Goal: Information Seeking & Learning: Find contact information

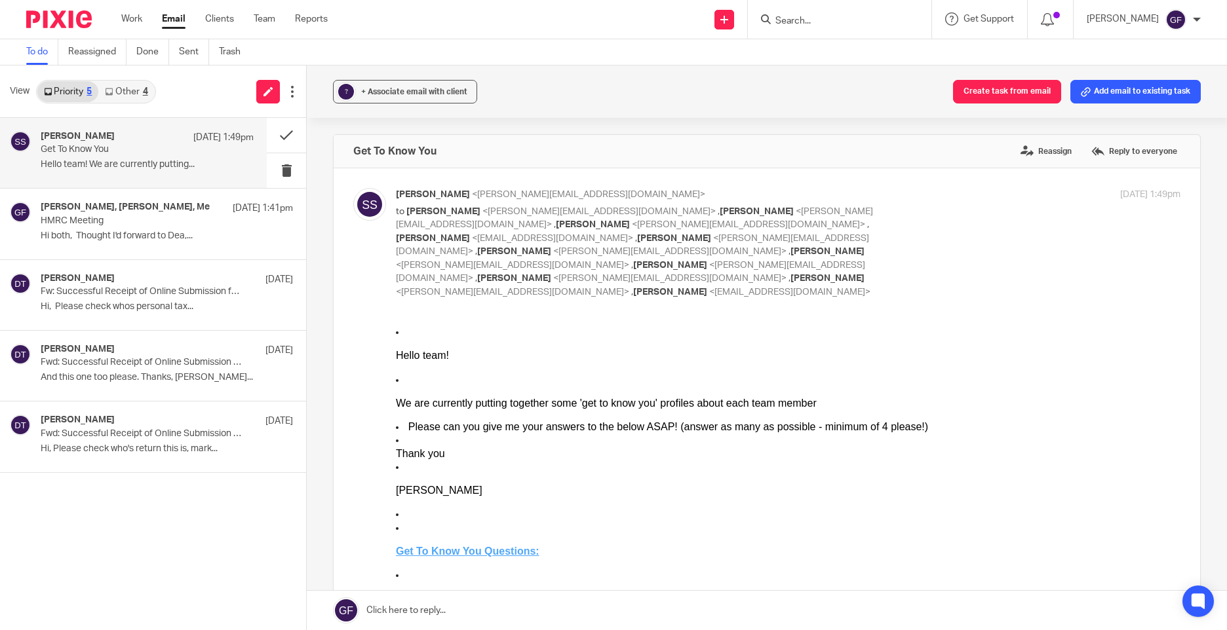
scroll to position [328, 0]
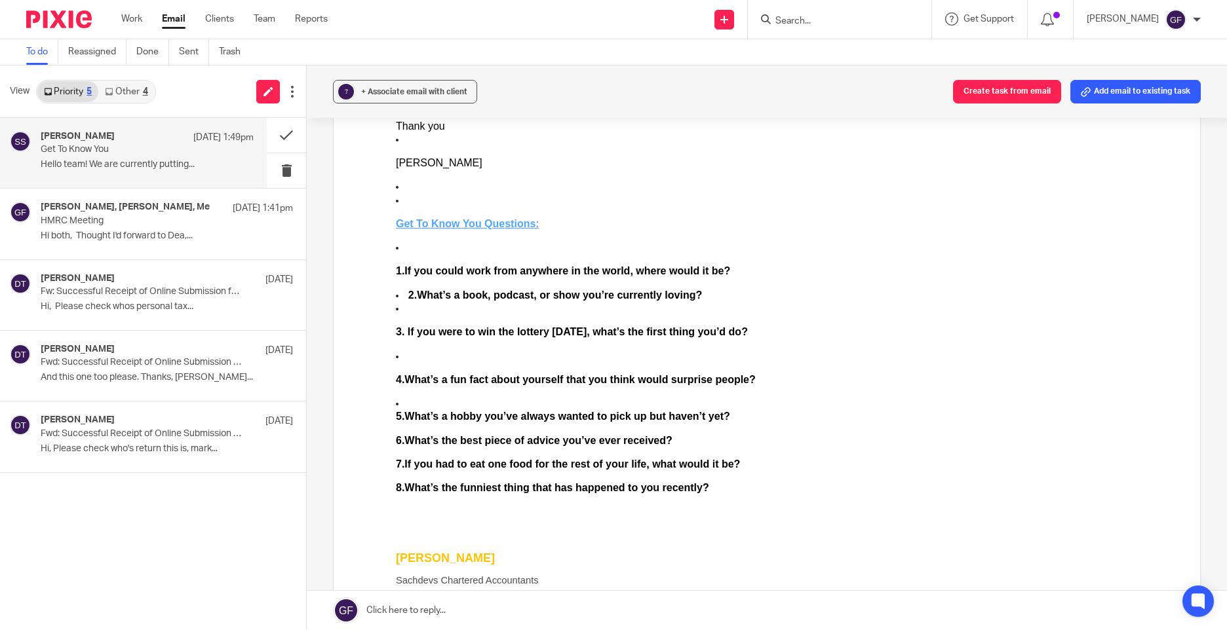
click at [130, 92] on link "Other 4" at bounding box center [126, 91] width 56 height 21
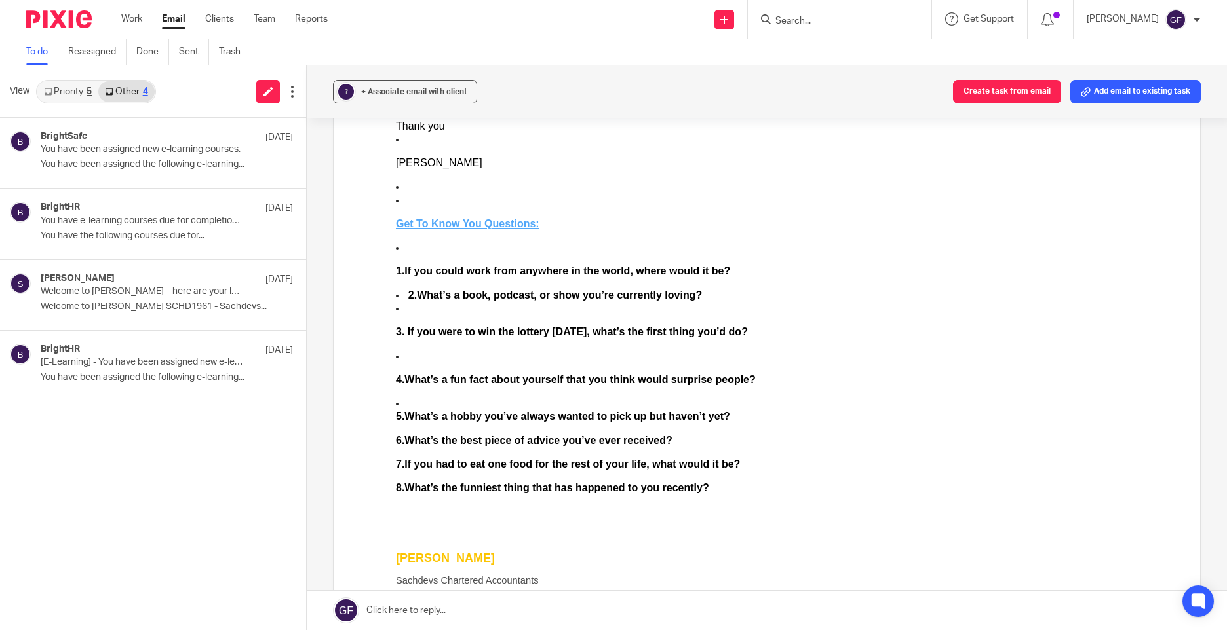
click at [71, 85] on link "Priority 5" at bounding box center [67, 91] width 61 height 21
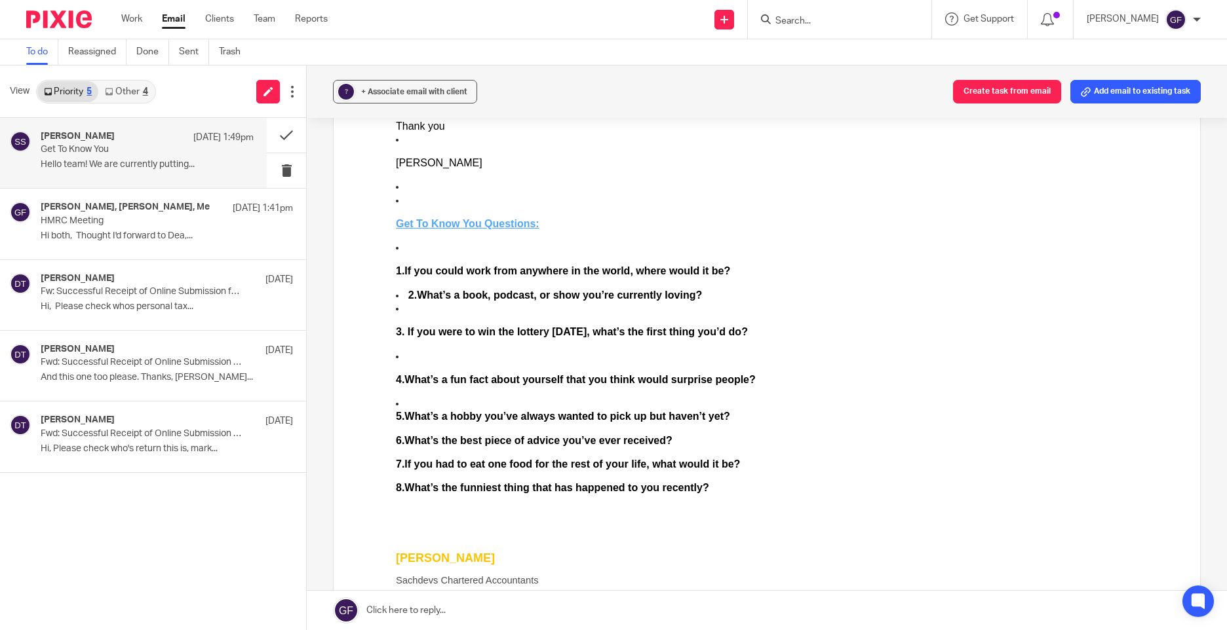
click at [170, 23] on link "Email" at bounding box center [174, 18] width 24 height 13
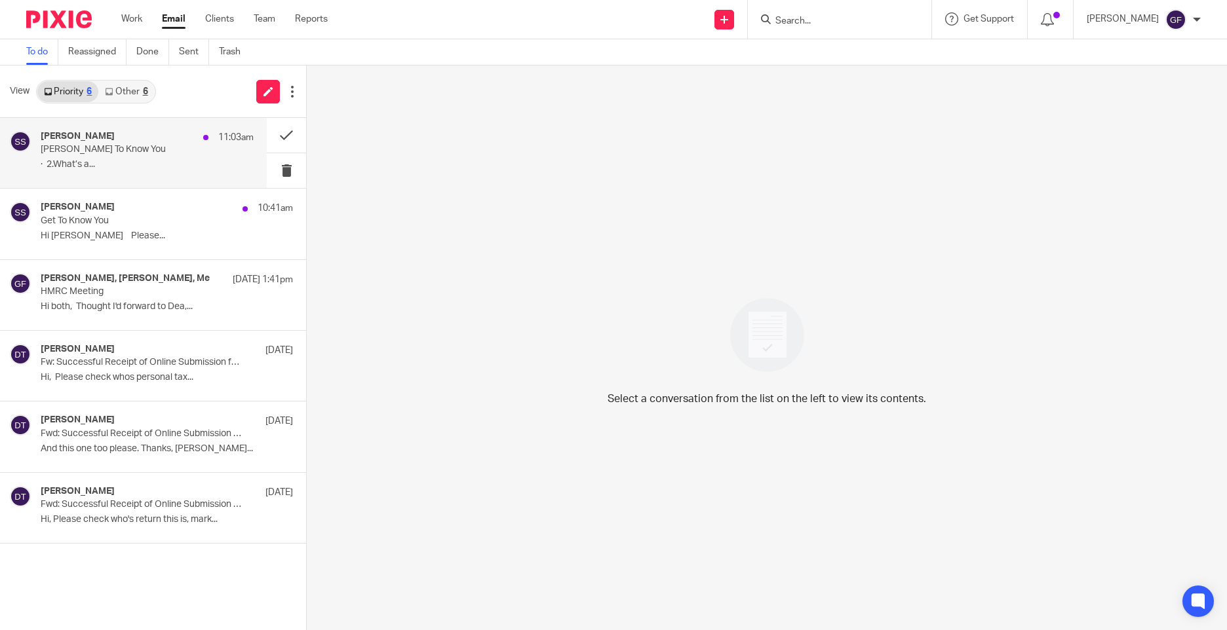
click at [125, 176] on div "Sonia Sachdev 11:03am SONIA_Get To Know You · 2.What’s a..." at bounding box center [133, 153] width 267 height 70
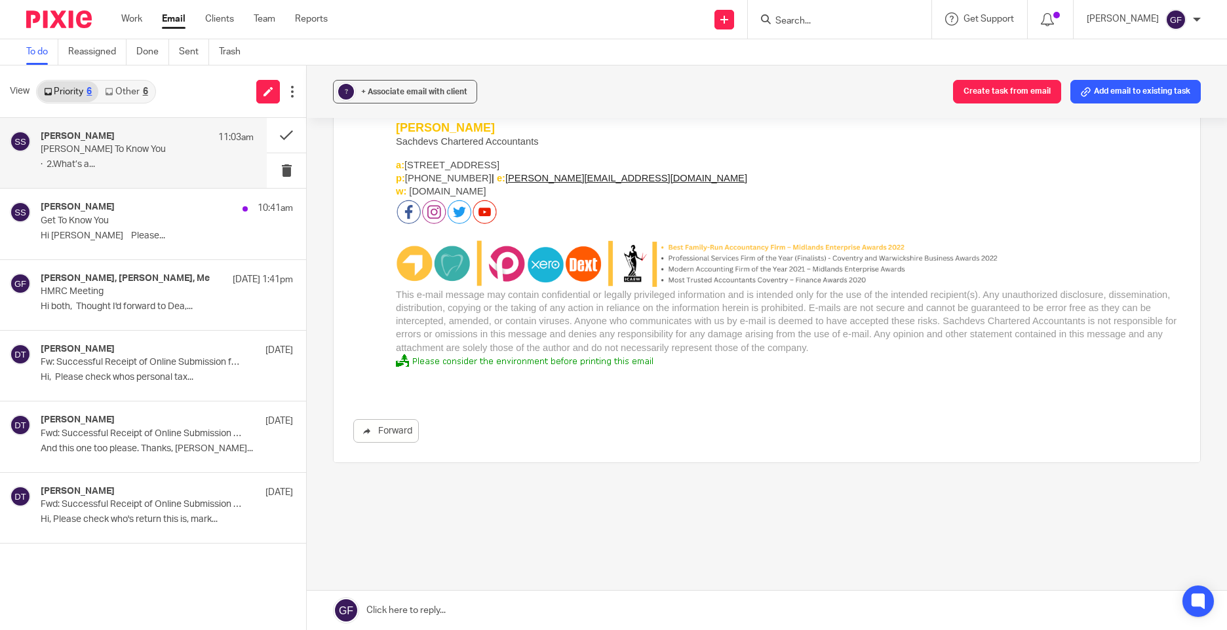
scroll to position [408, 0]
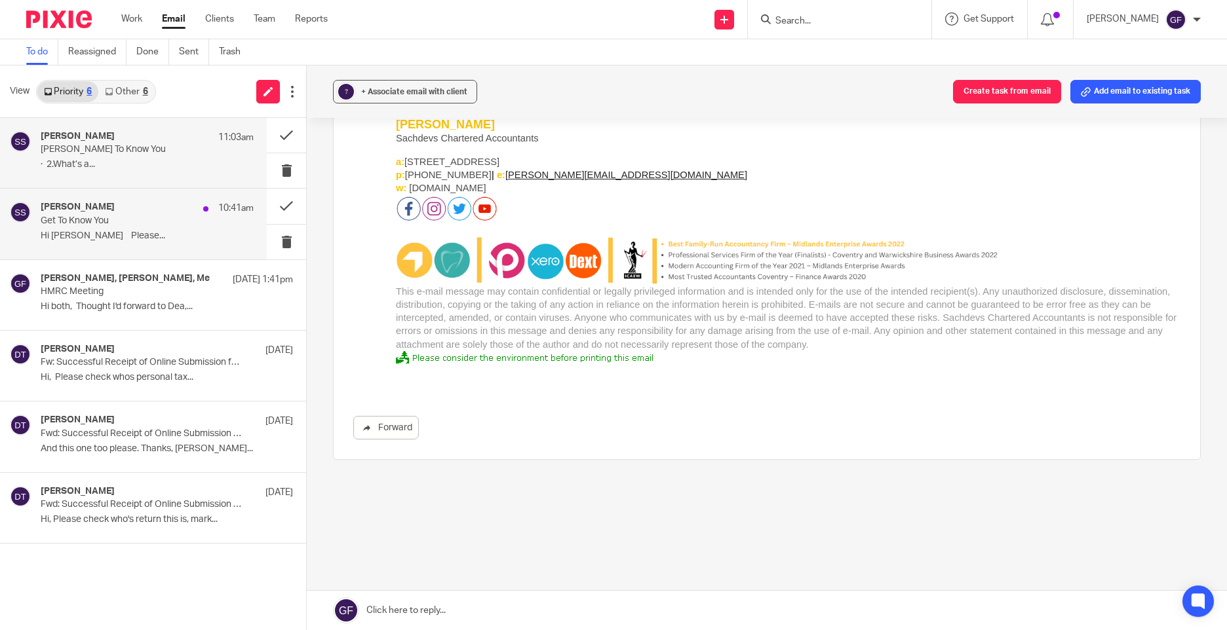
click at [44, 243] on div "Sonia Sachdev 10:41am Get To Know You Hi George Please..." at bounding box center [147, 224] width 213 height 44
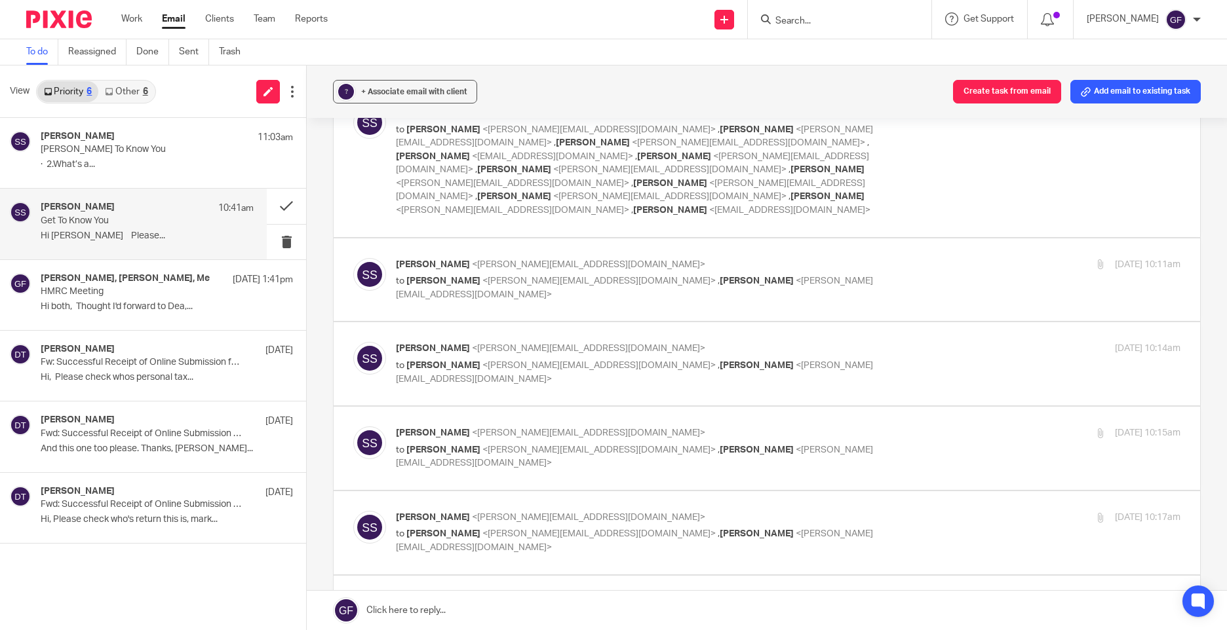
scroll to position [0, 0]
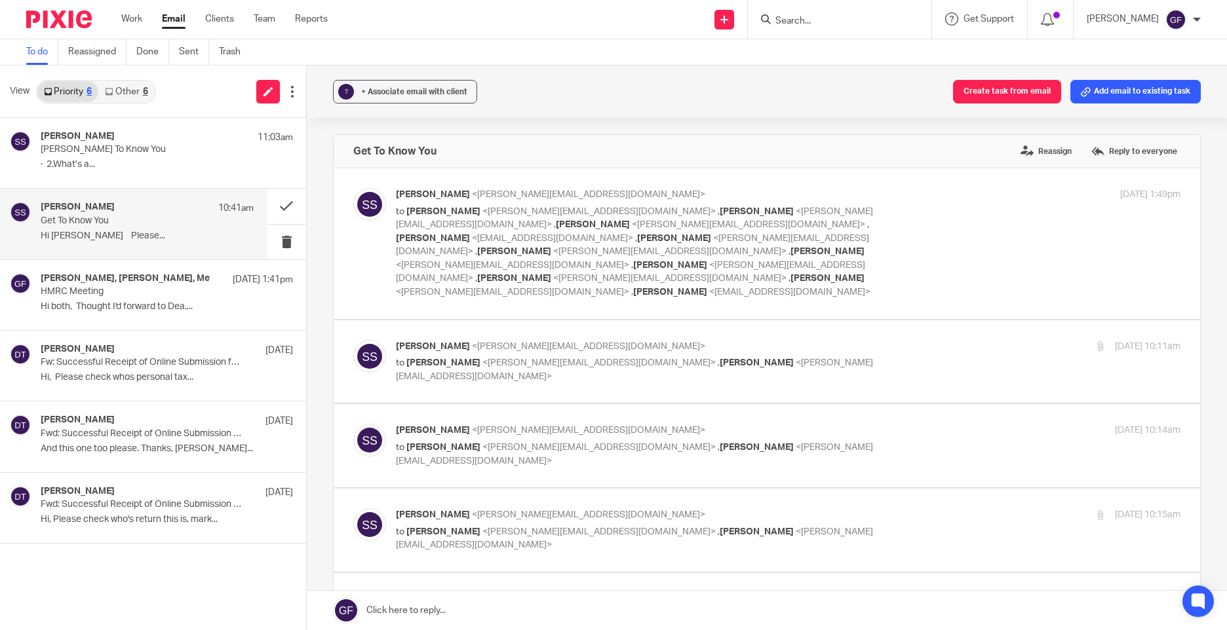
click at [592, 360] on label at bounding box center [767, 361] width 866 height 83
click at [353, 340] on input "checkbox" at bounding box center [353, 339] width 1 height 1
checkbox input "true"
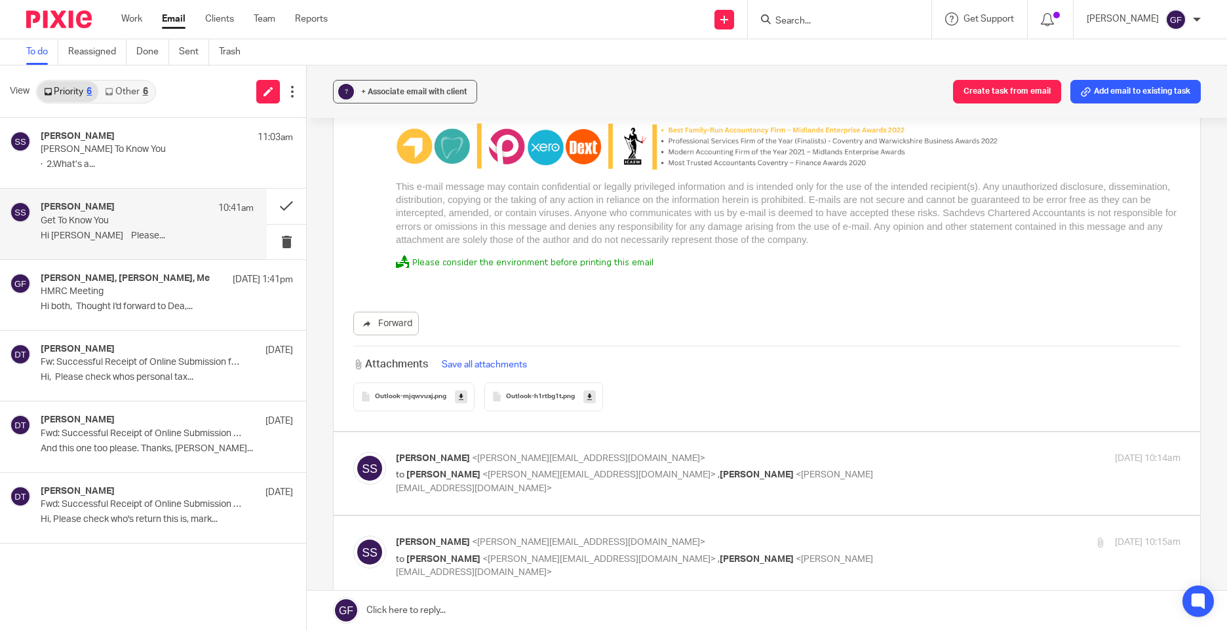
scroll to position [2228, 0]
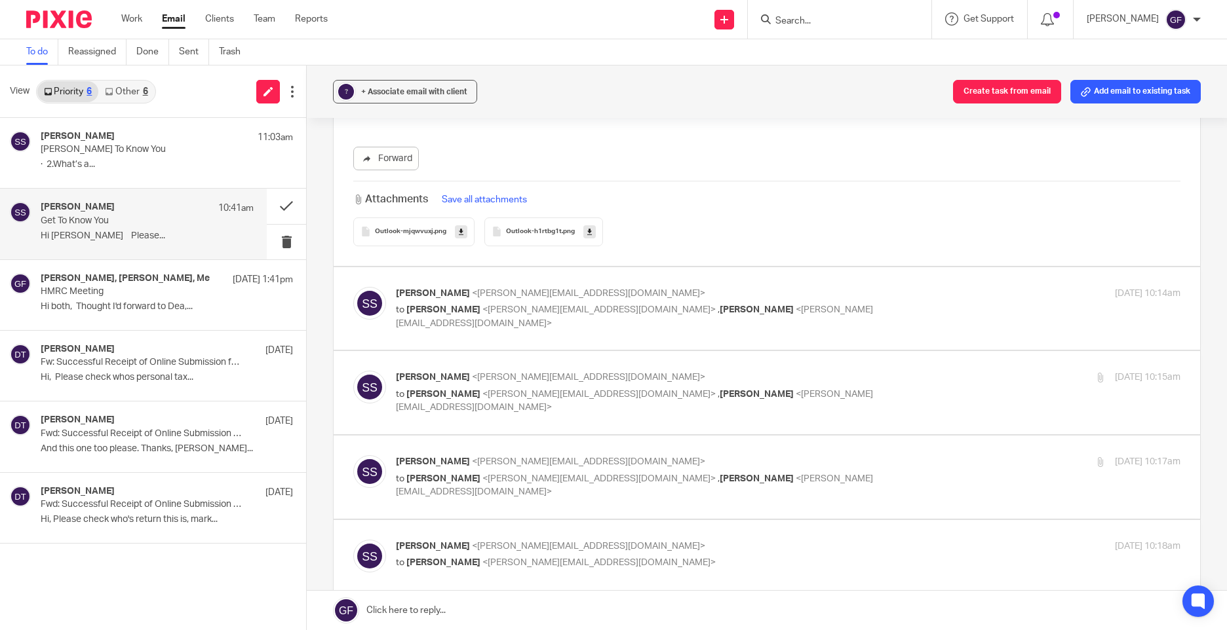
click at [459, 305] on label at bounding box center [767, 308] width 866 height 83
click at [353, 287] on input "checkbox" at bounding box center [353, 286] width 1 height 1
checkbox input "true"
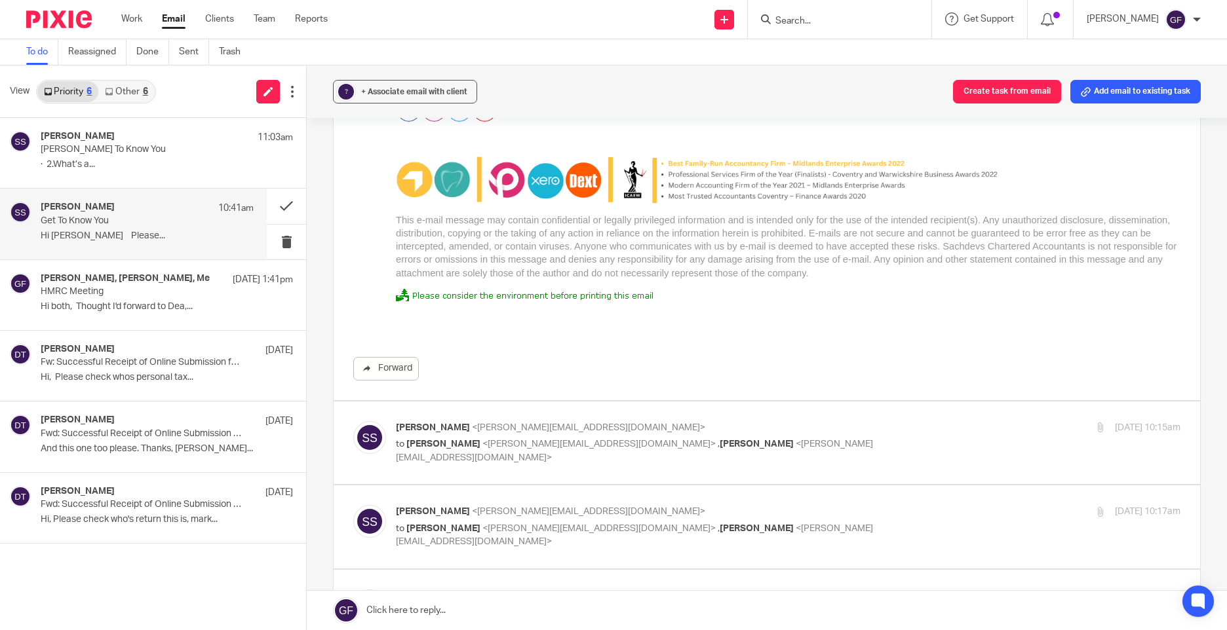
scroll to position [3539, 0]
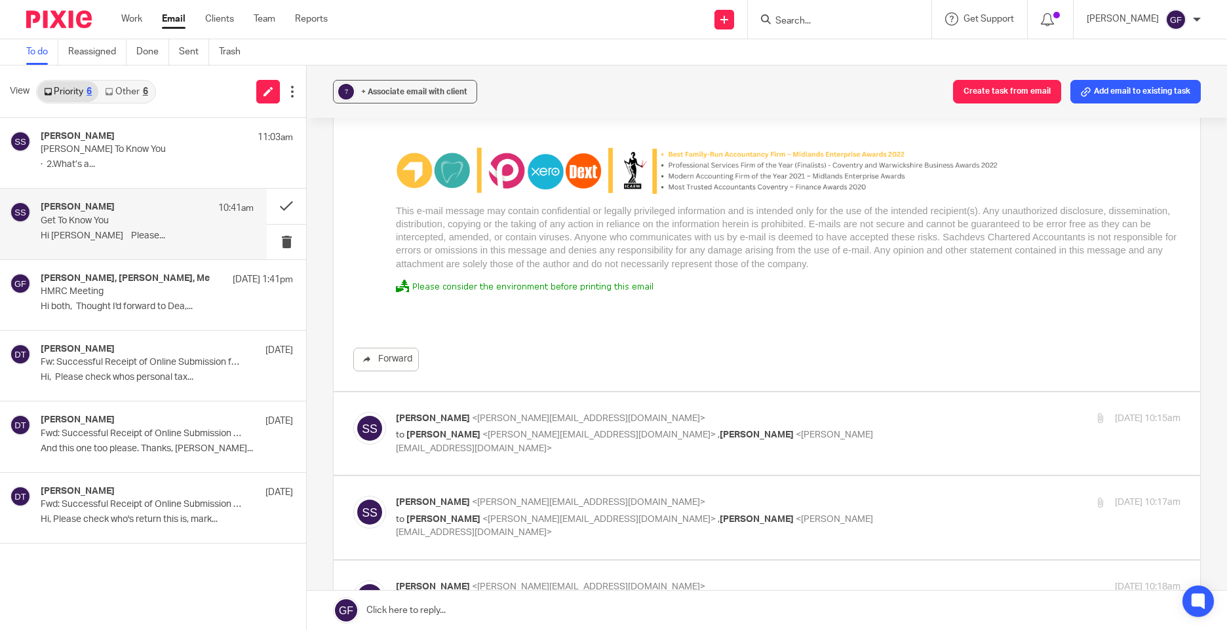
click at [450, 431] on label at bounding box center [767, 434] width 866 height 83
click at [353, 412] on input "checkbox" at bounding box center [353, 412] width 1 height 1
checkbox input "true"
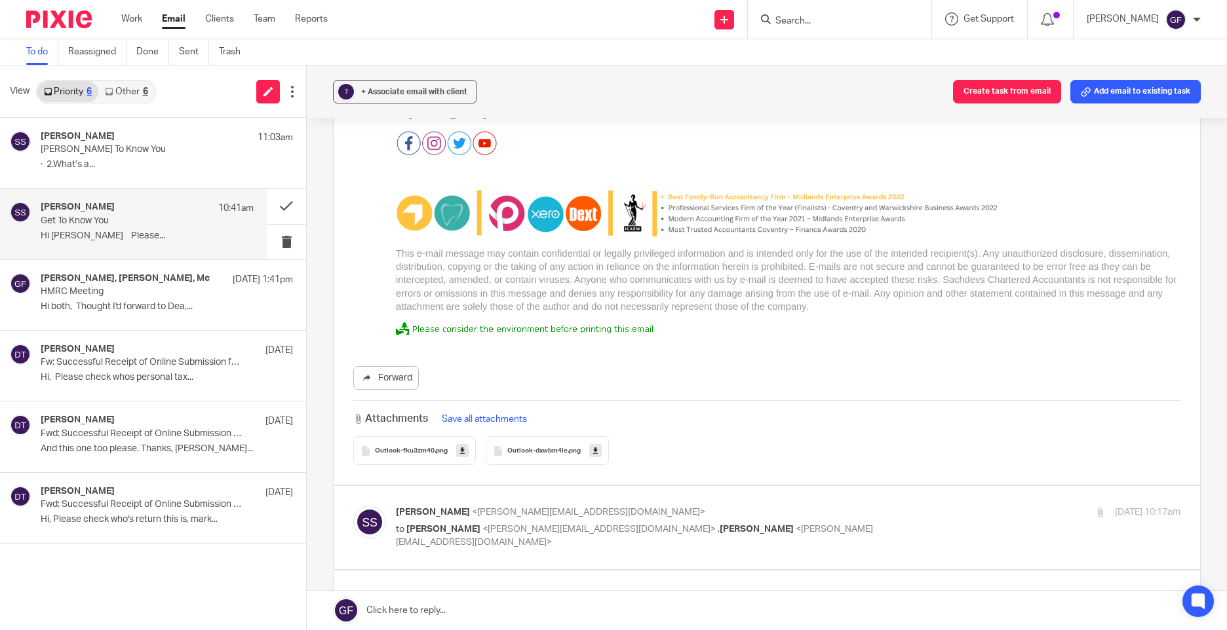
scroll to position [5570, 0]
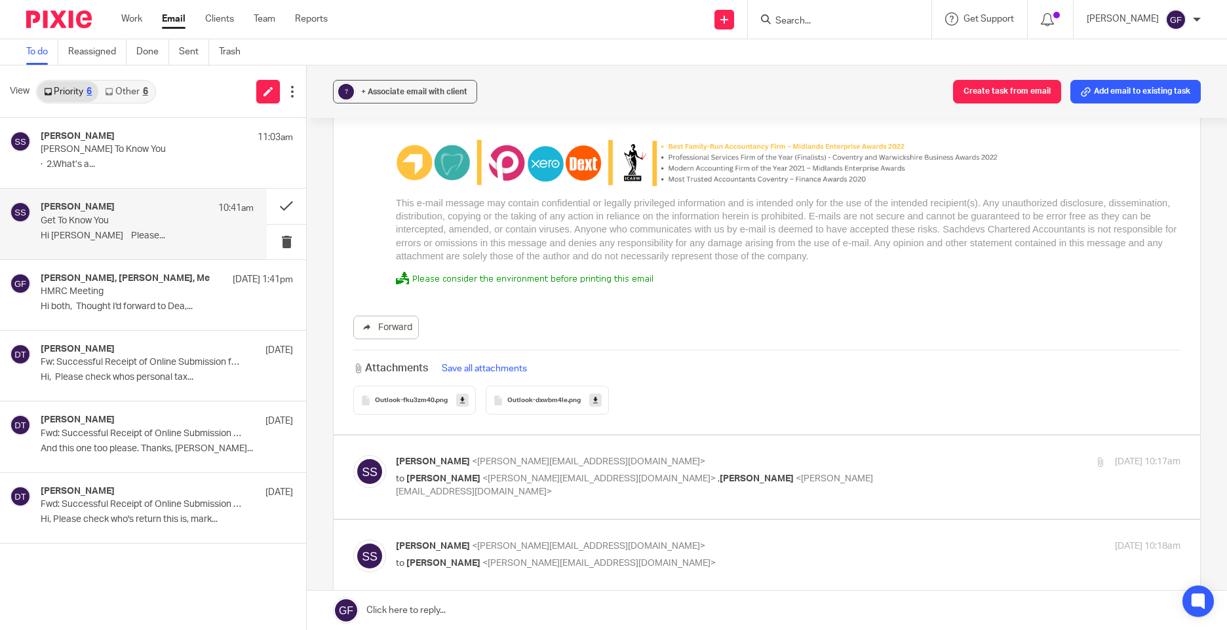
click at [473, 465] on div "Sonia Sachdev <sonia@sachdevs-ca.com> to George Foster <george@as1group.co.uk> …" at bounding box center [766, 477] width 827 height 44
click at [760, 455] on p "Sonia Sachdev <sonia@sachdevs-ca.com>" at bounding box center [657, 462] width 523 height 14
checkbox input "true"
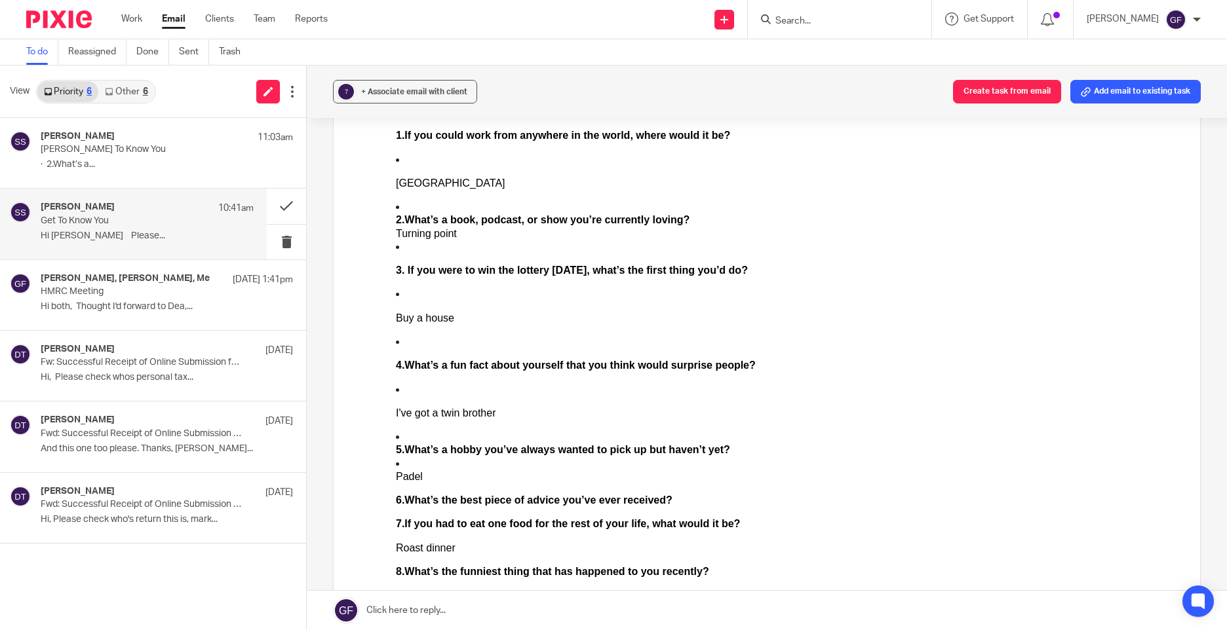
scroll to position [6160, 0]
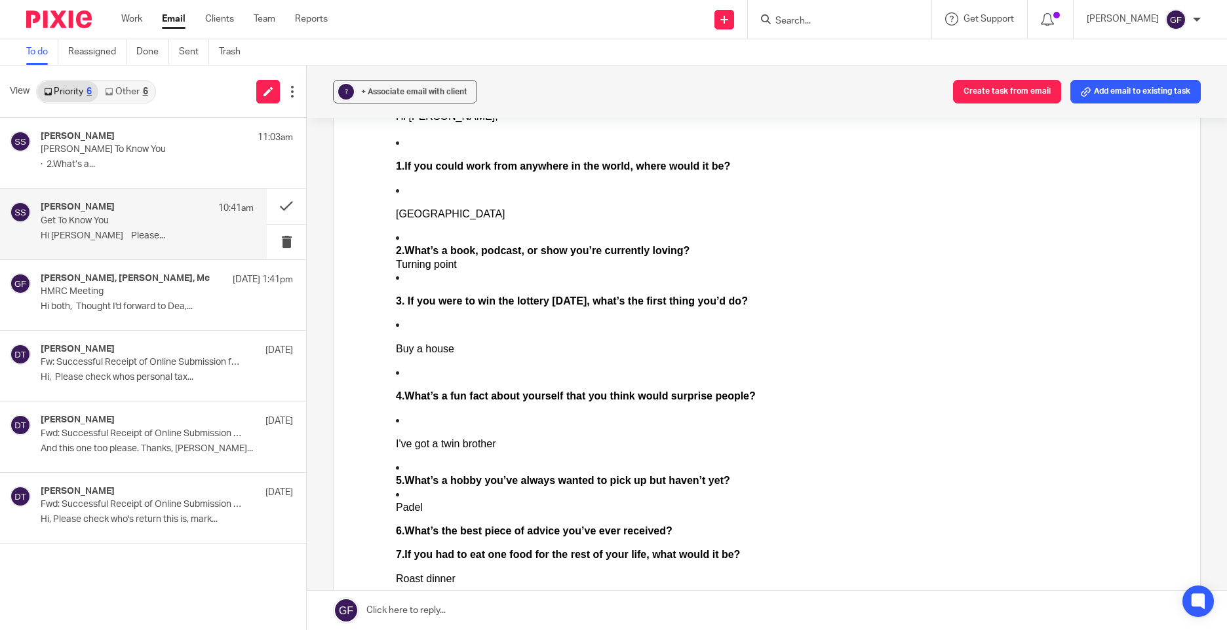
drag, startPoint x: 780, startPoint y: 107, endPoint x: 425, endPoint y: 214, distance: 370.7
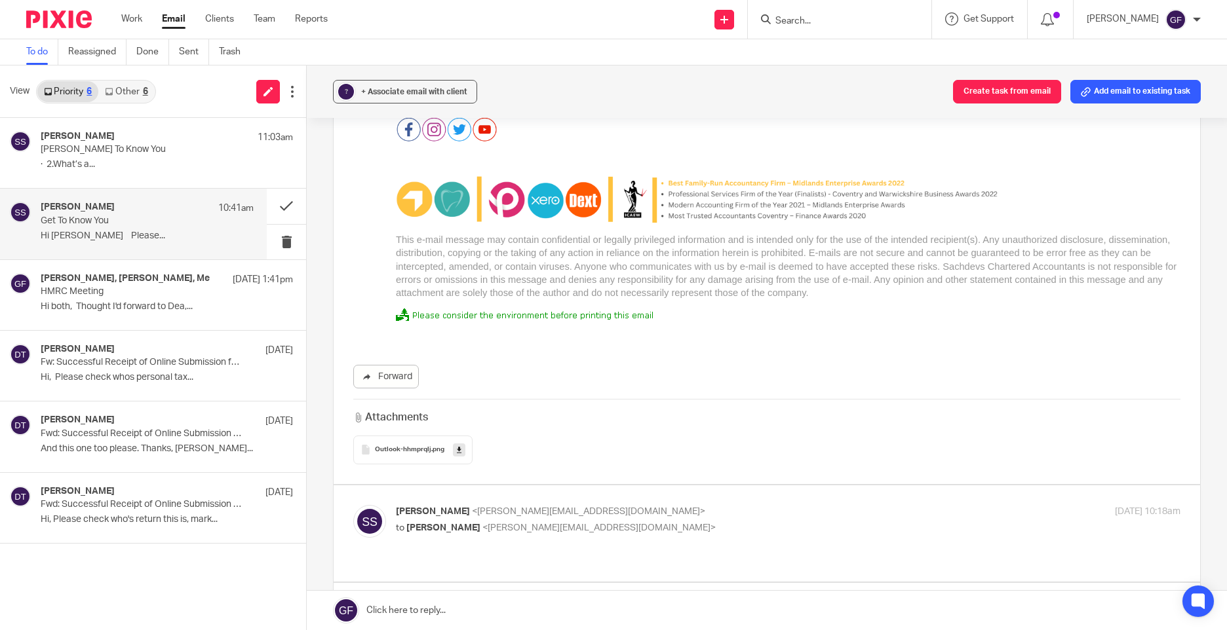
scroll to position [7929, 0]
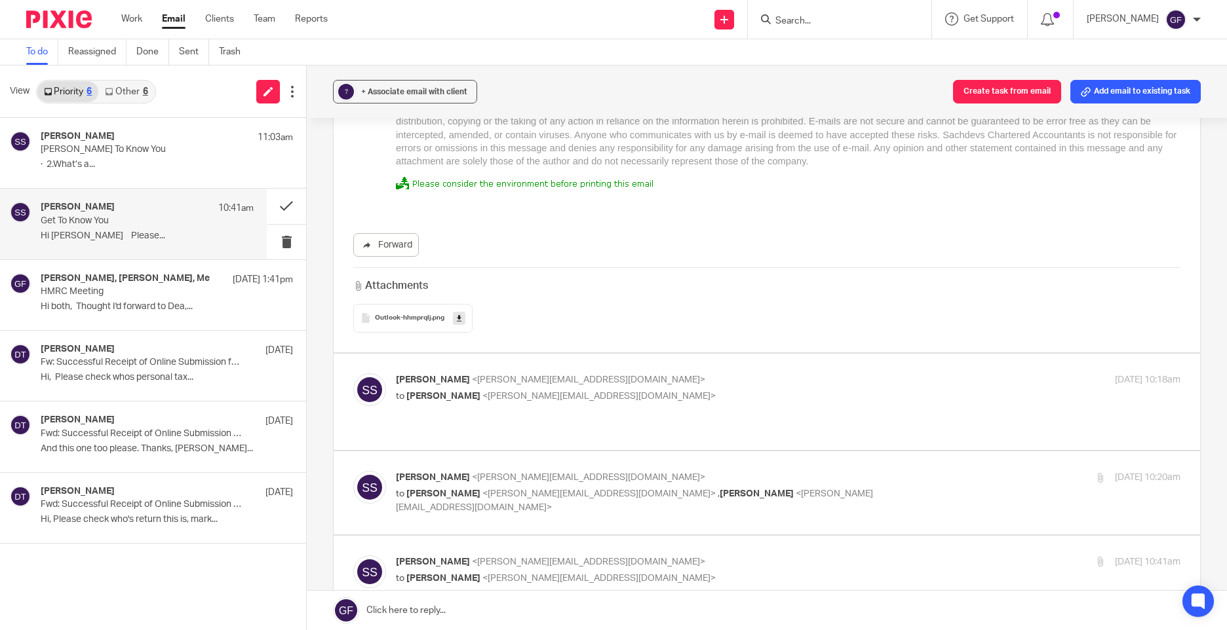
click at [648, 390] on p "to George Foster <george@as1group.co.uk>" at bounding box center [657, 397] width 523 height 14
checkbox input "true"
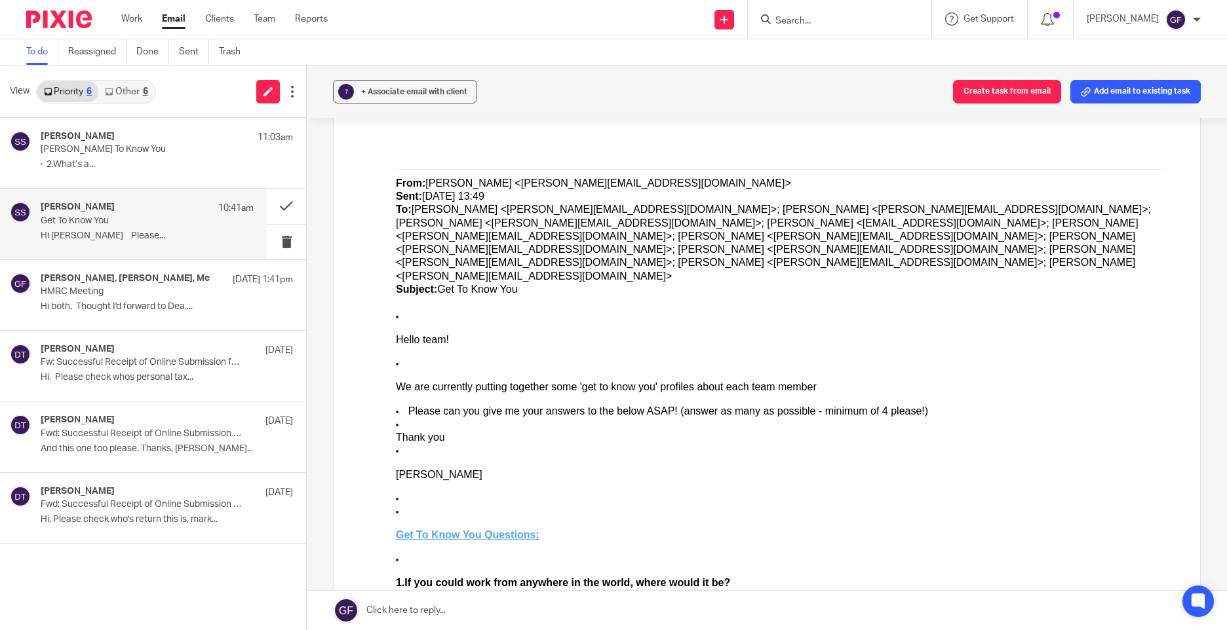
scroll to position [4456, 0]
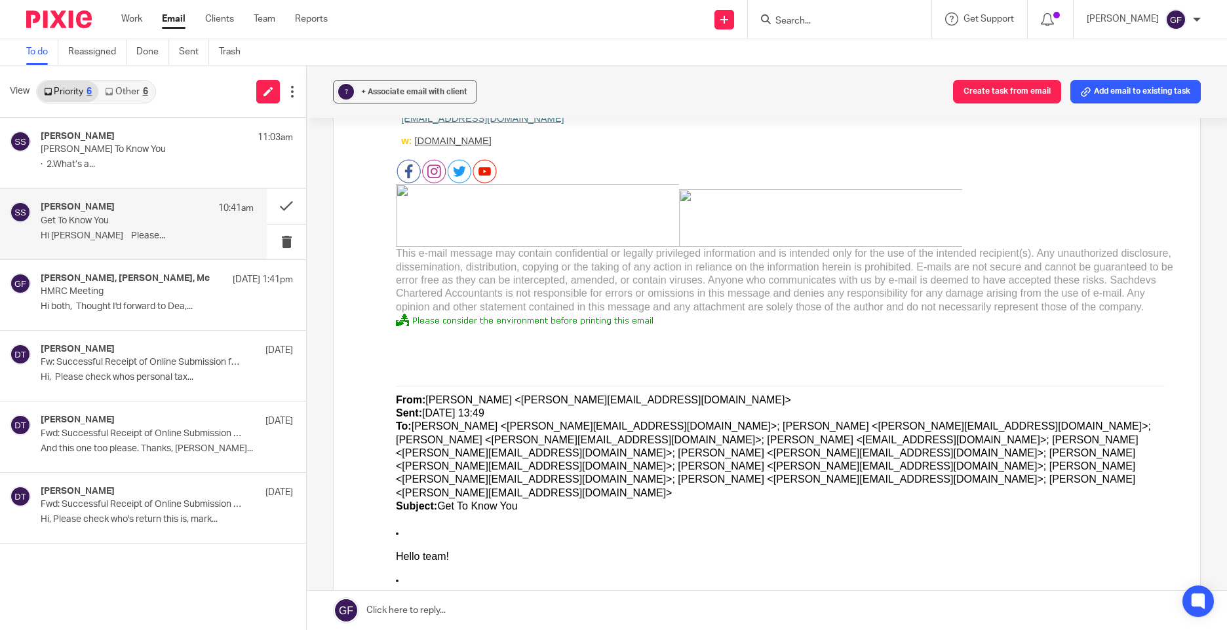
click at [962, 394] on div "From: Sonia Sachdev <Sonia@sachdevs-ca.com> Sent: Wednesday, September 17, 2025…" at bounding box center [788, 453] width 784 height 119
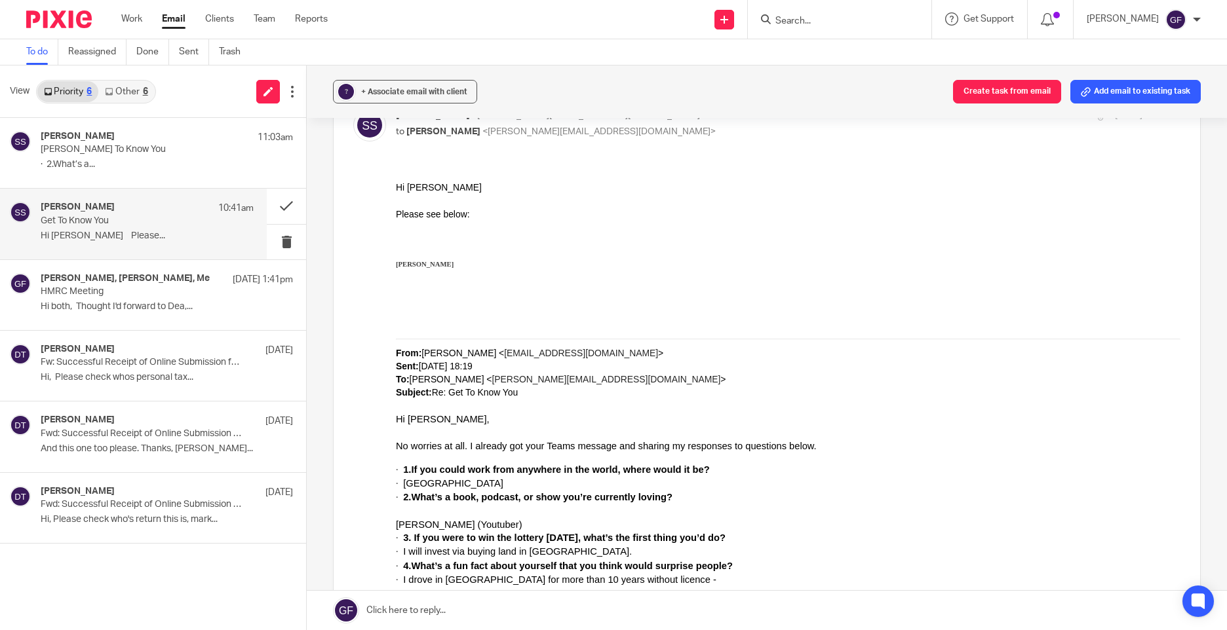
scroll to position [9843, 0]
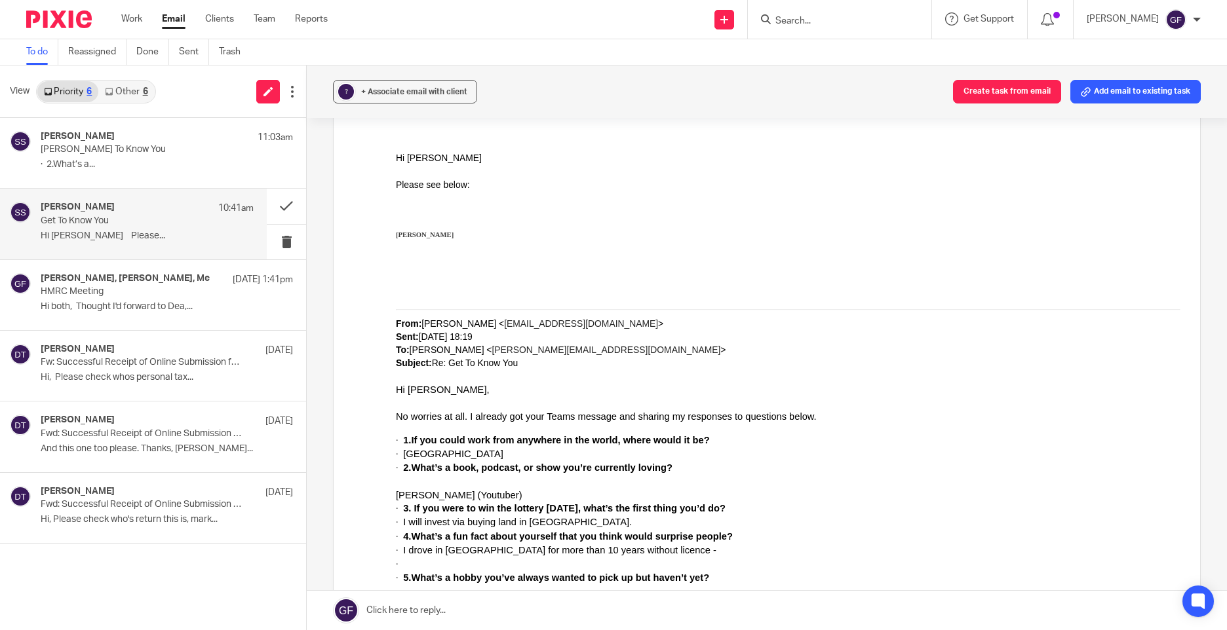
click at [422, 455] on span "Dubai" at bounding box center [453, 453] width 100 height 10
drag, startPoint x: 422, startPoint y: 455, endPoint x: 511, endPoint y: 503, distance: 100.8
click at [511, 503] on span "3. If you were to win the lottery [DATE], what’s the first thing you’d do?" at bounding box center [564, 508] width 322 height 10
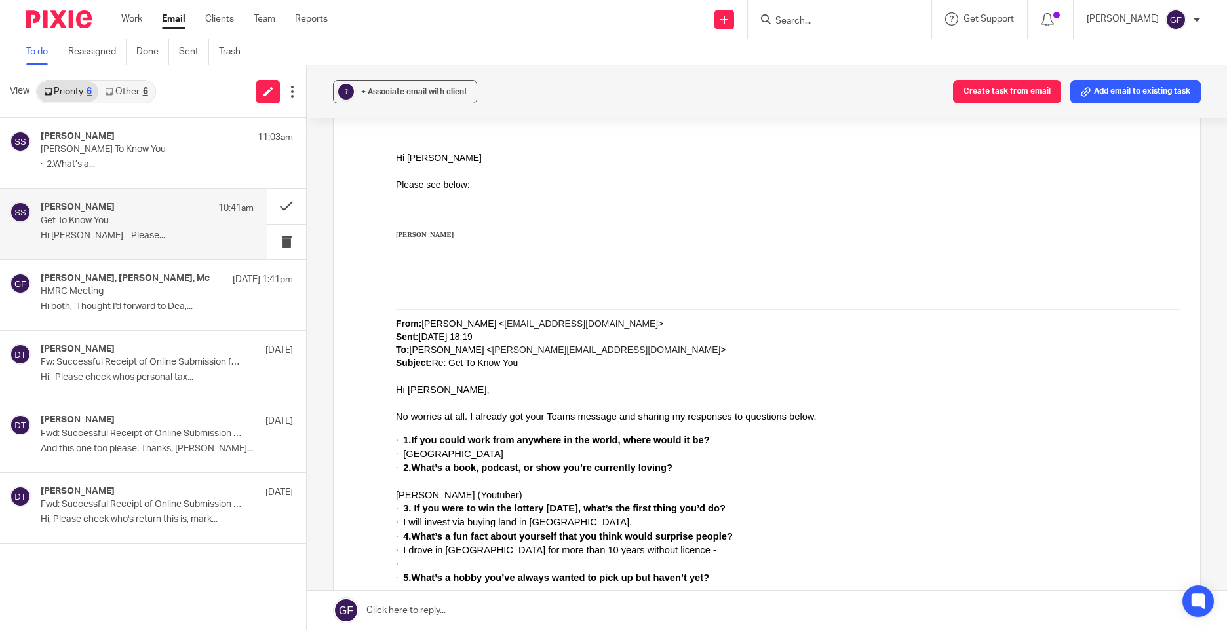
click at [628, 339] on p "From: Deepak Bansal < deepak@sachdevs-ca.com > Sent: Wednesday, September 17, 2…" at bounding box center [788, 343] width 784 height 53
click at [691, 387] on p "Hi Sonia, No worries at all. I already got your Teams message and sharing my re…" at bounding box center [788, 403] width 784 height 40
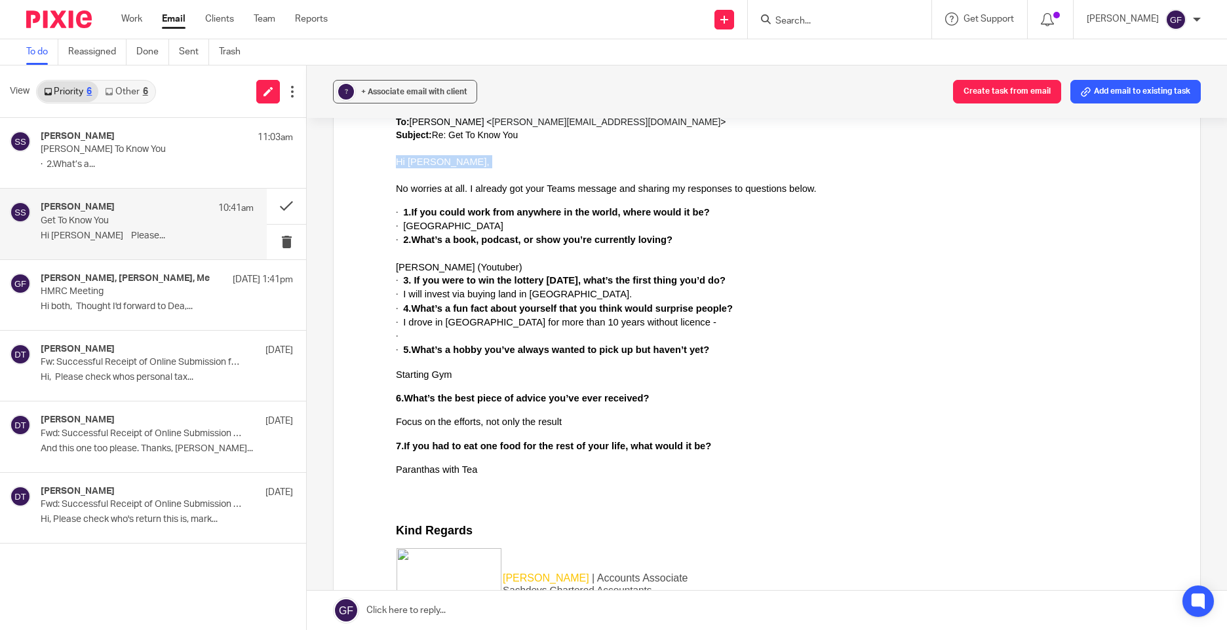
scroll to position [10236, 0]
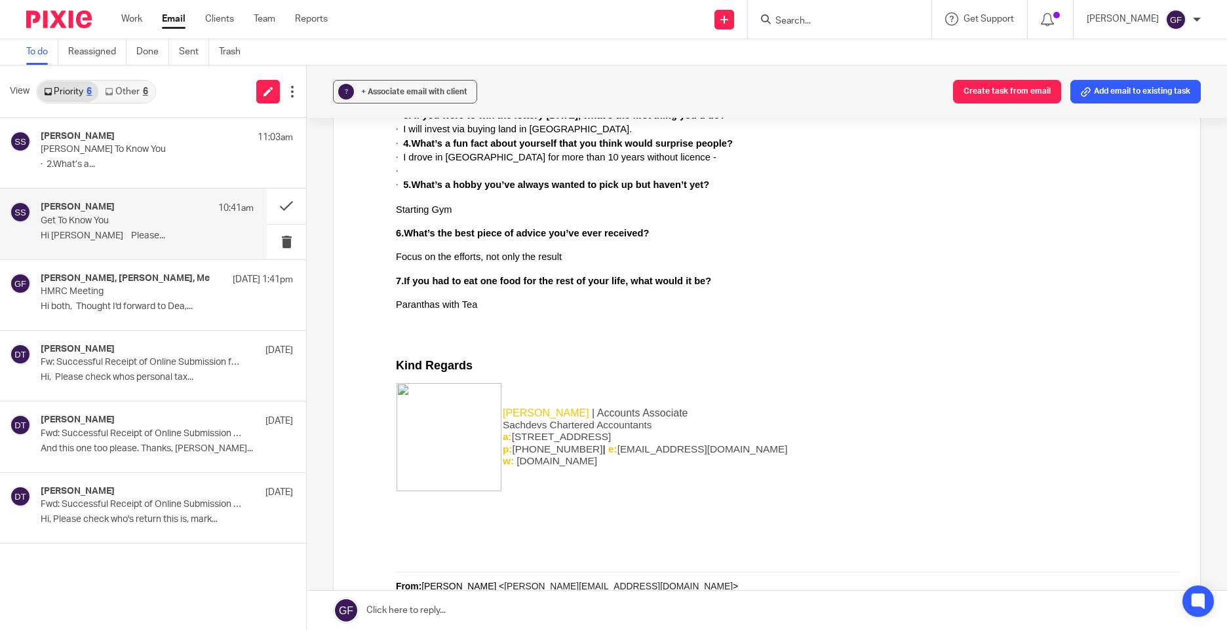
drag, startPoint x: 803, startPoint y: 503, endPoint x: 780, endPoint y: 482, distance: 30.6
click at [803, 503] on p at bounding box center [788, 515] width 784 height 27
drag, startPoint x: 747, startPoint y: 448, endPoint x: 626, endPoint y: 450, distance: 120.6
click at [626, 450] on p "p: +44 (0)24 76466 256 | e: deepak@sachdevs-ca.com" at bounding box center [664, 450] width 322 height 12
copy span "deepak@sachdevs-ca.com"
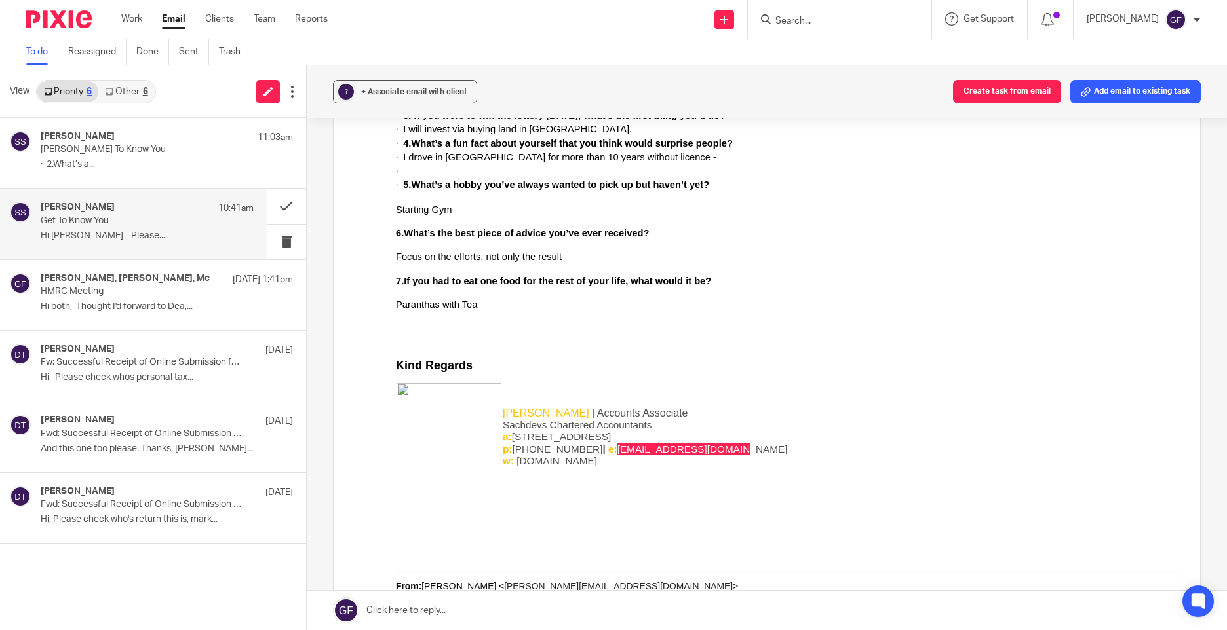
scroll to position [9974, 0]
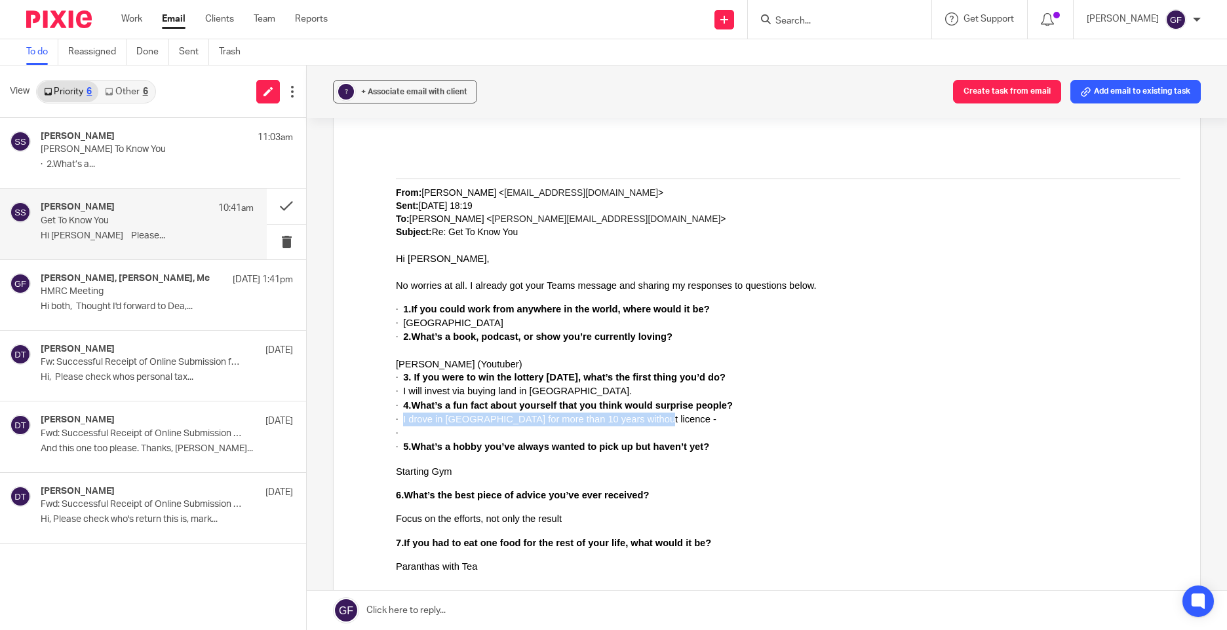
drag, startPoint x: 655, startPoint y: 419, endPoint x: 405, endPoint y: 419, distance: 250.3
click at [405, 419] on p "· I drove in India for more than 10 years without licence -" at bounding box center [788, 419] width 784 height 14
click at [496, 473] on p "Starting Gym" at bounding box center [788, 471] width 784 height 13
drag, startPoint x: 780, startPoint y: 488, endPoint x: 539, endPoint y: 528, distance: 244.5
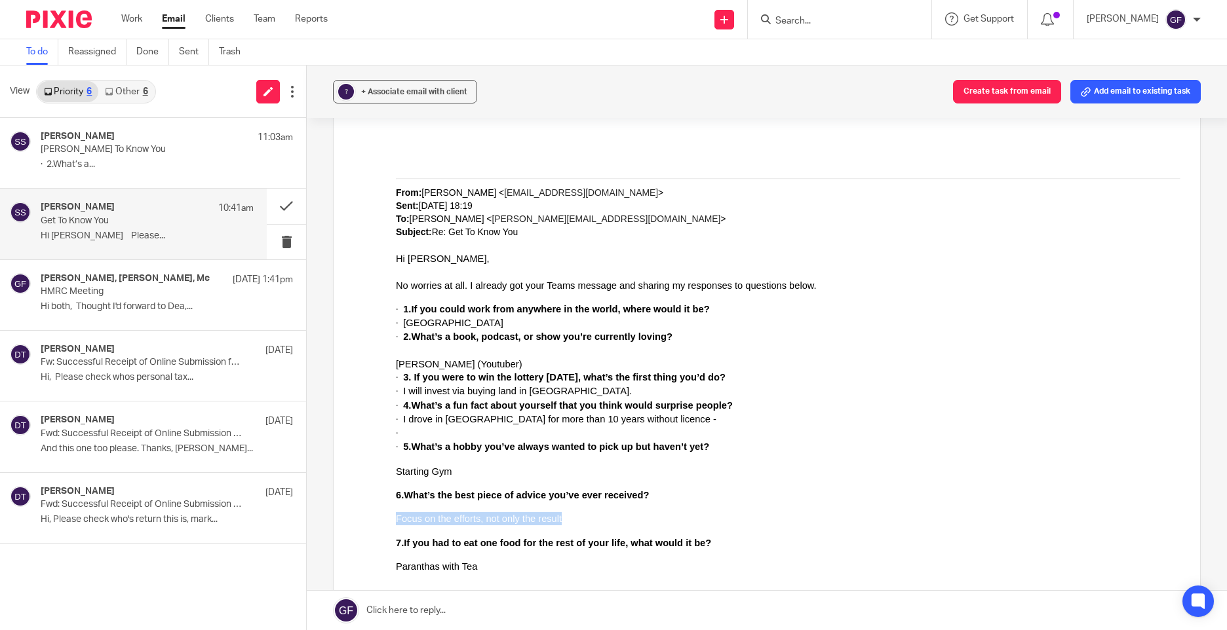
drag, startPoint x: 567, startPoint y: 520, endPoint x: 383, endPoint y: 509, distance: 184.4
copy span "Focus on the efforts, not only the result"
drag, startPoint x: 772, startPoint y: 537, endPoint x: 488, endPoint y: 573, distance: 286.6
drag, startPoint x: 488, startPoint y: 573, endPoint x: 472, endPoint y: 566, distance: 17.3
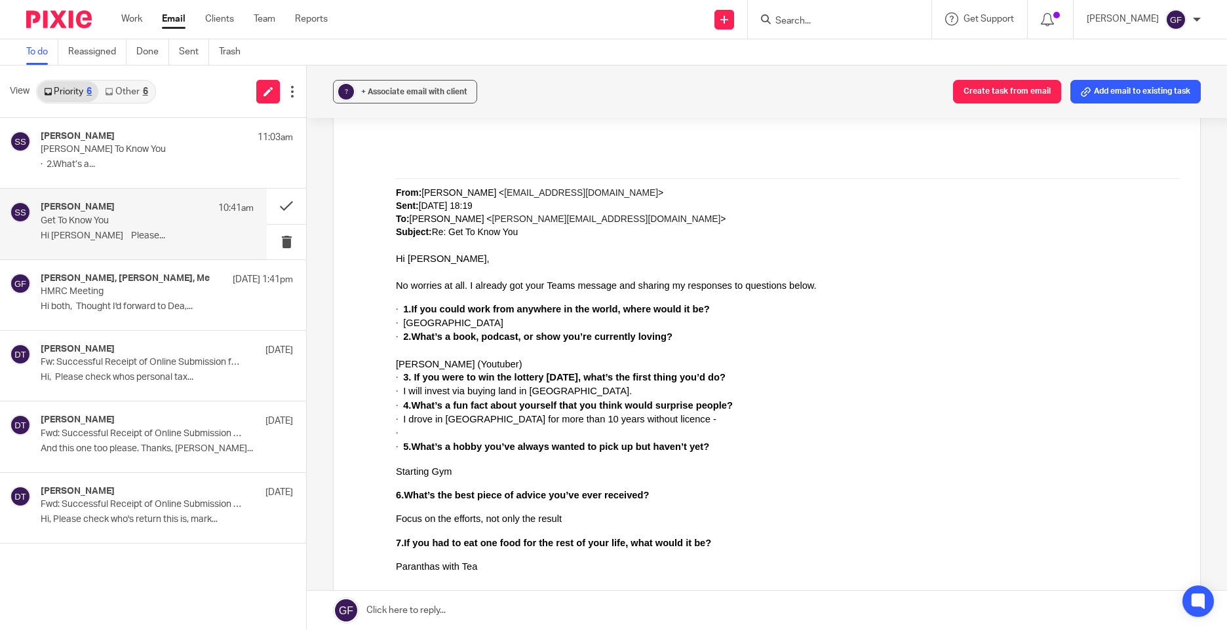
click at [472, 566] on span "Paranthas with Tea" at bounding box center [436, 566] width 81 height 10
drag, startPoint x: 472, startPoint y: 566, endPoint x: 412, endPoint y: 569, distance: 60.4
click at [412, 569] on span "Paranthas with Tea" at bounding box center [436, 566] width 81 height 10
copy span "Paranthas with Tea"
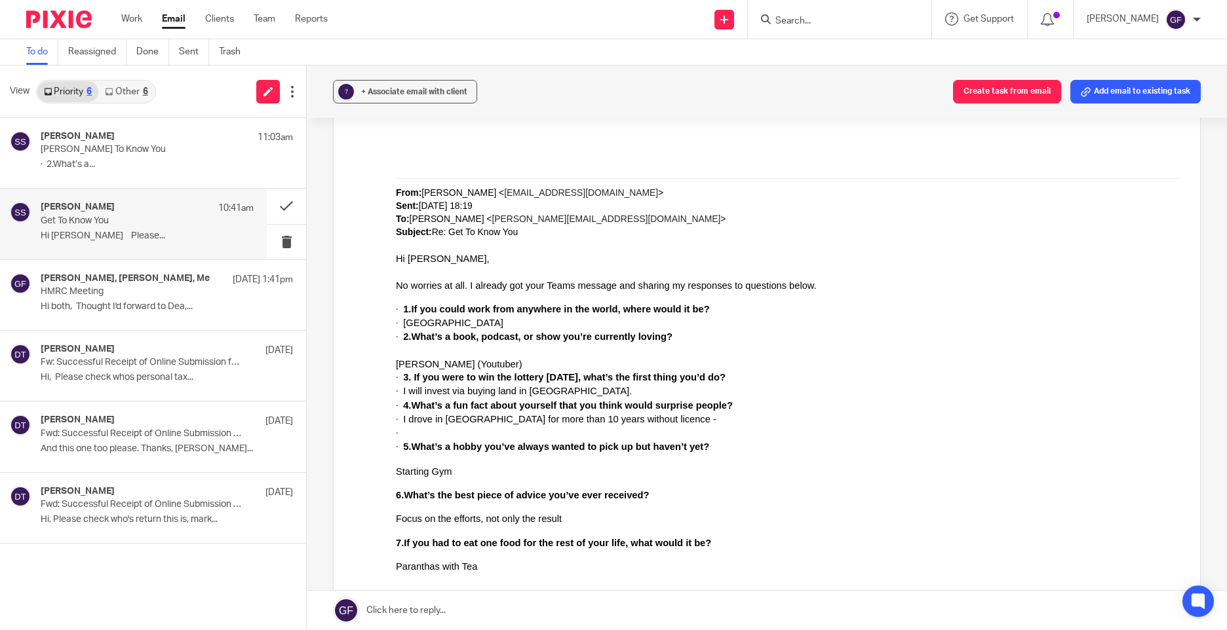
scroll to position [10040, 0]
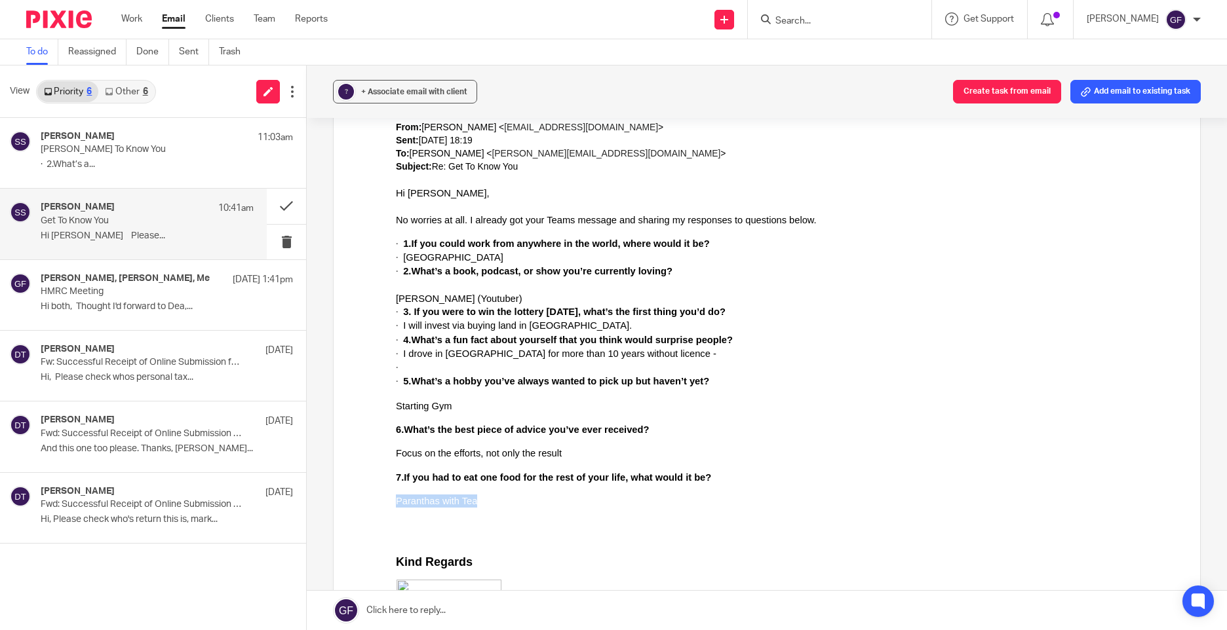
drag, startPoint x: 509, startPoint y: 495, endPoint x: 376, endPoint y: 503, distance: 132.6
copy span "Paranthas with Tea"
click at [256, 595] on div "Sonia Sachdev 11:03am SONIA_Get To Know You · 2.What’s a... Sonia Sachdev 10:41…" at bounding box center [153, 374] width 306 height 512
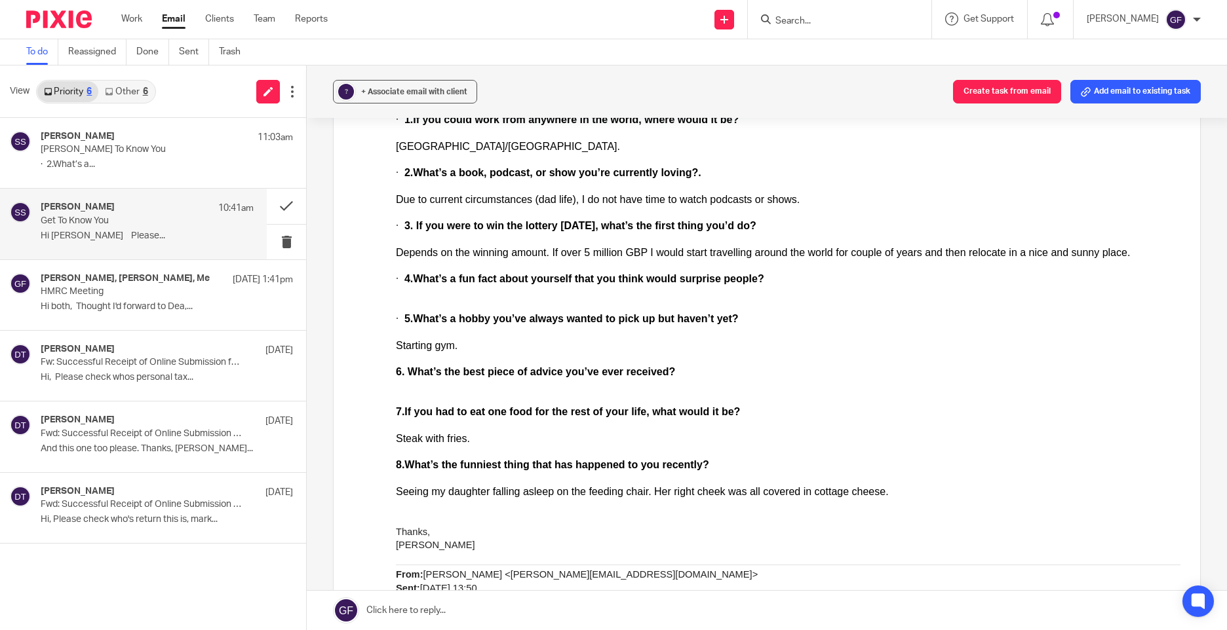
scroll to position [8385, 0]
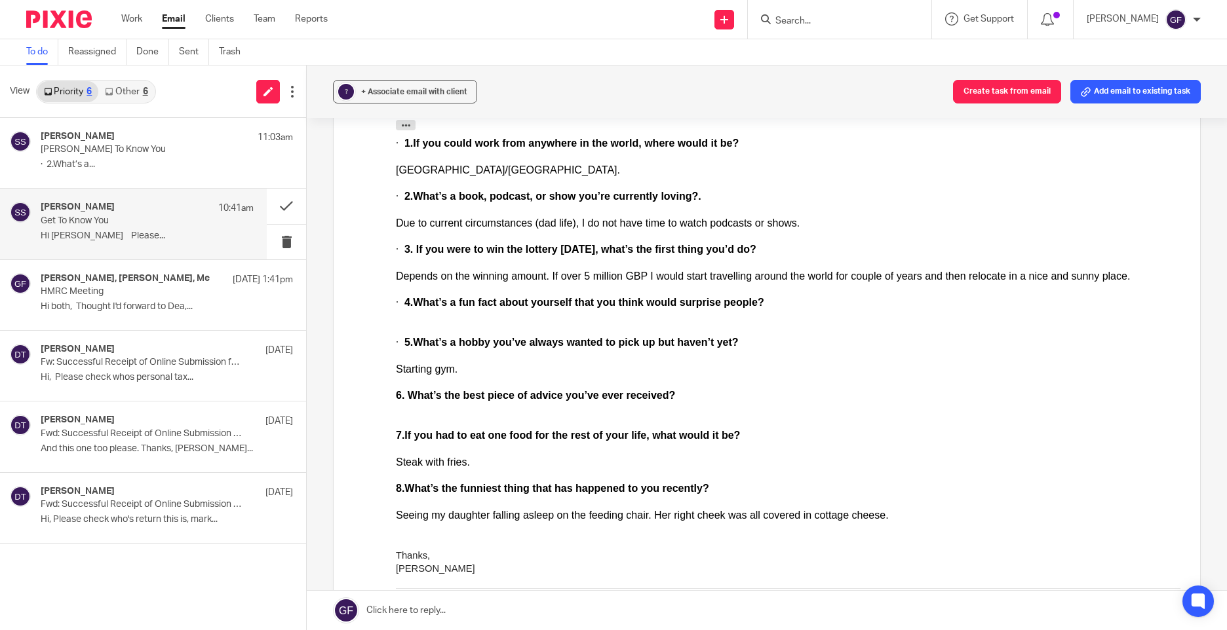
click at [815, 335] on p at bounding box center [788, 329] width 784 height 13
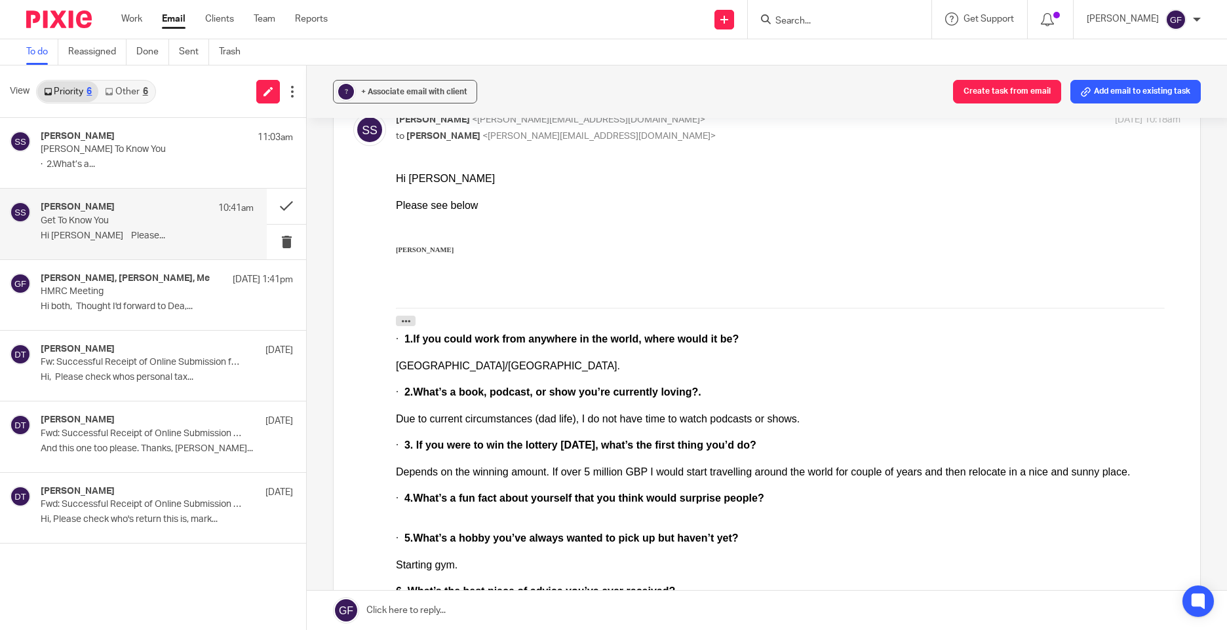
scroll to position [8188, 0]
click at [186, 617] on div "Sonia Sachdev 11:03am SONIA_Get To Know You · 2.What’s a... Sonia Sachdev 10:41…" at bounding box center [153, 374] width 306 height 512
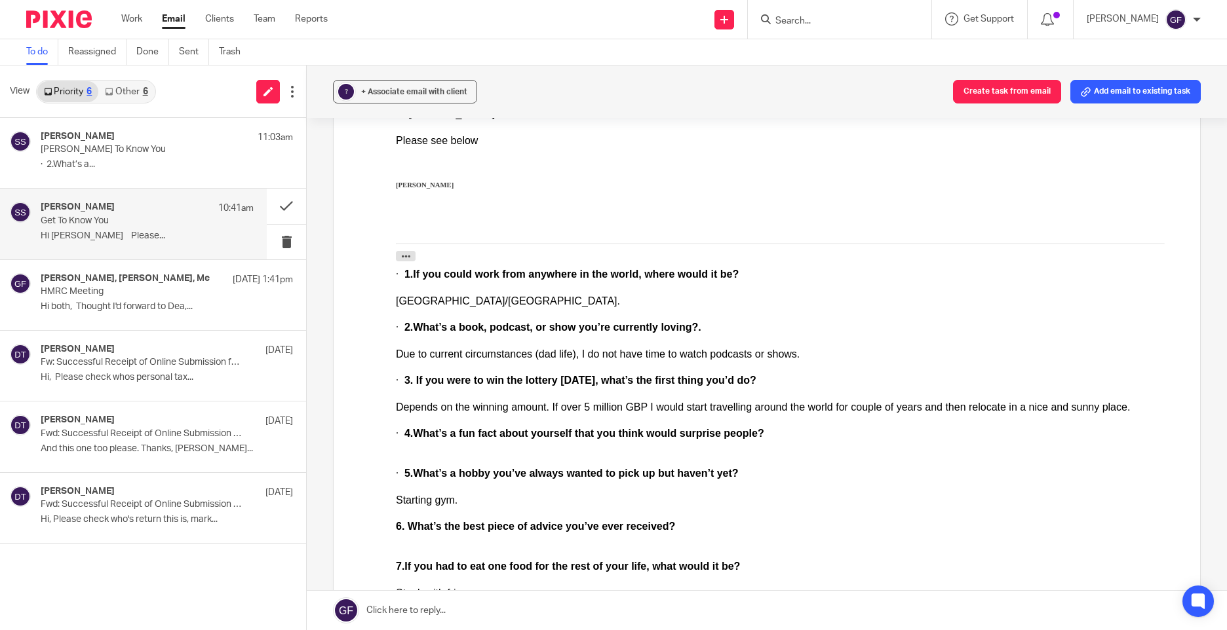
scroll to position [8320, 0]
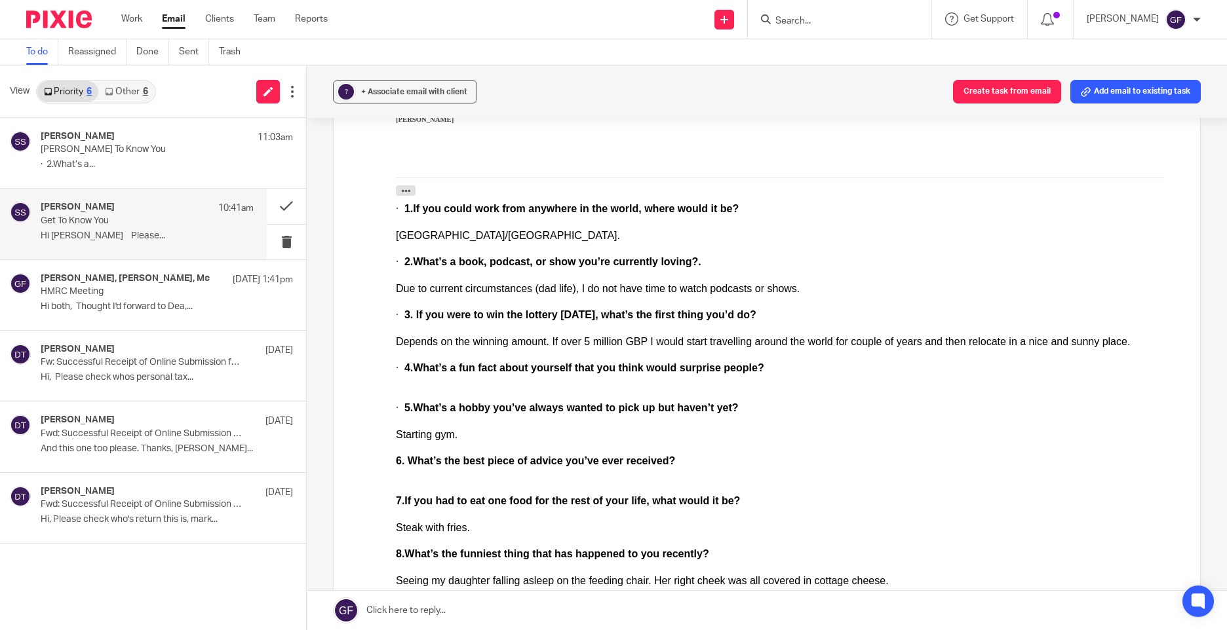
drag, startPoint x: 857, startPoint y: 602, endPoint x: 815, endPoint y: 600, distance: 42.6
click at [857, 602] on link at bounding box center [767, 610] width 920 height 39
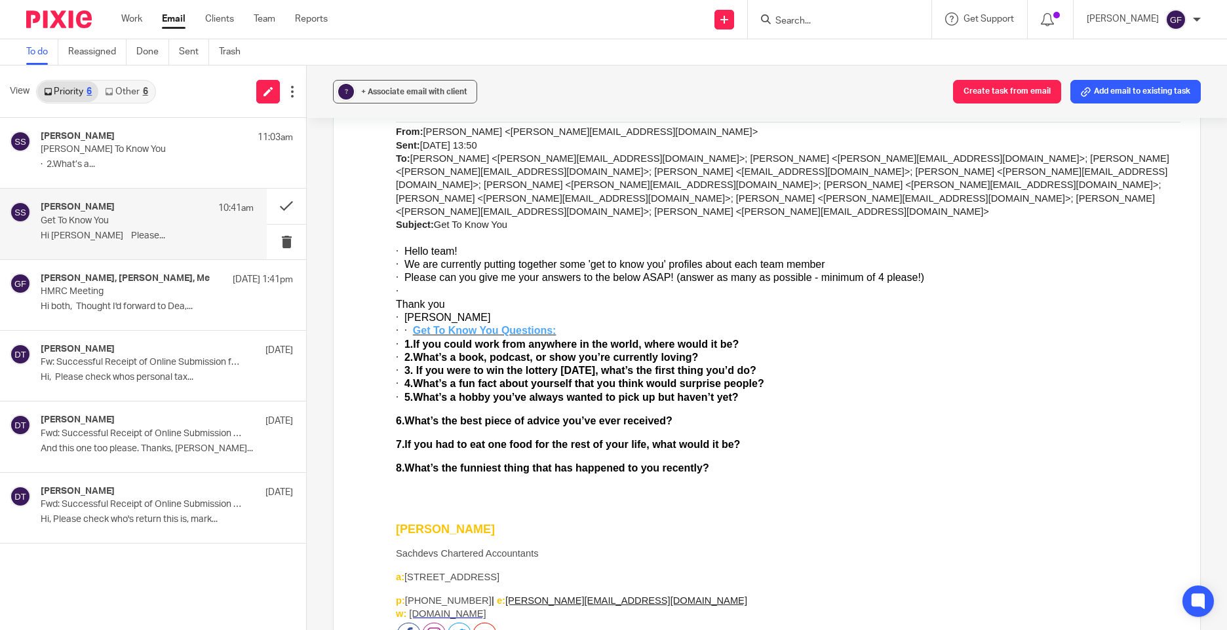
scroll to position [8792, 0]
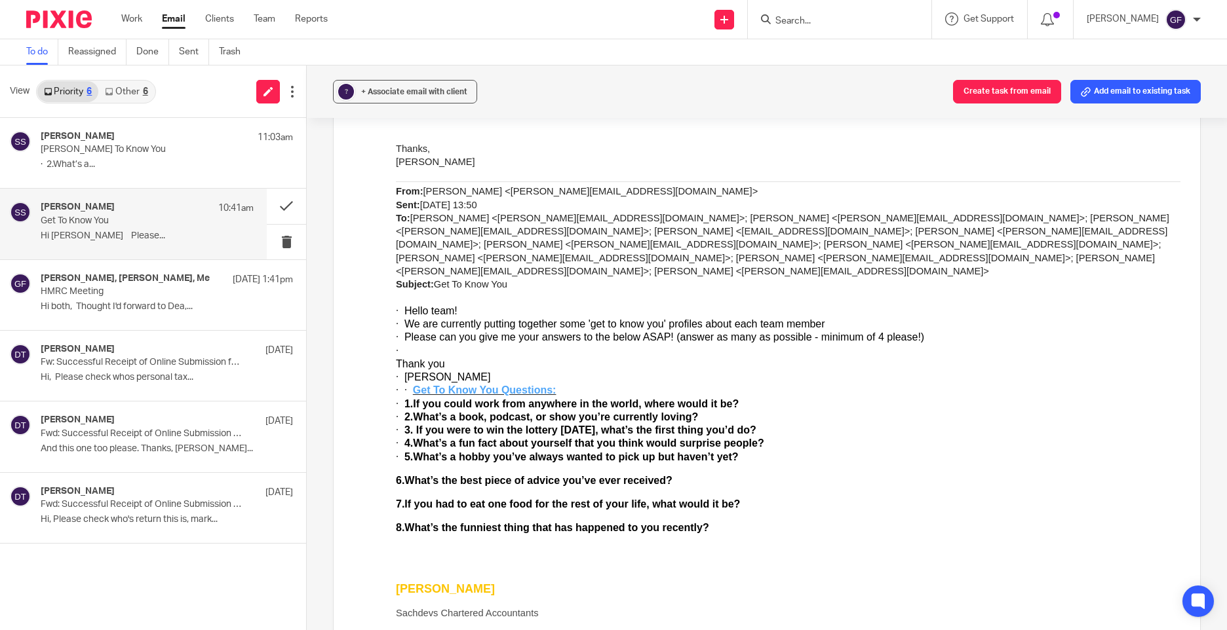
drag, startPoint x: 781, startPoint y: -75, endPoint x: 575, endPoint y: 464, distance: 576.8
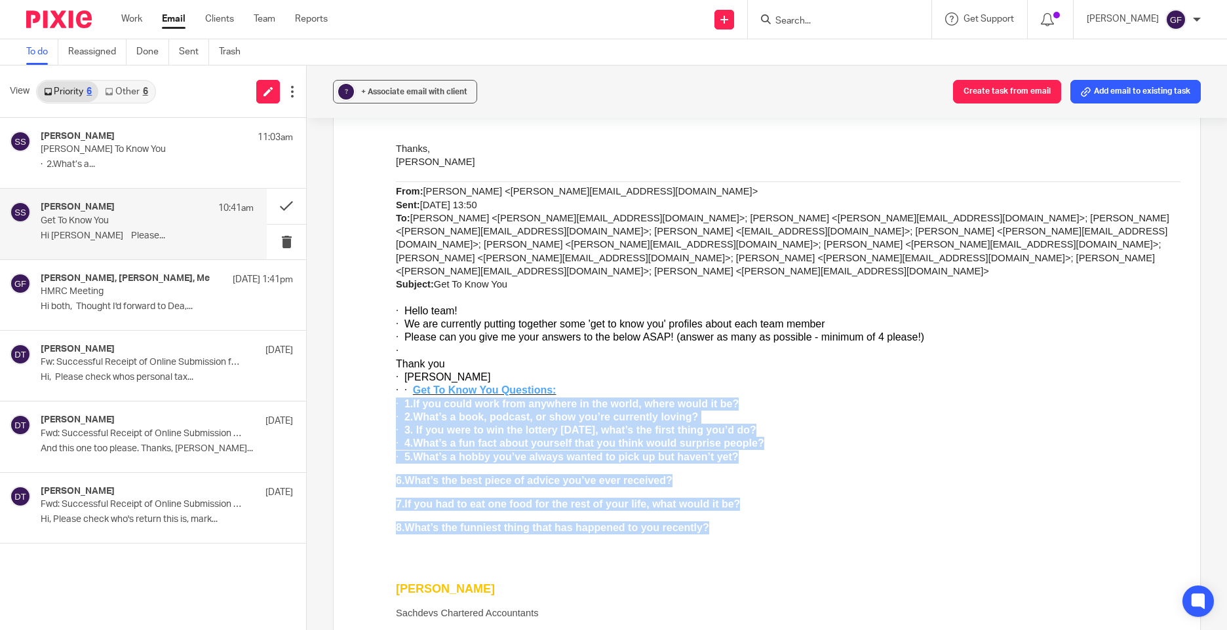
drag, startPoint x: 715, startPoint y: 508, endPoint x: 782, endPoint y: -75, distance: 586.4
click at [396, 383] on html "Hi George Please see below Sonia Sachdev From: Luke Racovita <Luke@sachdevs-ca.…" at bounding box center [788, 250] width 784 height 1362
copy div "· 1.If you could work from anywhere in the world, where would it be? · 2.What’s…"
click at [1161, 451] on p "· 5.What’s a hobby you’ve always wanted to pick up but haven’t yet?" at bounding box center [788, 457] width 784 height 13
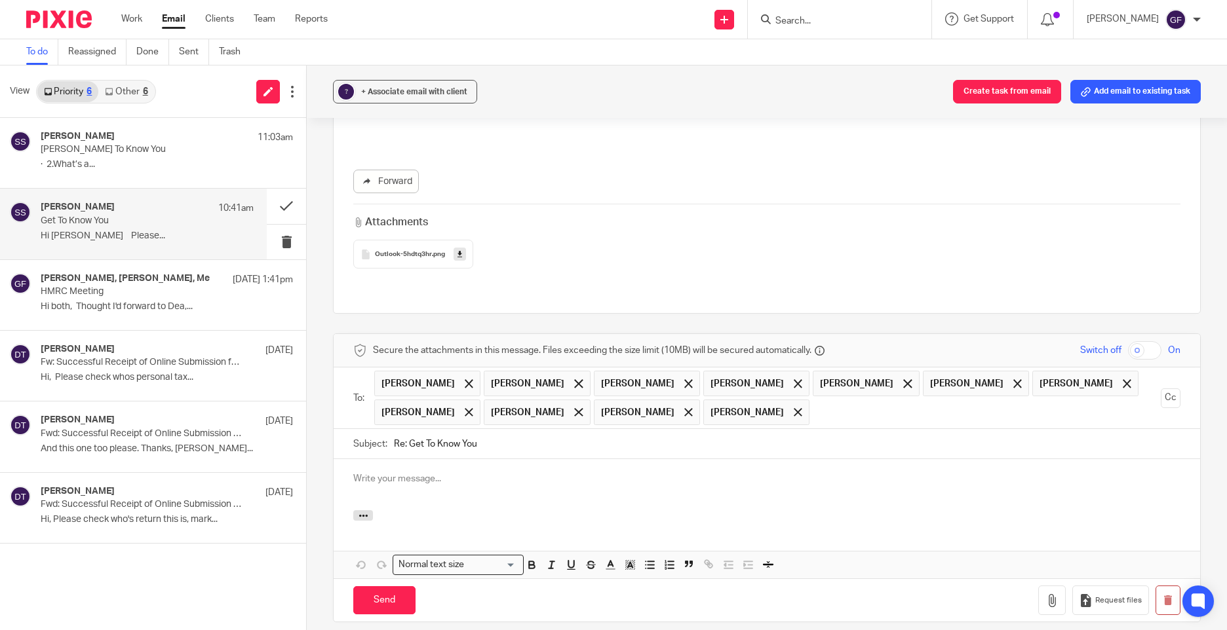
scroll to position [10689, 0]
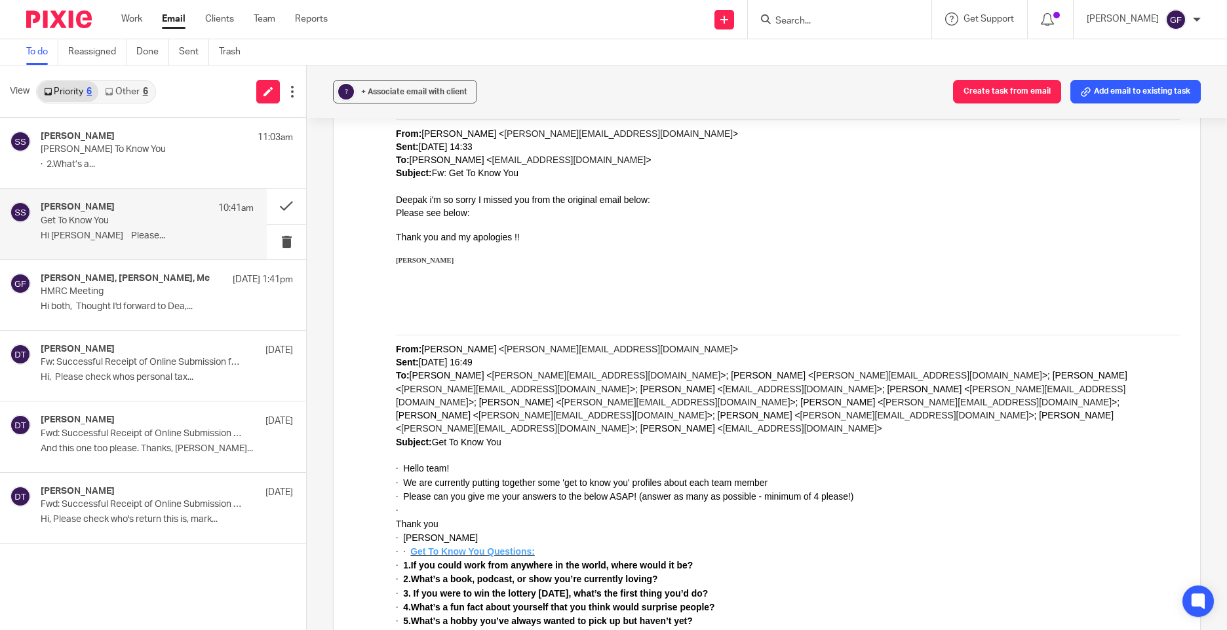
click at [1155, 504] on p "·" at bounding box center [788, 511] width 784 height 14
drag, startPoint x: 116, startPoint y: 584, endPoint x: 109, endPoint y: 586, distance: 7.5
click at [114, 585] on div "Sonia Sachdev 11:03am SONIA_Get To Know You · 2.What’s a... Sonia Sachdev 10:41…" at bounding box center [153, 374] width 306 height 512
click at [921, 246] on div "Please see below: Thank you and my apologies !! Sonia Sachdev" at bounding box center [788, 248] width 784 height 85
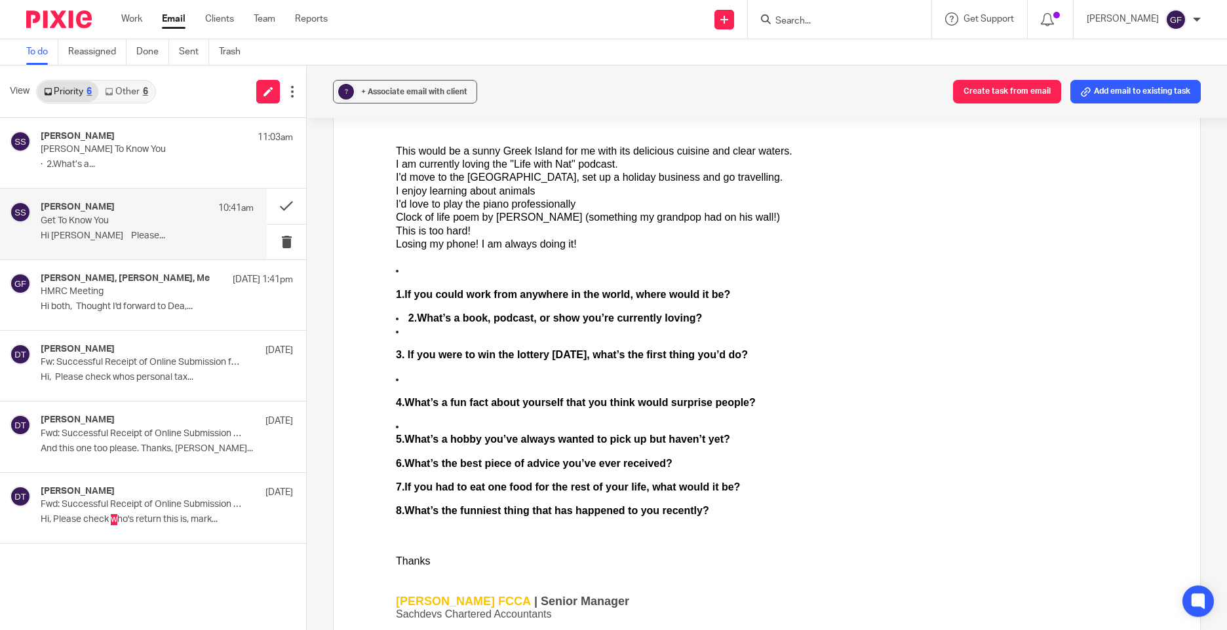
scroll to position [476, 0]
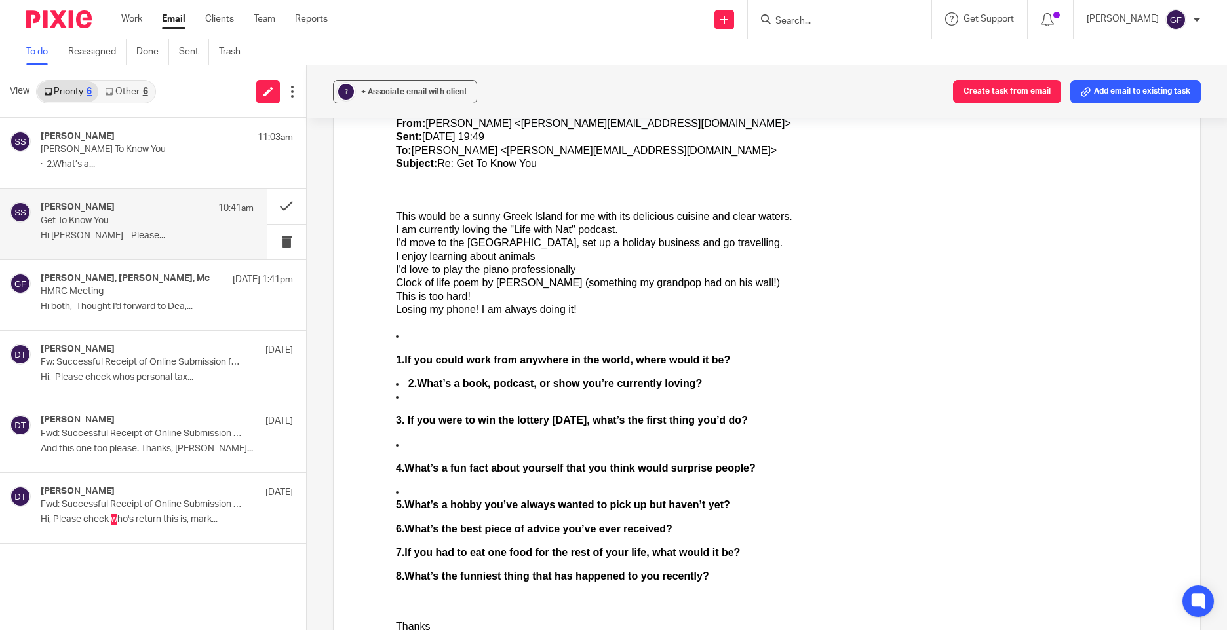
click at [581, 277] on ol "This would be a sunny Greek Island for me with its delicious cuisine and clear …" at bounding box center [788, 264] width 784 height 106
click at [550, 468] on b "4.What’s a fun fact about yourself that you think would surprise people?" at bounding box center [576, 468] width 360 height 11
click at [26, 585] on div "Sonia Sachdev 11:03am SONIA_Get To Know You · 2.What’s a... Sonia Sachdev 10:41…" at bounding box center [153, 374] width 306 height 512
click at [171, 25] on link "Email" at bounding box center [174, 18] width 24 height 13
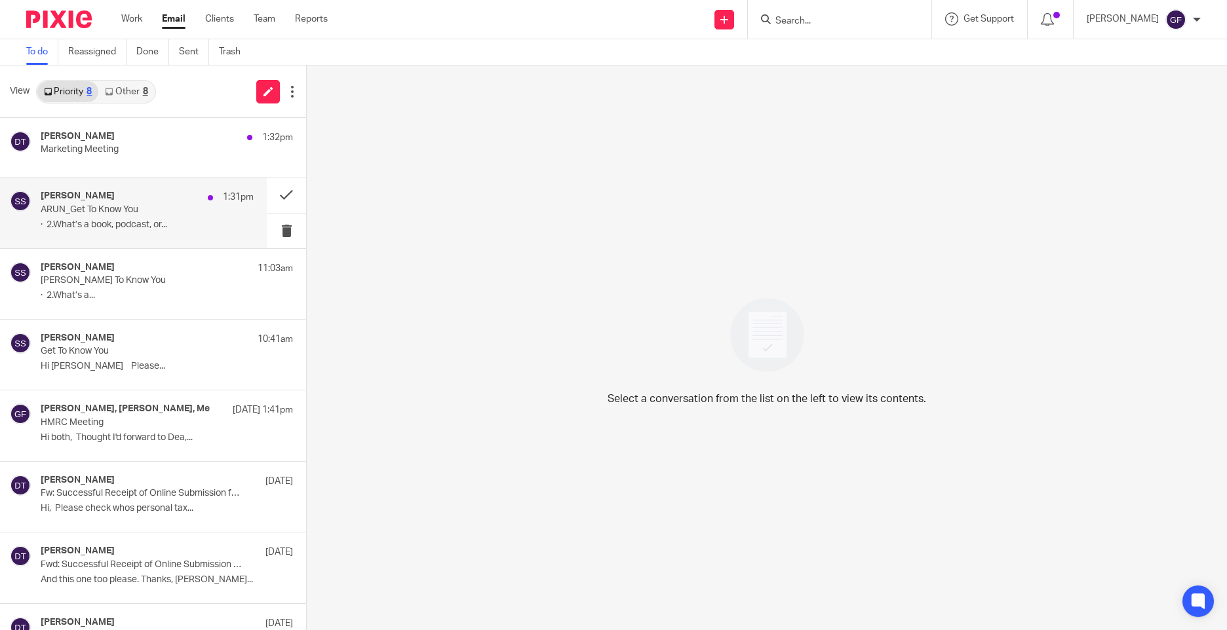
click at [117, 197] on div "Sonia Sachdev 1:31pm" at bounding box center [147, 197] width 213 height 13
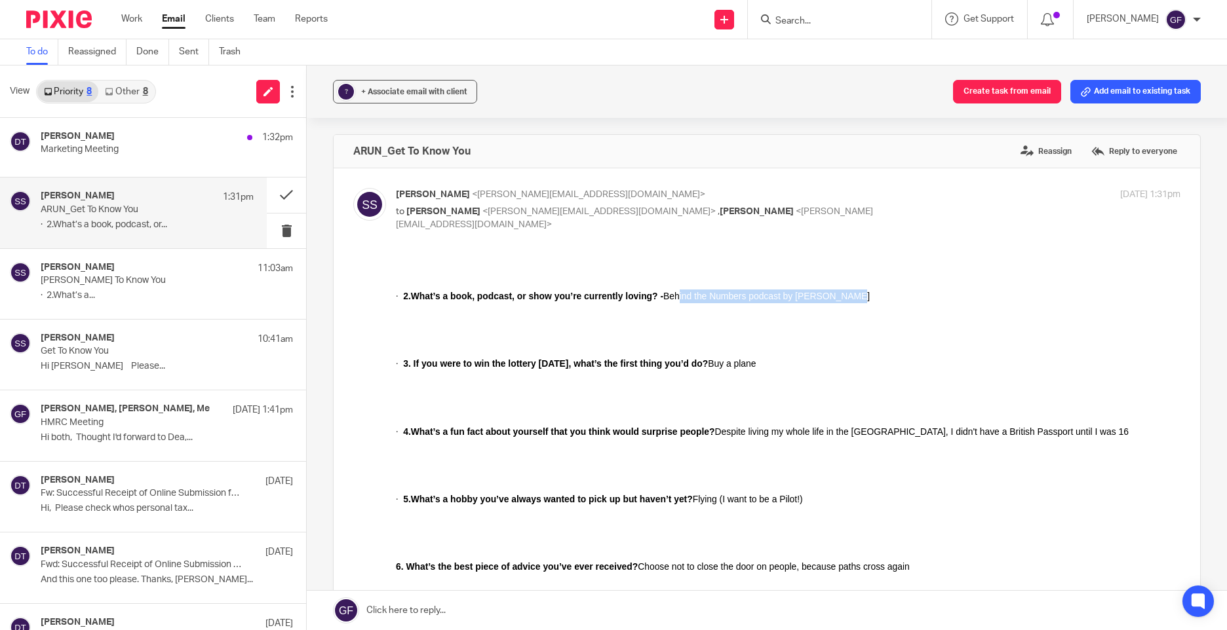
drag, startPoint x: 858, startPoint y: 291, endPoint x: 678, endPoint y: 298, distance: 180.3
click at [678, 298] on p "· 2.What’s a book, podcast, or show you’re currently loving? - Behind the Numbe…" at bounding box center [788, 296] width 784 height 14
drag, startPoint x: 801, startPoint y: 366, endPoint x: 758, endPoint y: 379, distance: 44.6
click at [787, 391] on p at bounding box center [788, 385] width 784 height 13
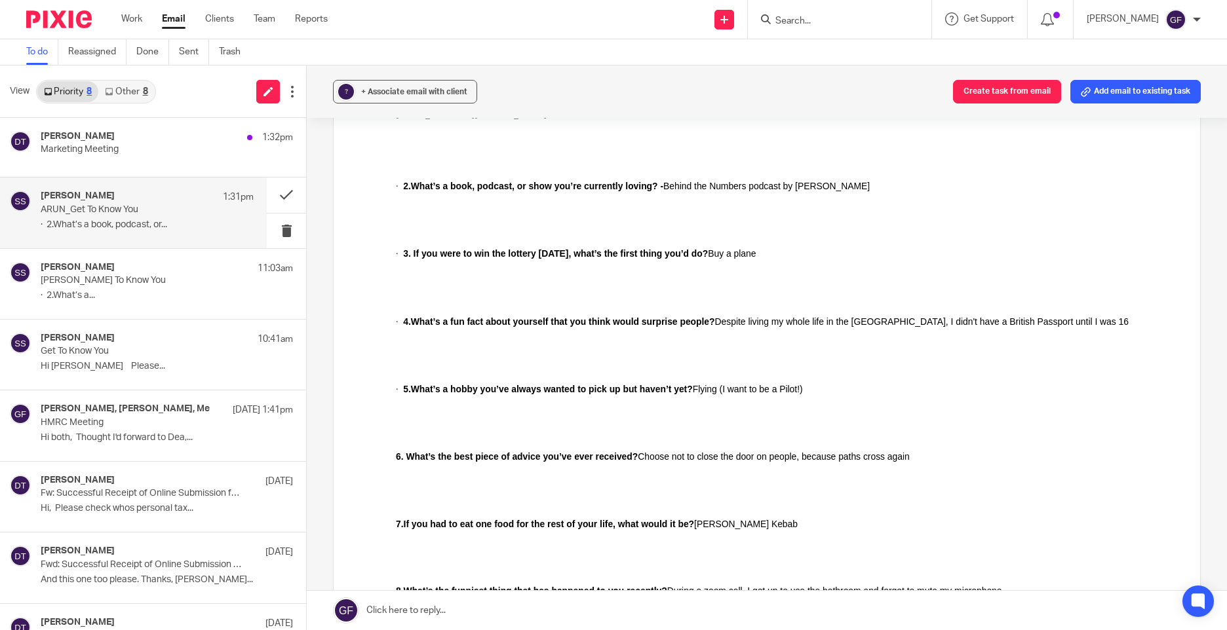
scroll to position [131, 0]
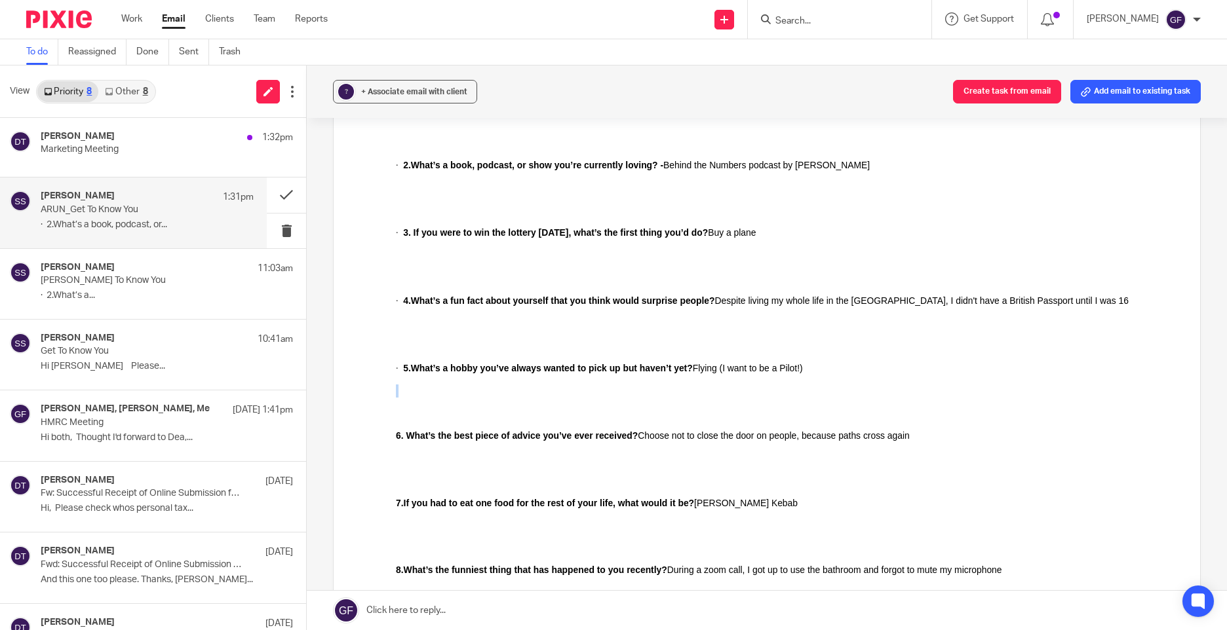
drag, startPoint x: 823, startPoint y: 370, endPoint x: 701, endPoint y: 375, distance: 122.0
click at [701, 375] on div "· 2.What’s a book, podcast, or show you’re currently loving? - Behind the Numbe…" at bounding box center [788, 575] width 784 height 898
click at [632, 406] on div "· 2.What’s a book, podcast, or show you’re currently loving? - Behind the Numbe…" at bounding box center [788, 575] width 784 height 898
drag, startPoint x: 636, startPoint y: 440, endPoint x: 771, endPoint y: 425, distance: 135.2
click at [771, 425] on div "· 2.What’s a book, podcast, or show you’re currently loving? - Behind the Numbe…" at bounding box center [788, 575] width 784 height 898
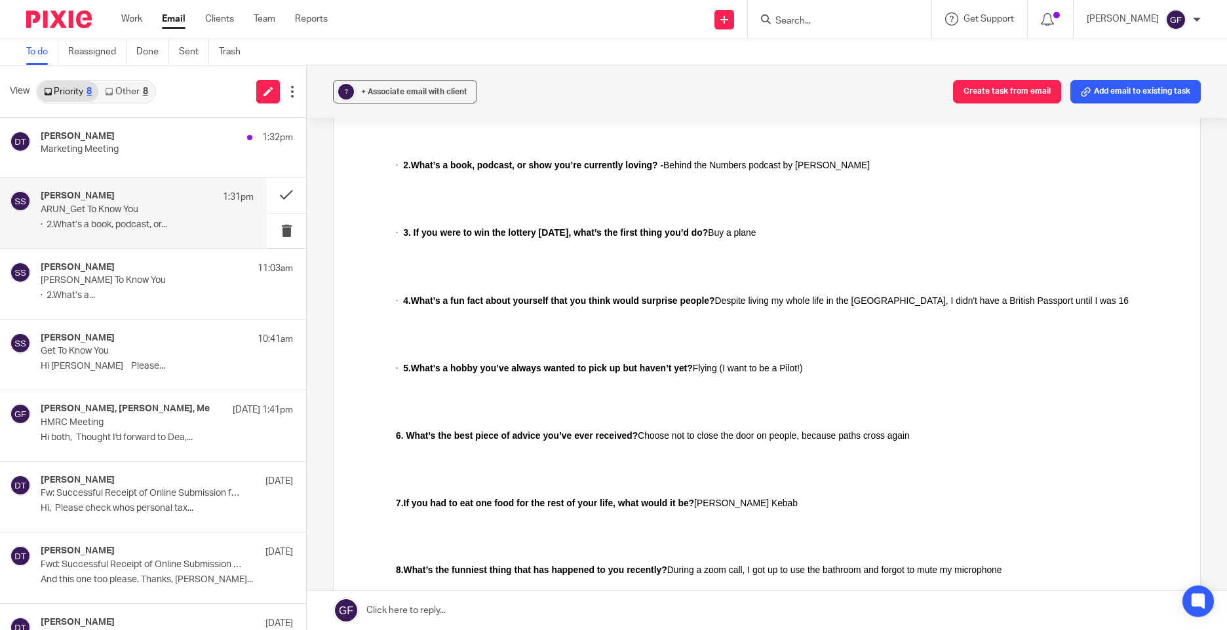
drag, startPoint x: 771, startPoint y: 425, endPoint x: 963, endPoint y: 466, distance: 196.4
click at [963, 466] on div "· 2.What’s a book, podcast, or show you’re currently loving? - Behind the Numbe…" at bounding box center [788, 575] width 784 height 898
click at [794, 497] on p "7.If you had to eat one food for the rest of your life, what would it be? Doner…" at bounding box center [788, 502] width 784 height 13
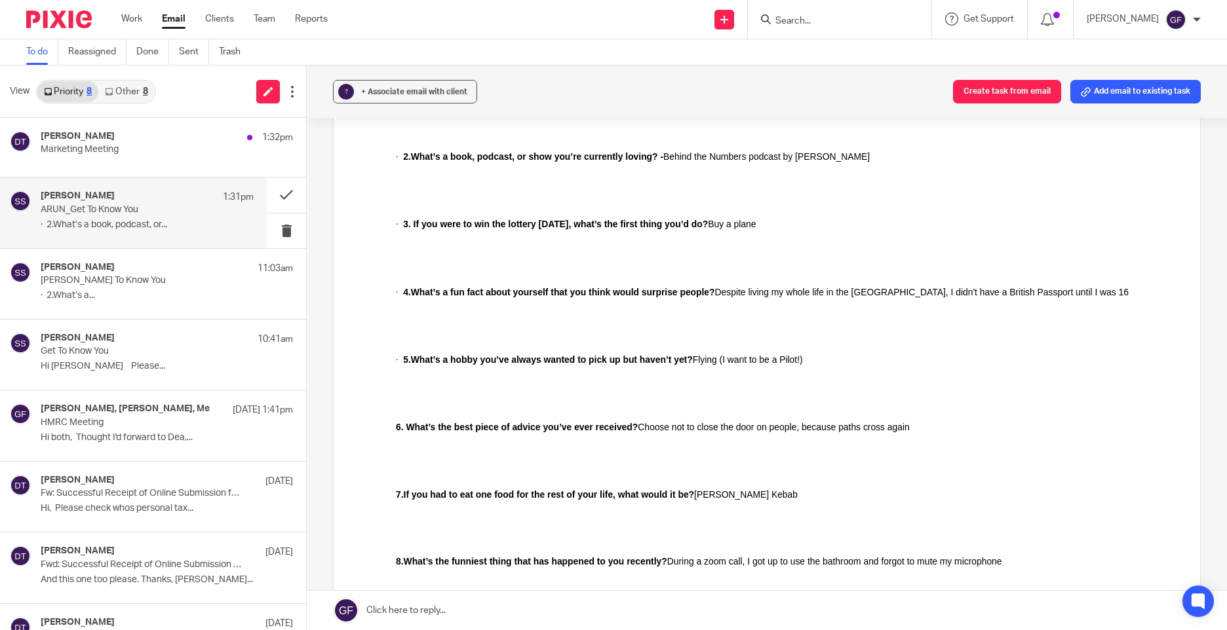
scroll to position [0, 0]
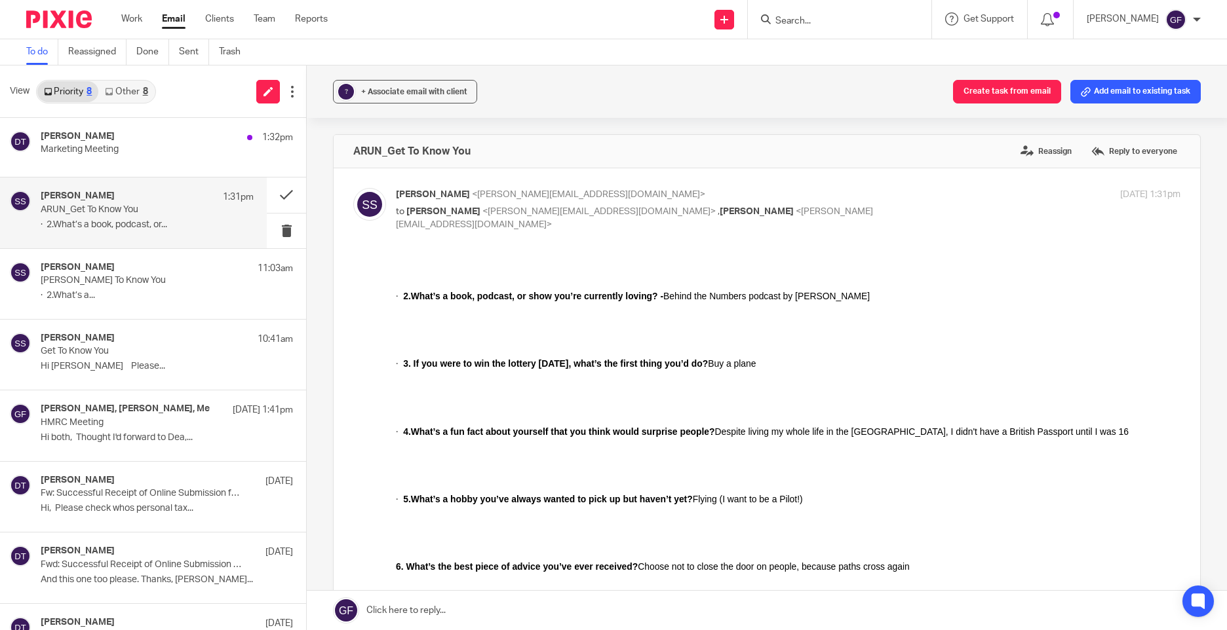
drag, startPoint x: 108, startPoint y: 90, endPoint x: 125, endPoint y: 90, distance: 16.4
click at [108, 90] on icon at bounding box center [109, 92] width 8 height 8
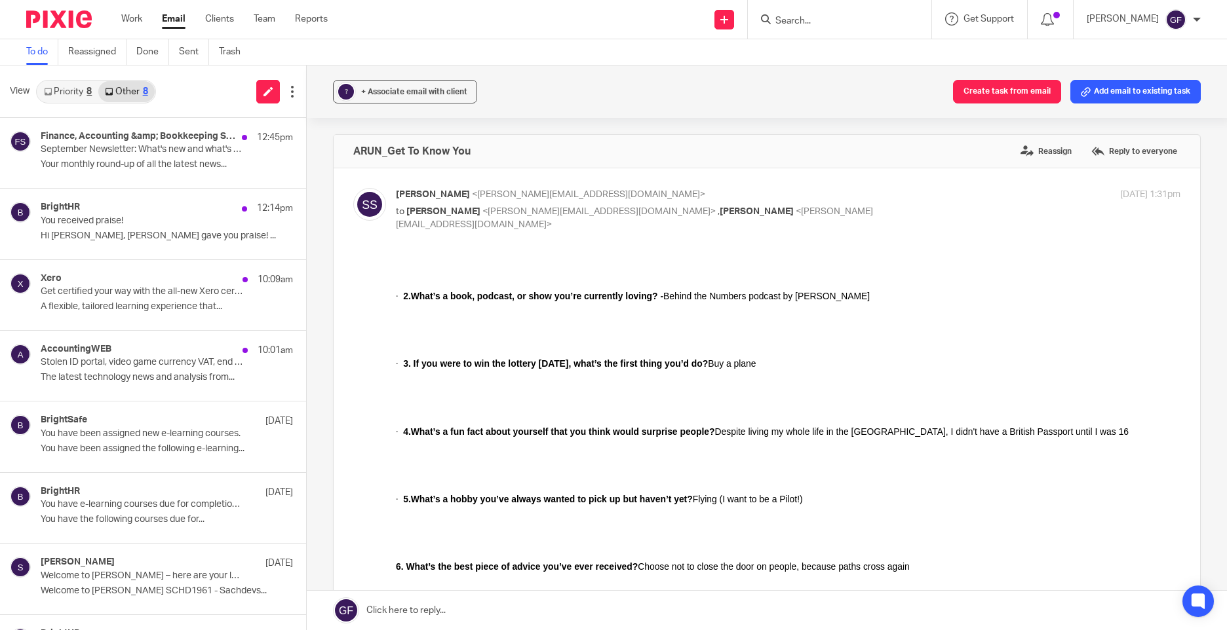
click at [52, 87] on link "Priority 8" at bounding box center [67, 91] width 61 height 21
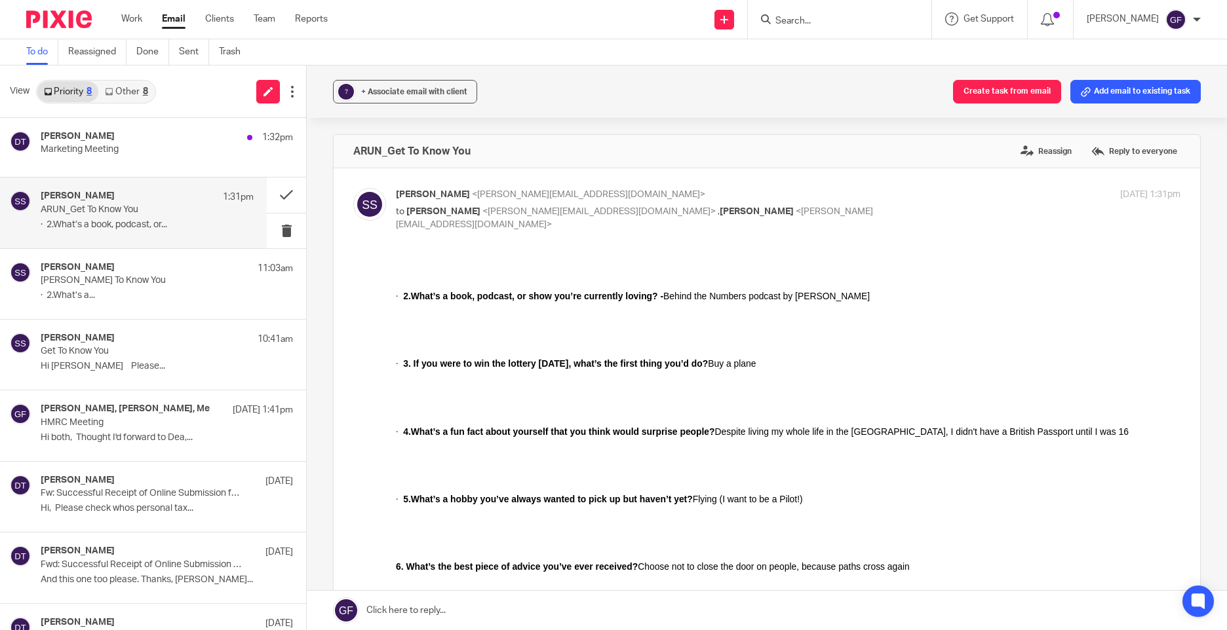
click at [148, 83] on link "Other 8" at bounding box center [126, 91] width 56 height 21
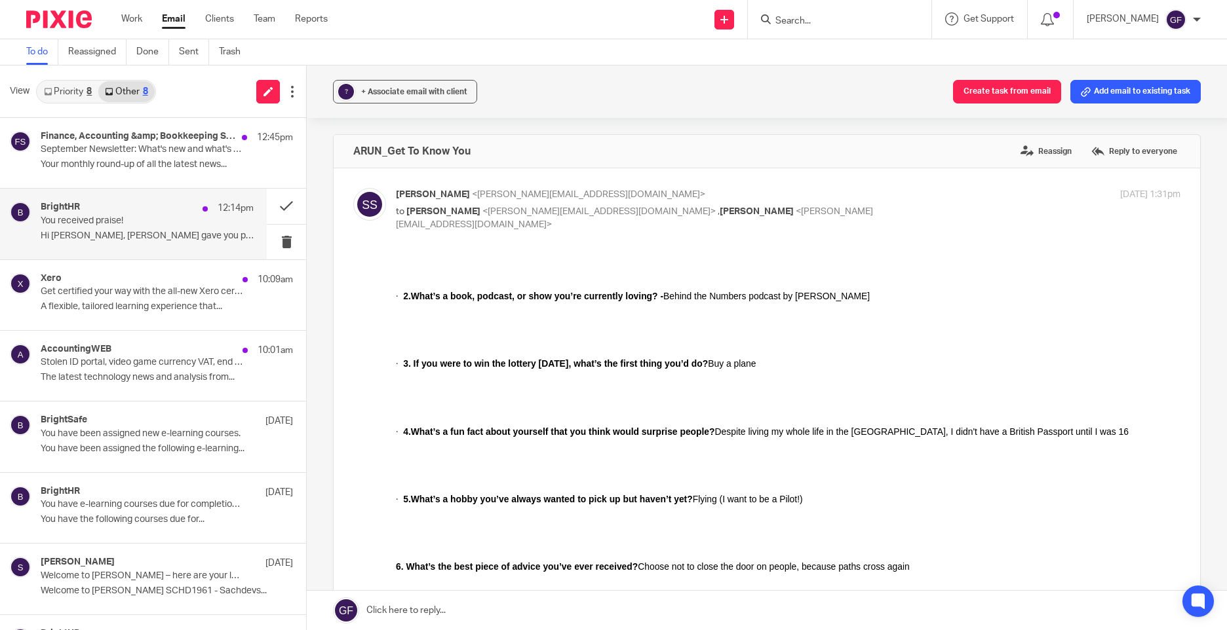
click at [142, 212] on div "BrightHR 12:14pm" at bounding box center [147, 208] width 213 height 13
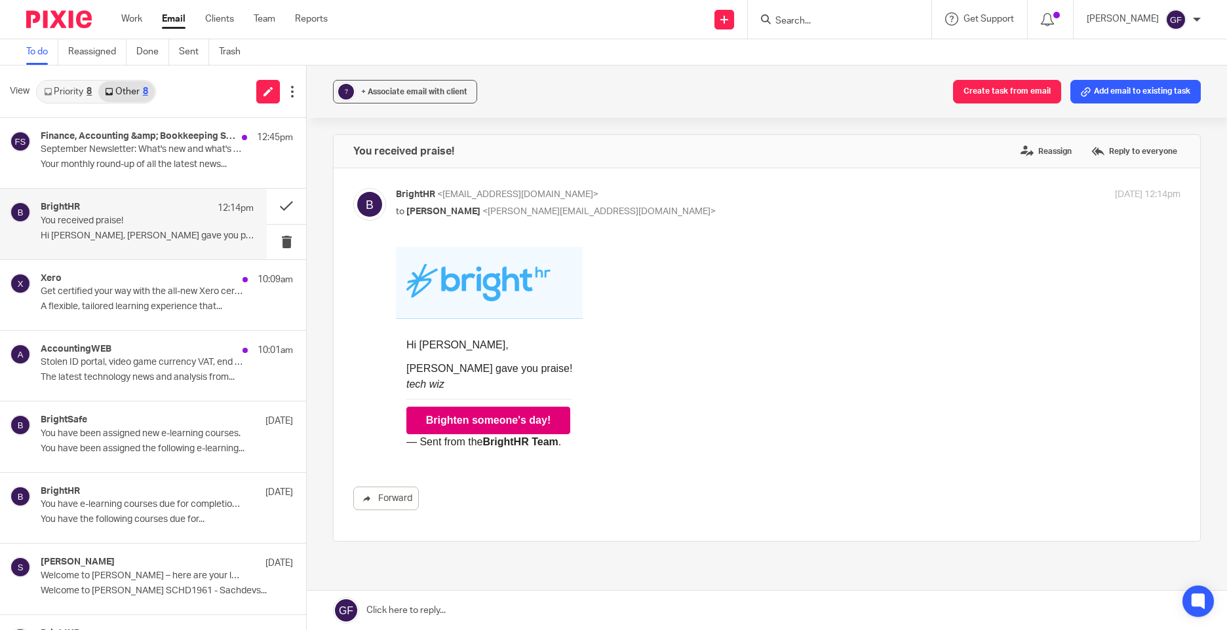
click at [54, 88] on link "Priority 8" at bounding box center [67, 91] width 61 height 21
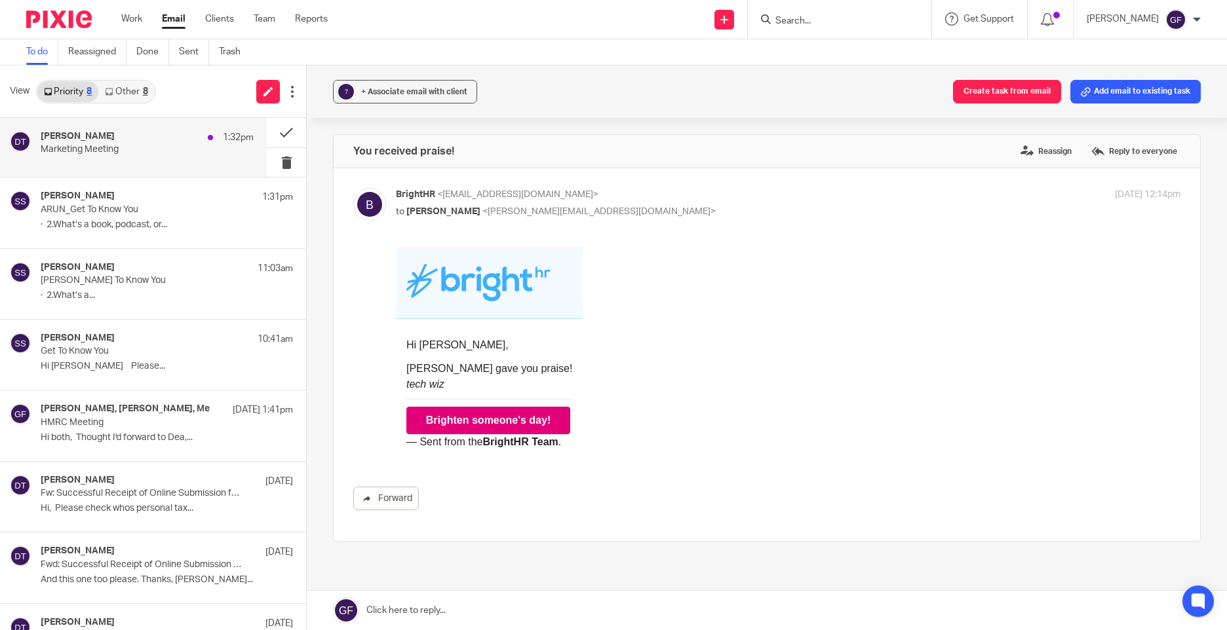
click at [96, 160] on div "Deanna Templeton 1:32pm Marketing Meeting" at bounding box center [147, 147] width 213 height 33
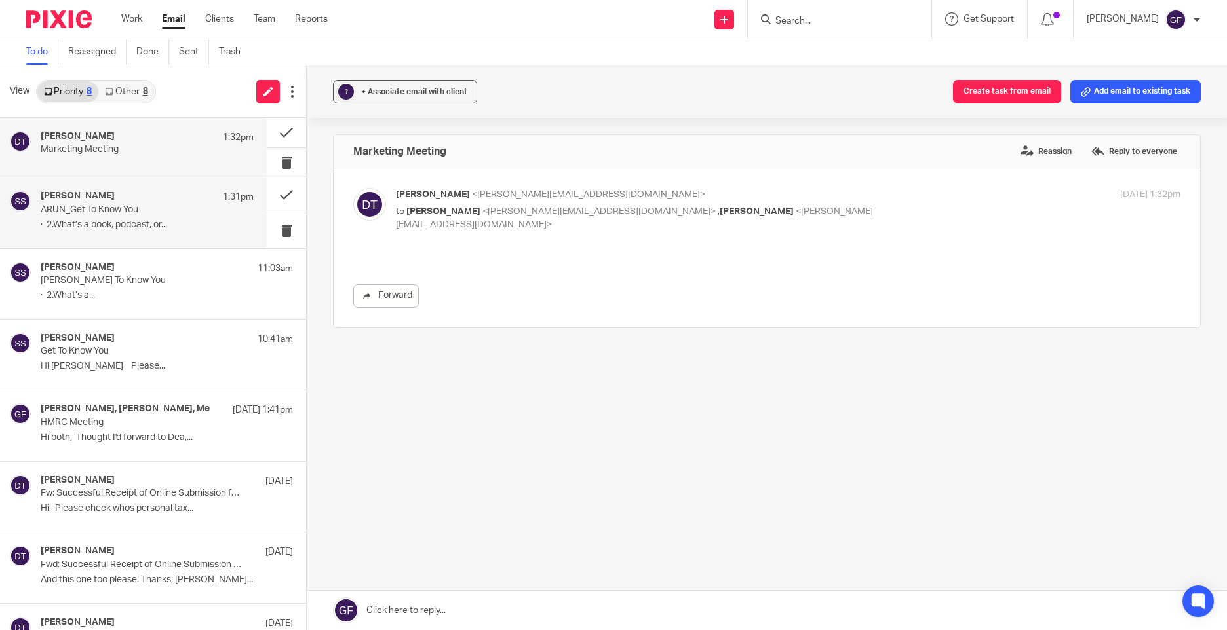
click at [91, 221] on p "· 2.What’s a book, podcast, or..." at bounding box center [147, 225] width 213 height 11
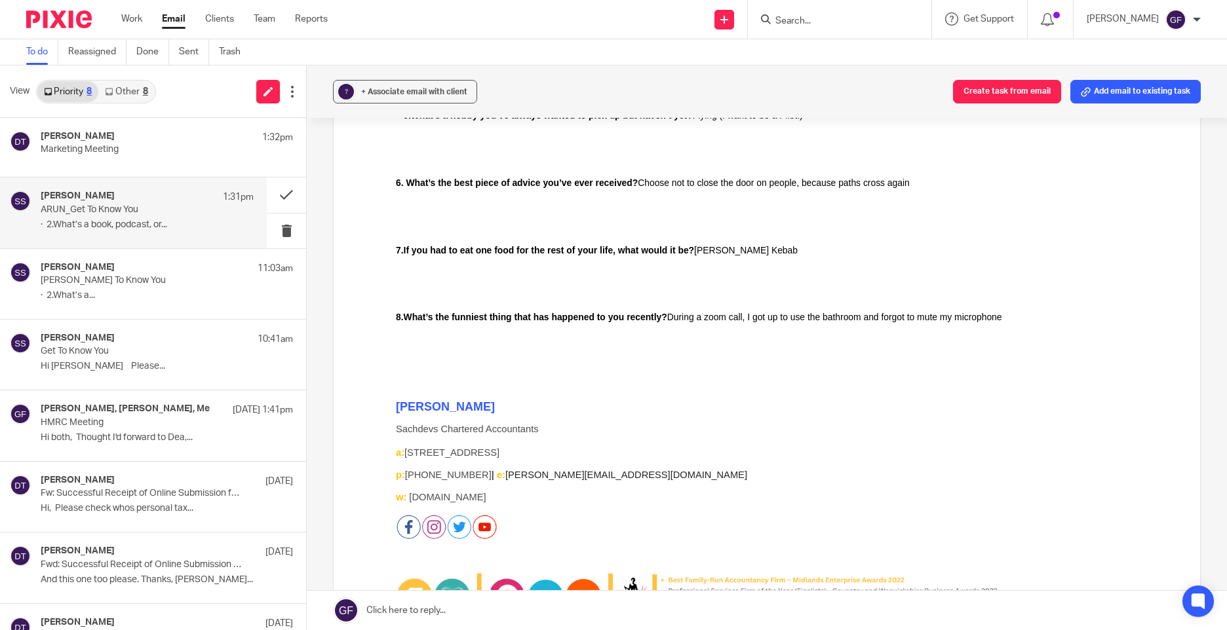
scroll to position [459, 0]
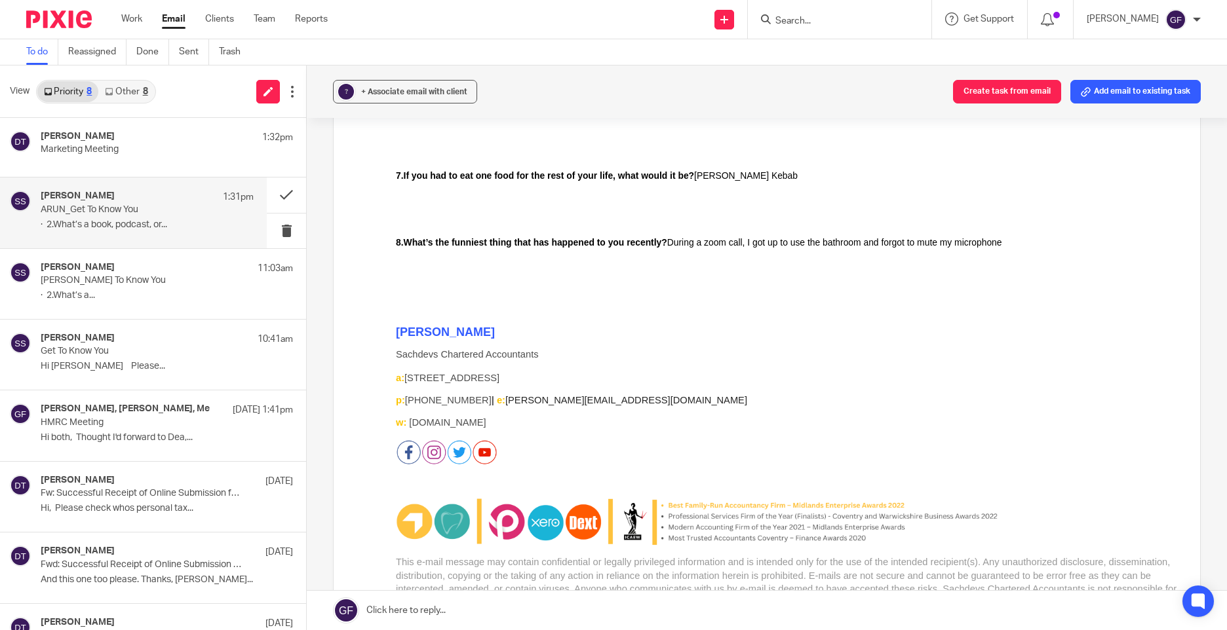
click at [554, 592] on span "This e-mail message may contain confidential or legally privileged information …" at bounding box center [786, 589] width 780 height 64
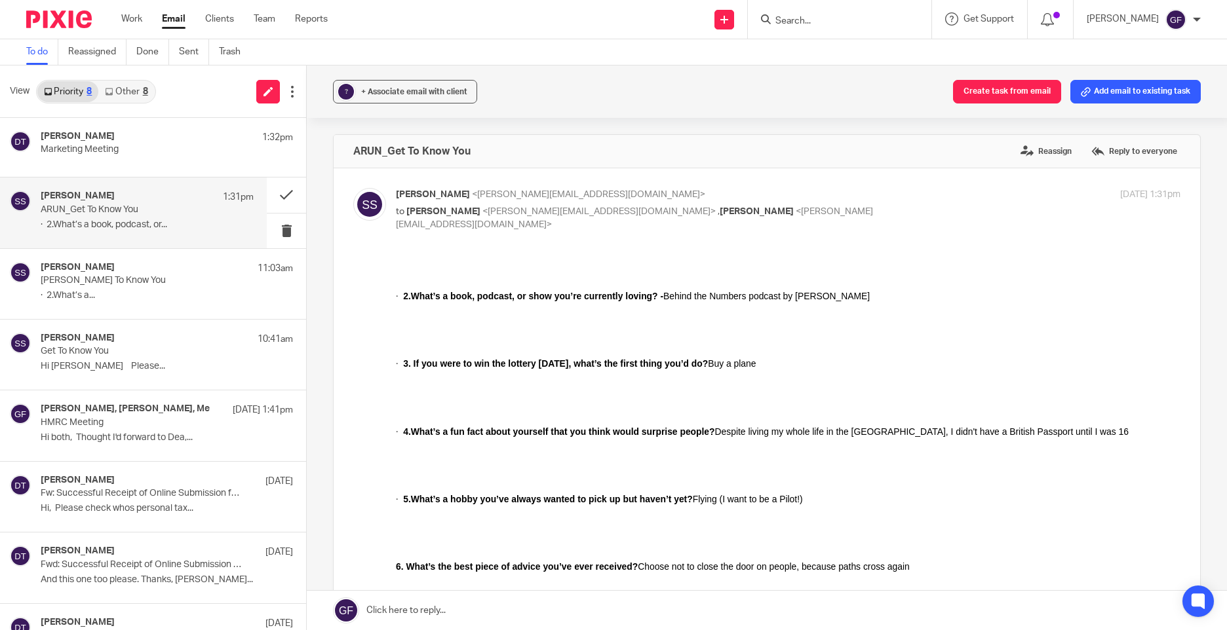
click at [147, 93] on div "8" at bounding box center [145, 91] width 5 height 9
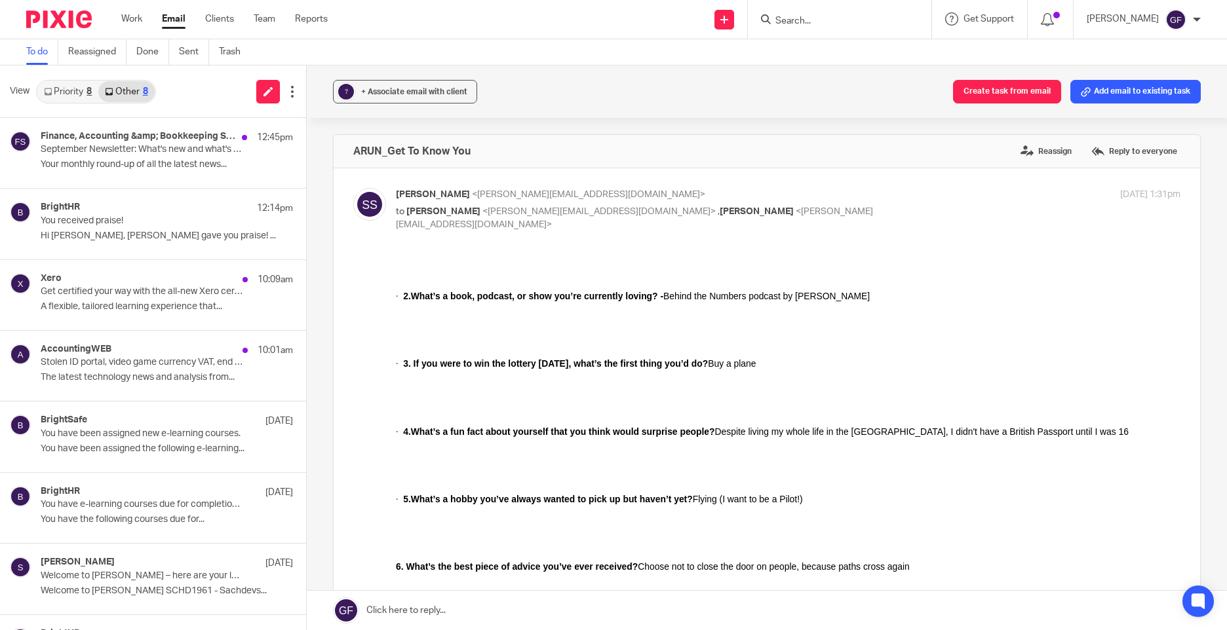
click at [100, 92] on link "Other 8" at bounding box center [126, 91] width 56 height 21
click at [77, 100] on link "Priority 8" at bounding box center [67, 91] width 61 height 21
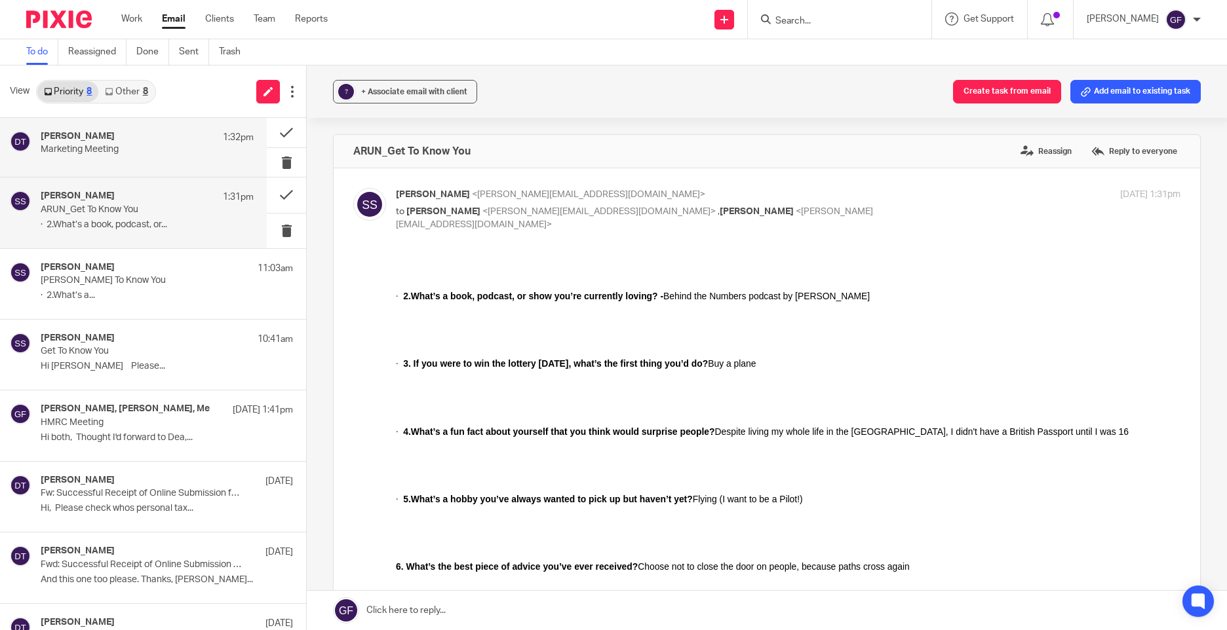
click at [102, 152] on p "Marketing Meeting" at bounding box center [126, 149] width 170 height 11
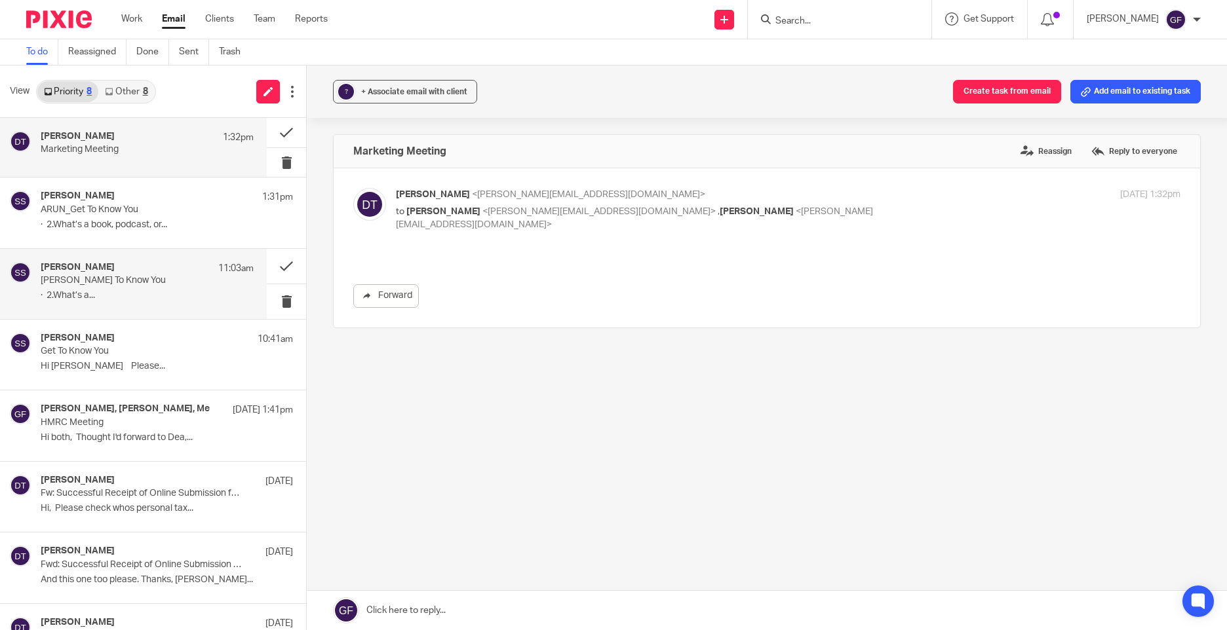
click at [124, 269] on div "Sonia Sachdev 11:03am" at bounding box center [147, 268] width 213 height 13
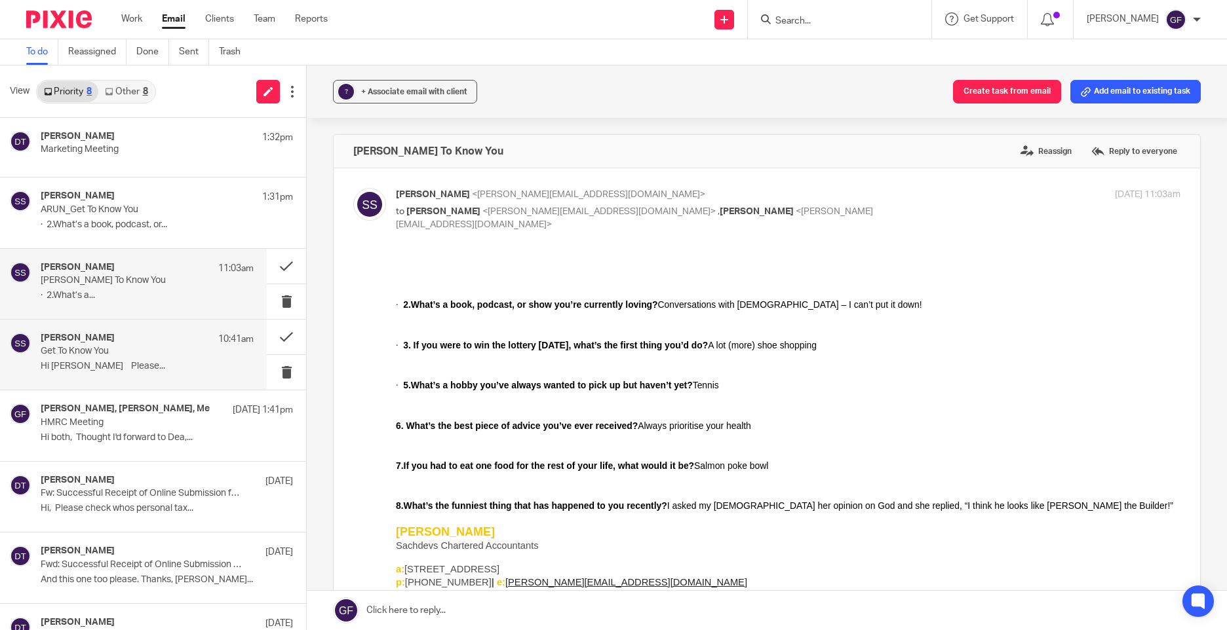
click at [147, 379] on div "Sonia Sachdev 10:41am Get To Know You Hi George Please..." at bounding box center [133, 355] width 267 height 70
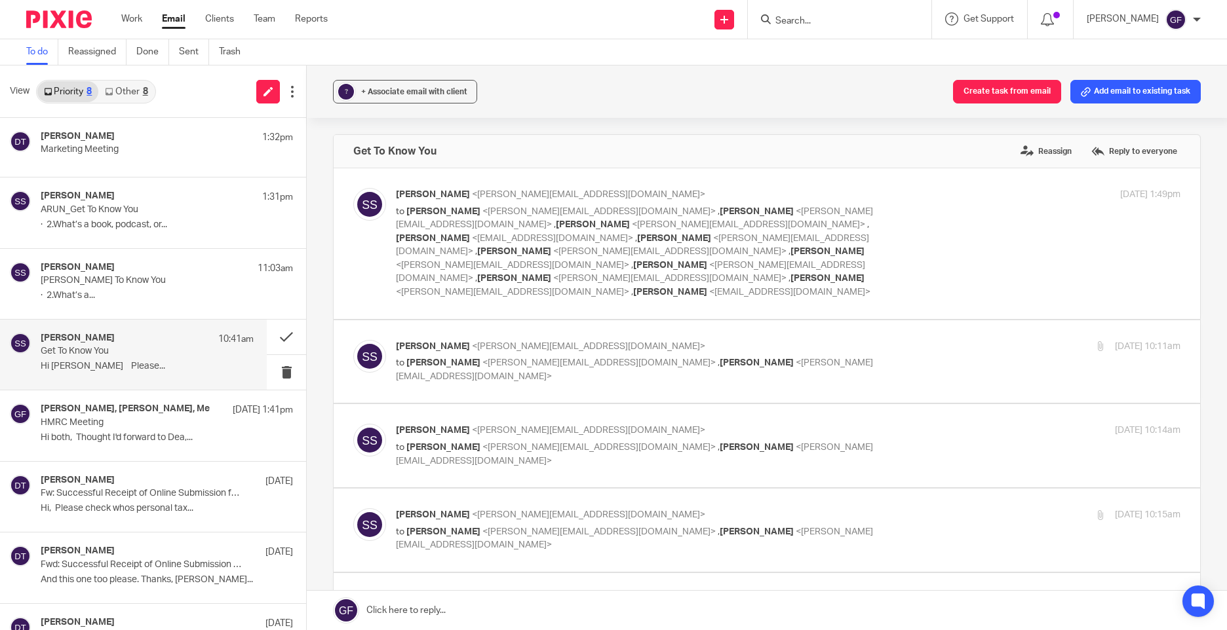
click at [883, 235] on p "to Deanna Templeton <deanna@sachdevs-ca.com> , Jodie Hall <jodie@sachdevs-ca.co…" at bounding box center [657, 252] width 523 height 94
checkbox input "true"
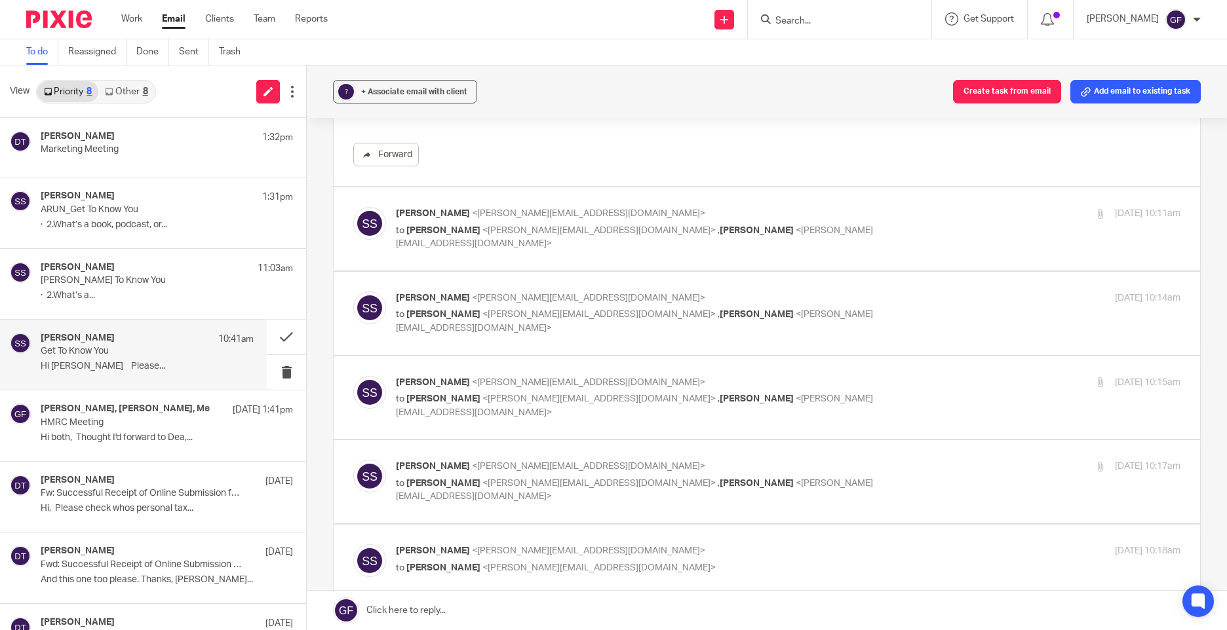
scroll to position [1114, 0]
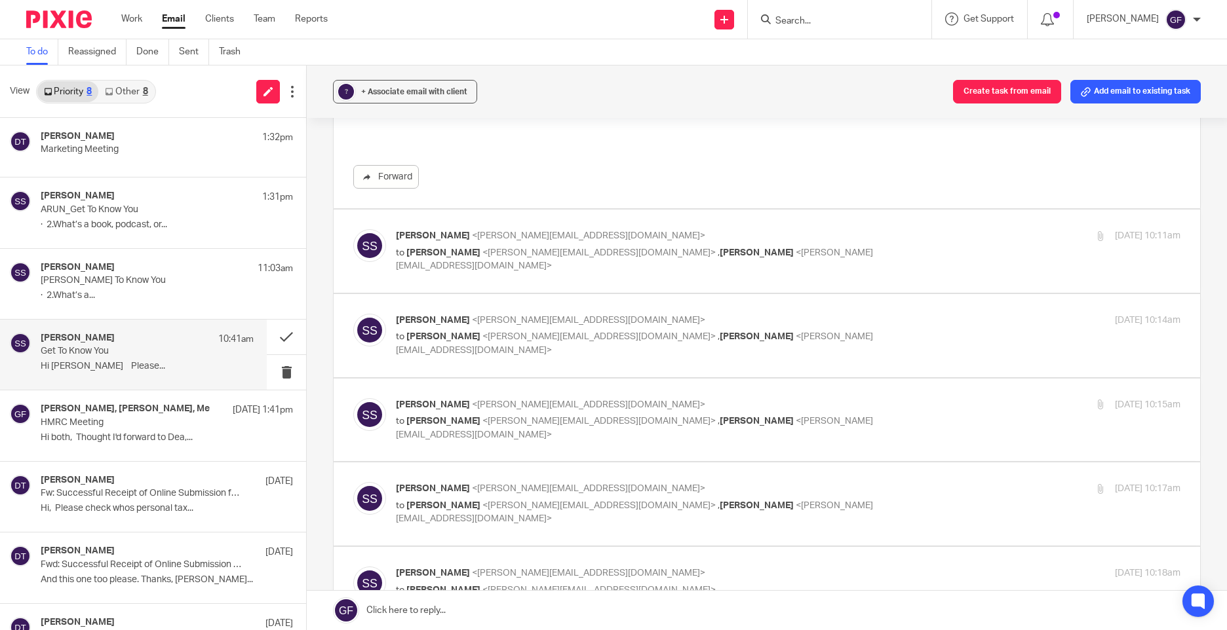
click at [854, 246] on p "to George Foster <george@as1group.co.uk> , Deanna Templeton <deanna@sachdevs-ca…" at bounding box center [657, 259] width 523 height 27
checkbox input "true"
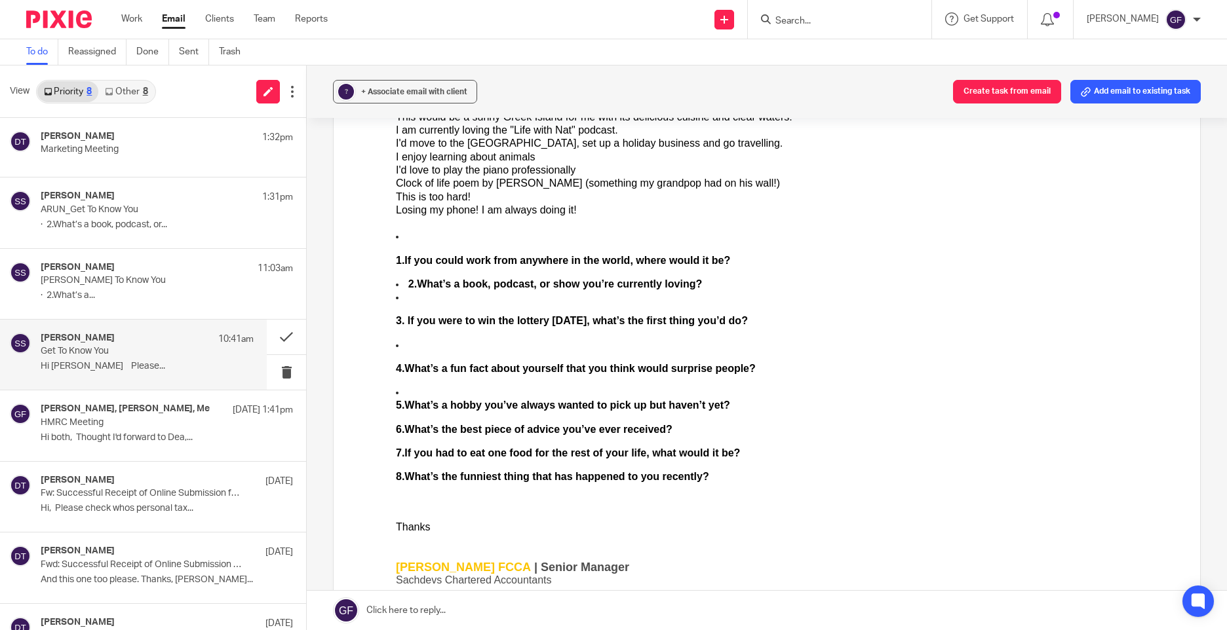
scroll to position [1376, 0]
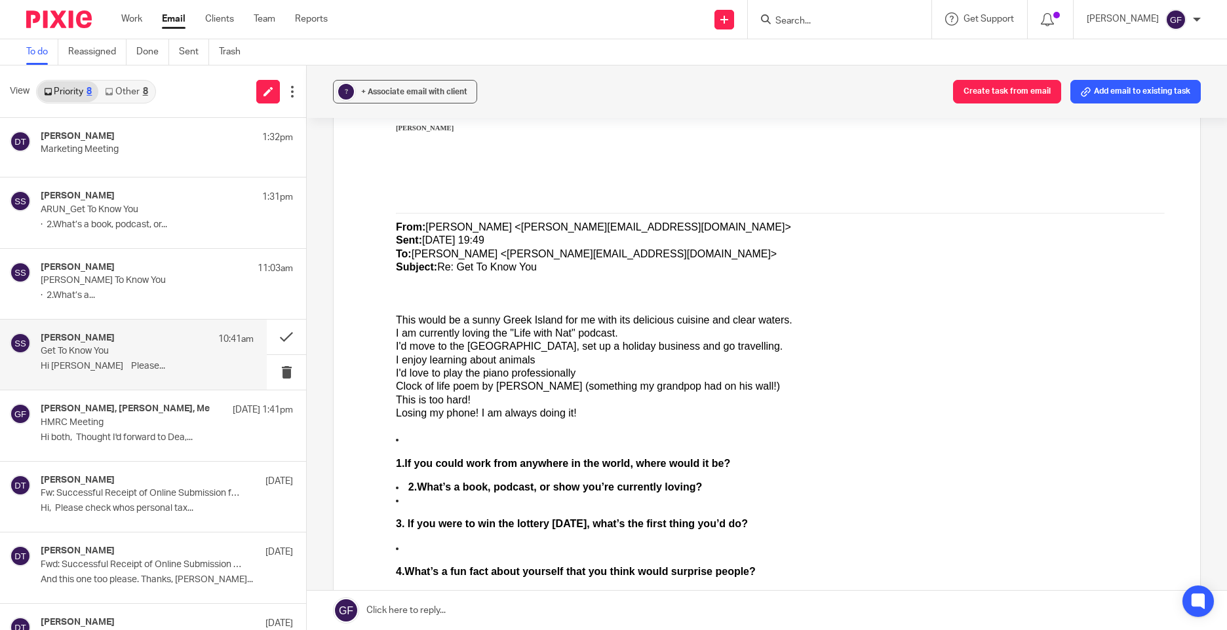
click at [172, 20] on link "Email" at bounding box center [174, 18] width 24 height 13
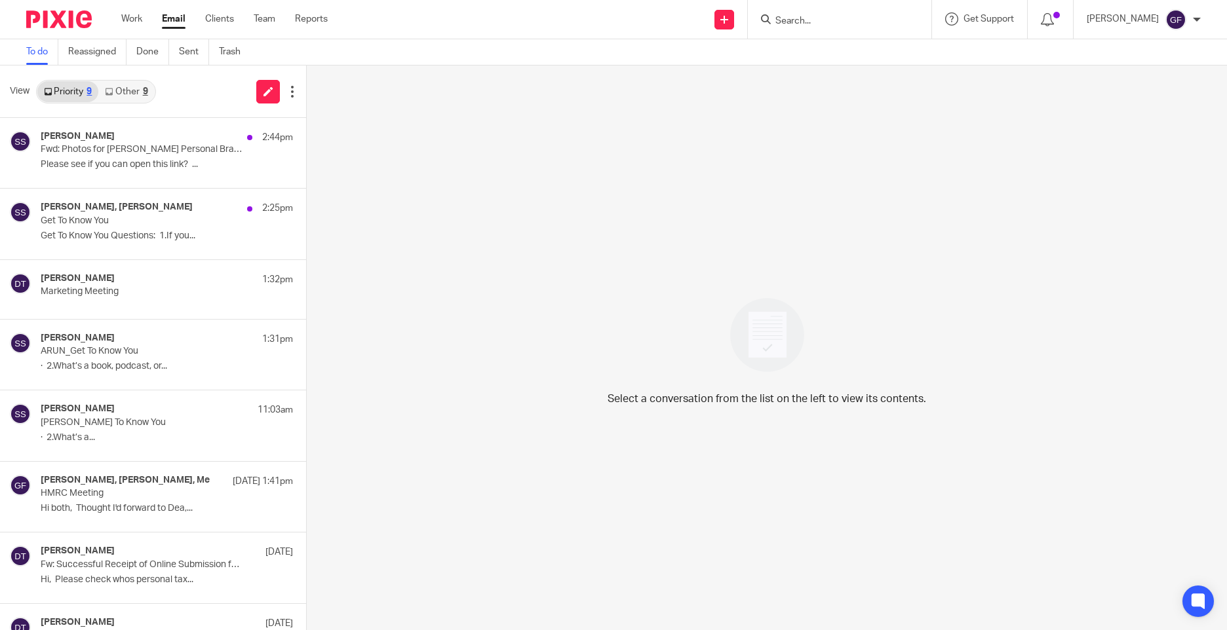
click at [143, 142] on div "[PERSON_NAME] 2:44pm" at bounding box center [167, 137] width 252 height 13
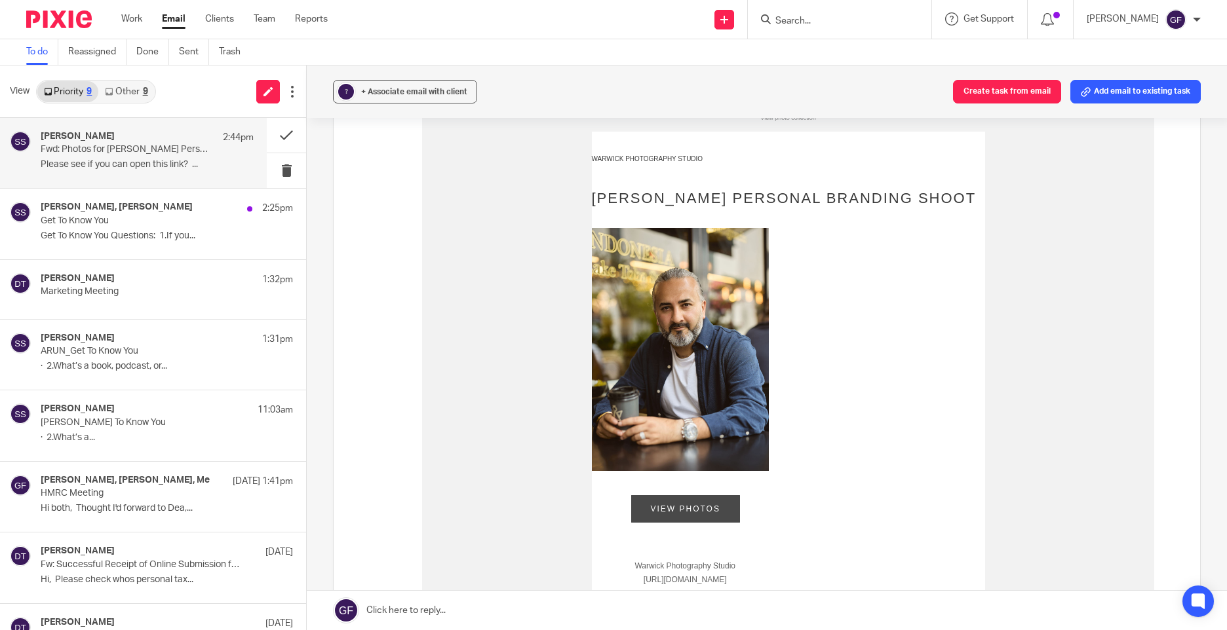
scroll to position [393, 0]
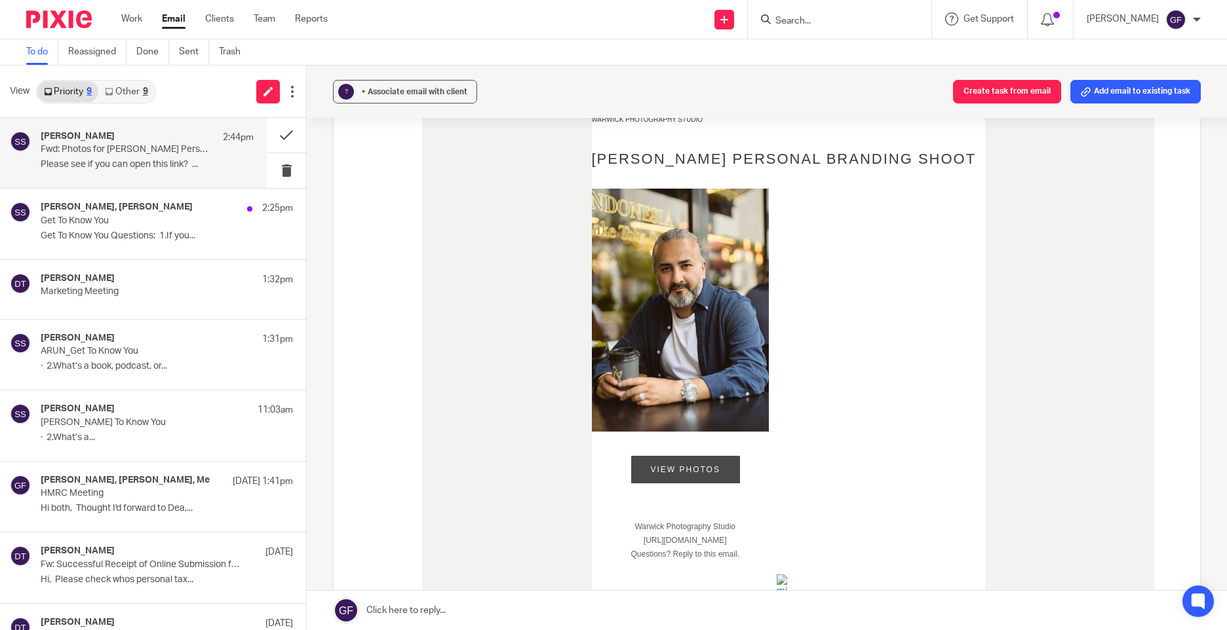
click at [679, 465] on link "View Photos" at bounding box center [685, 470] width 109 height 28
click at [123, 341] on div "[PERSON_NAME] 1:31pm" at bounding box center [147, 339] width 213 height 13
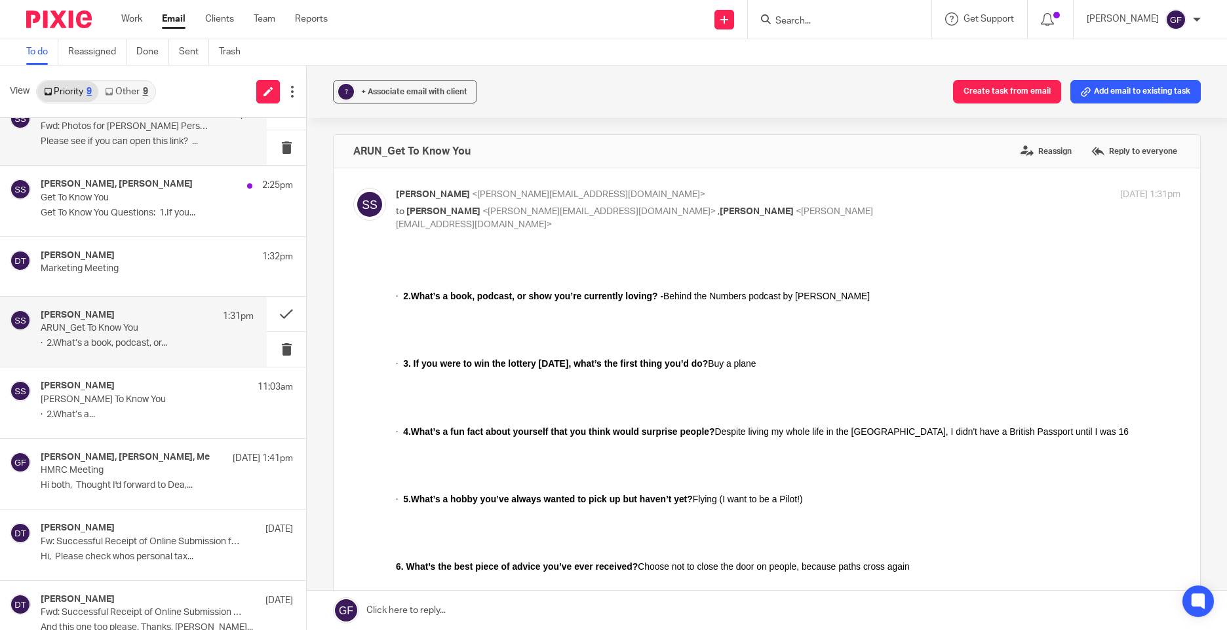
scroll to position [0, 0]
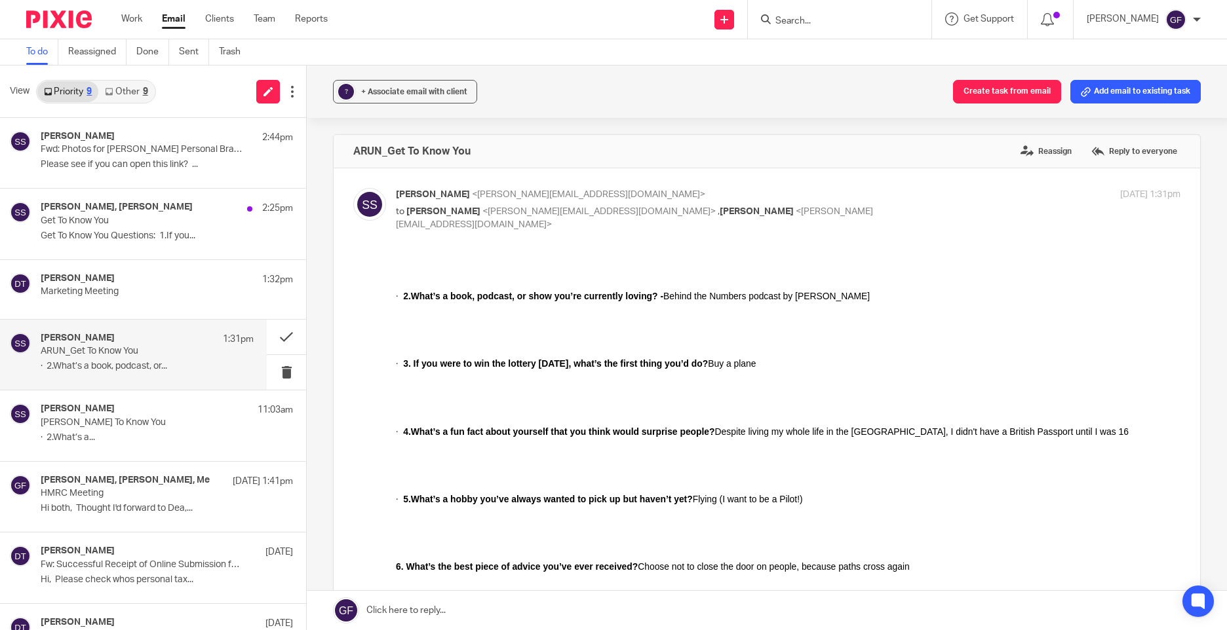
click at [172, 26] on link "Email" at bounding box center [174, 18] width 24 height 13
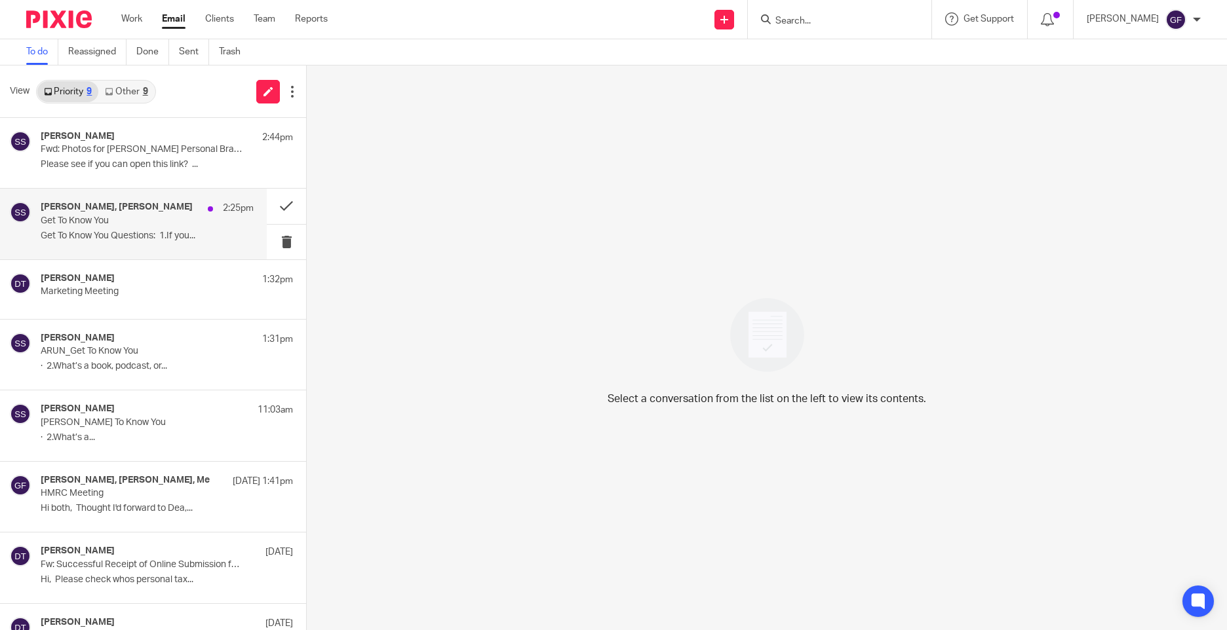
click at [135, 216] on p "Get To Know You" at bounding box center [126, 221] width 170 height 11
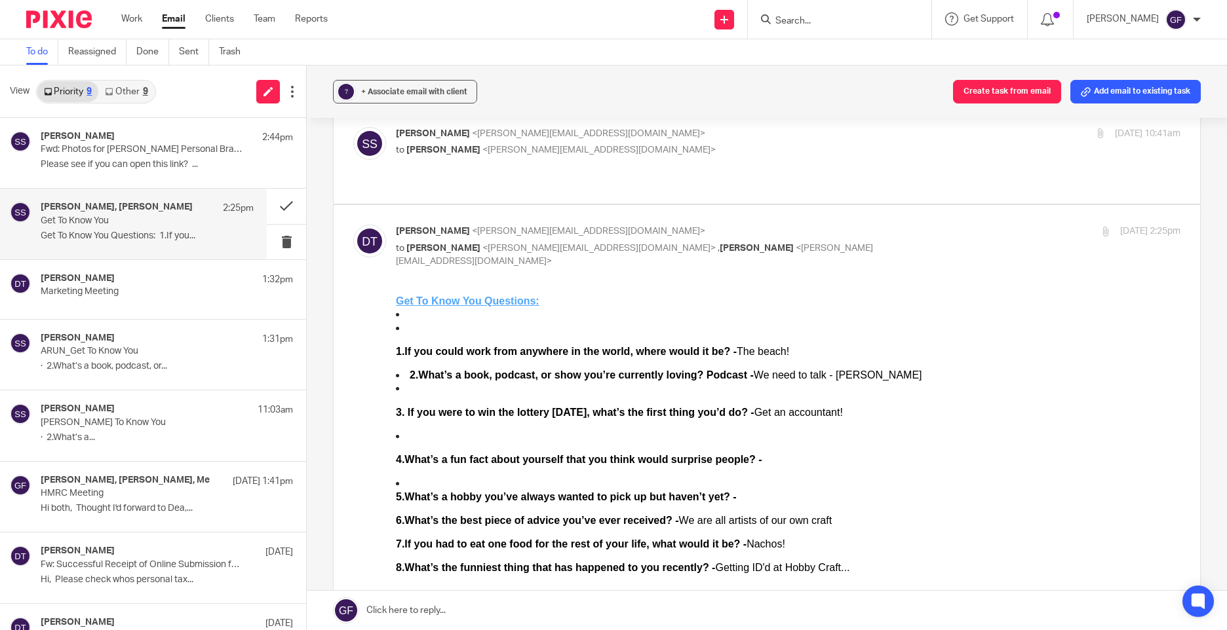
scroll to position [721, 0]
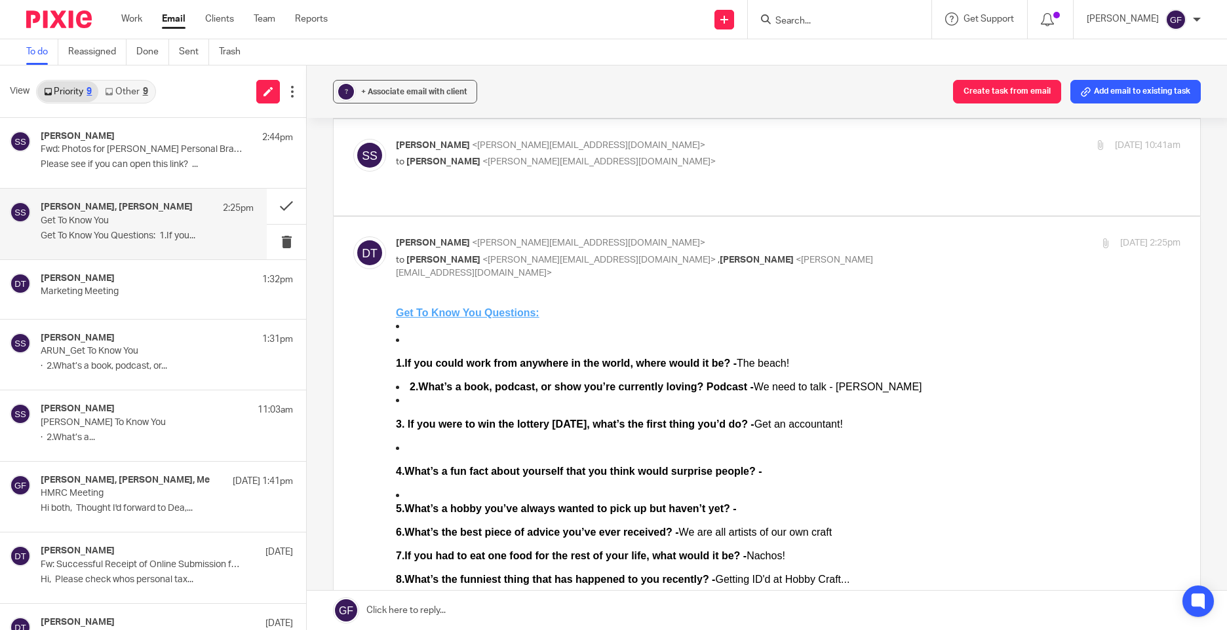
click at [759, 591] on div "1.If you could work from anywhere in the world, where would it be? - The beach!…" at bounding box center [788, 605] width 784 height 573
click at [749, 579] on div "8.What’s the funniest thing that has happened to you recently? - Getting ID'd a…" at bounding box center [788, 579] width 784 height 13
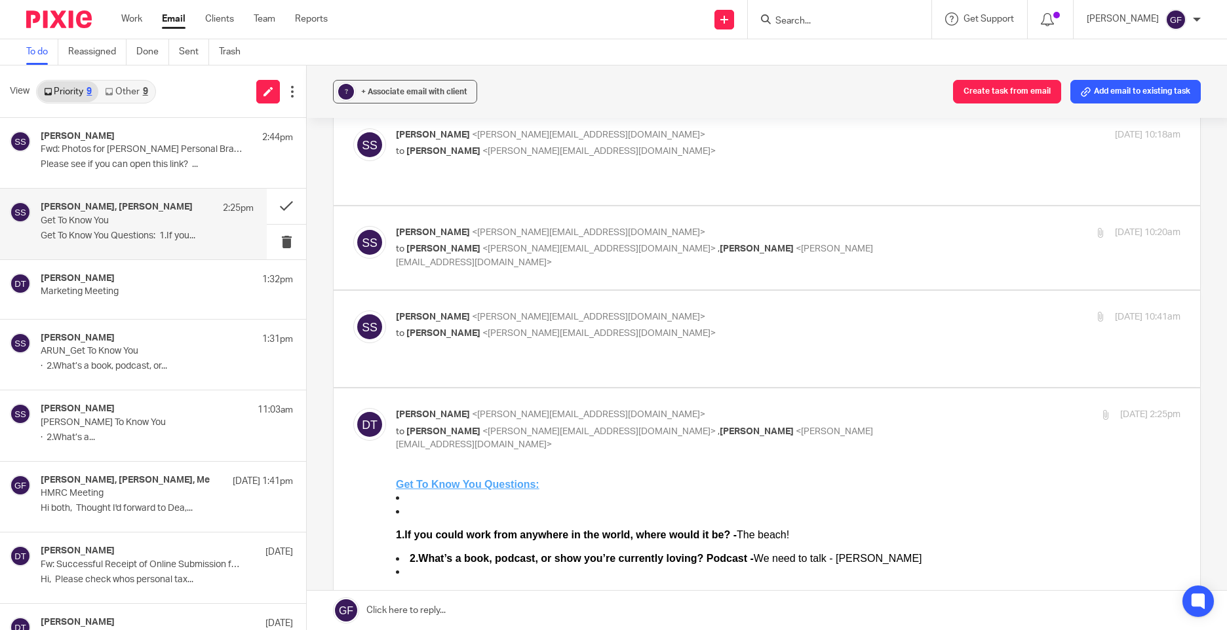
scroll to position [393, 0]
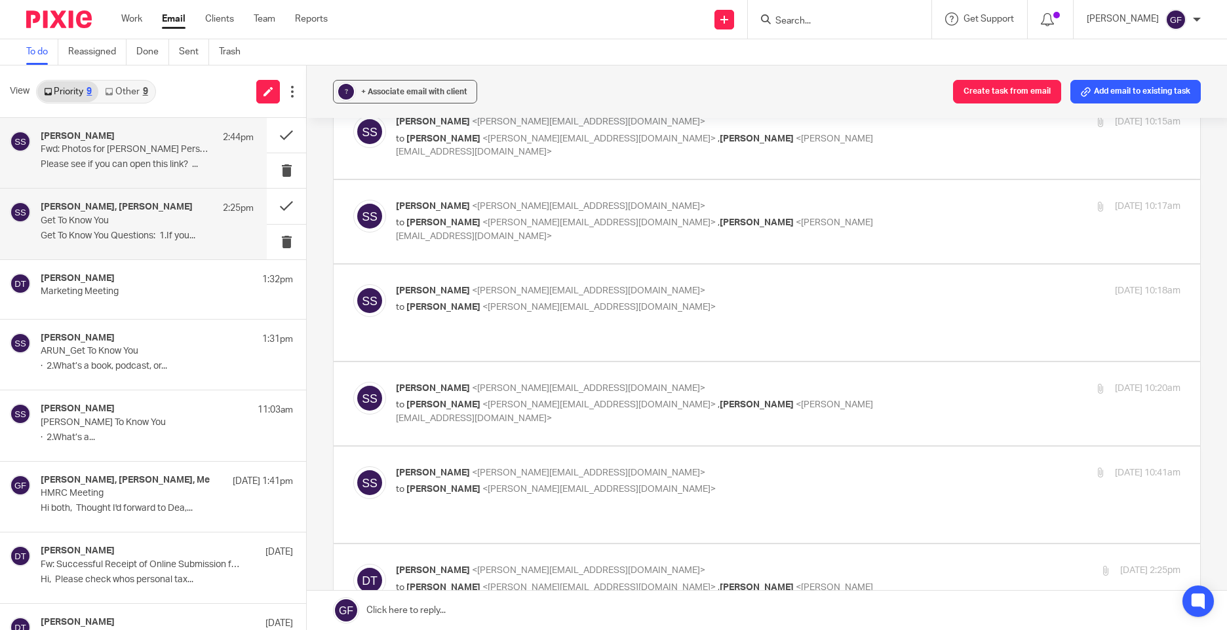
click at [115, 167] on p "Please see if you can open this link? ..." at bounding box center [147, 164] width 213 height 11
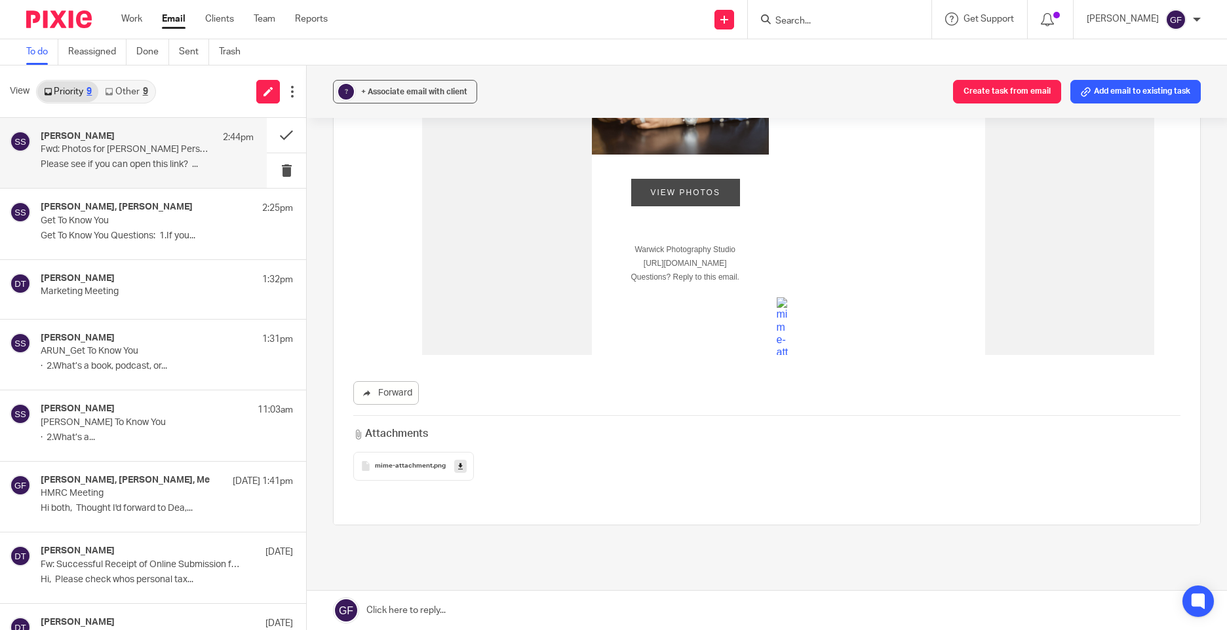
scroll to position [712, 0]
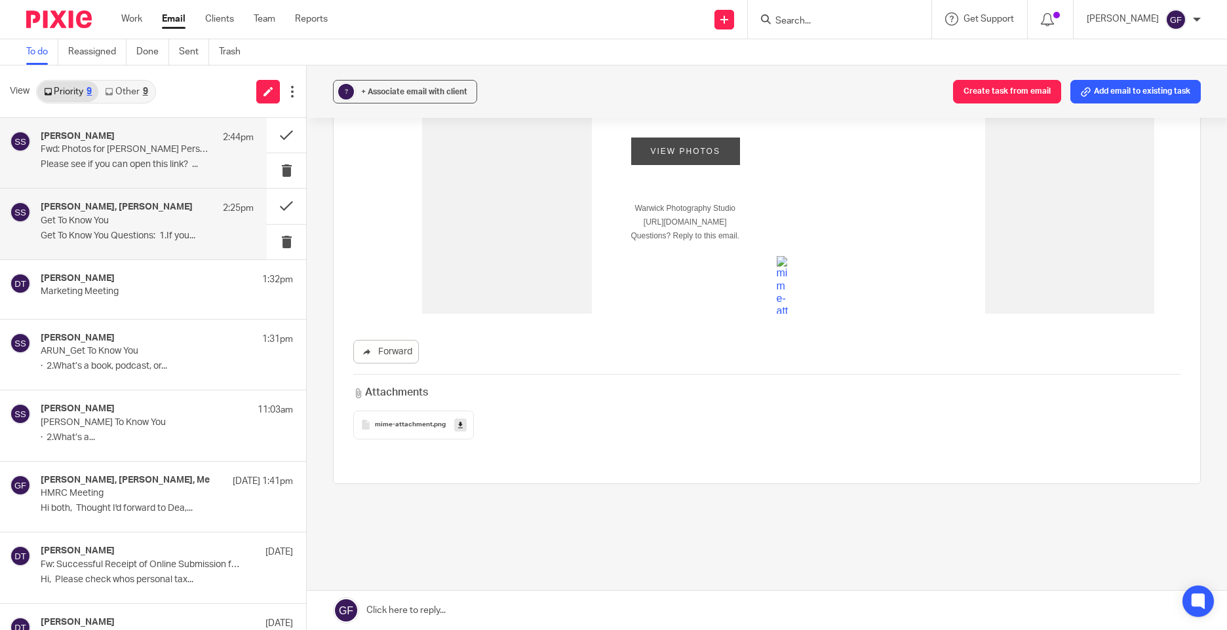
click at [93, 231] on p "Get To Know You Questions: 1.If you..." at bounding box center [147, 236] width 213 height 11
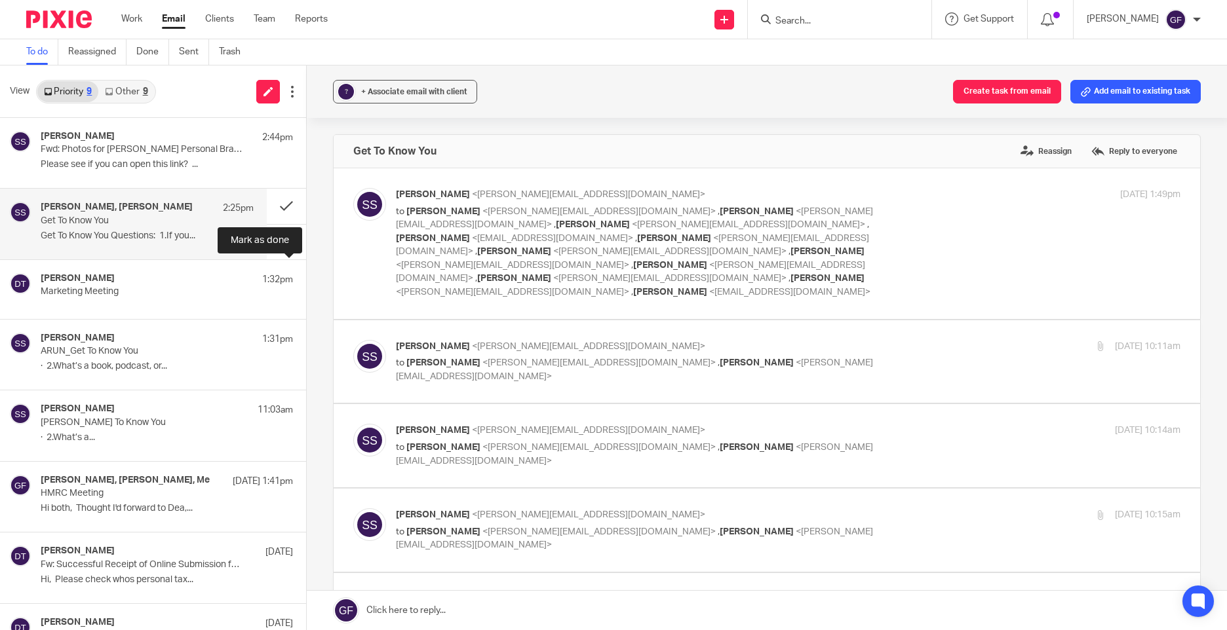
scroll to position [0, 0]
click at [140, 85] on link "Other 9" at bounding box center [126, 91] width 56 height 21
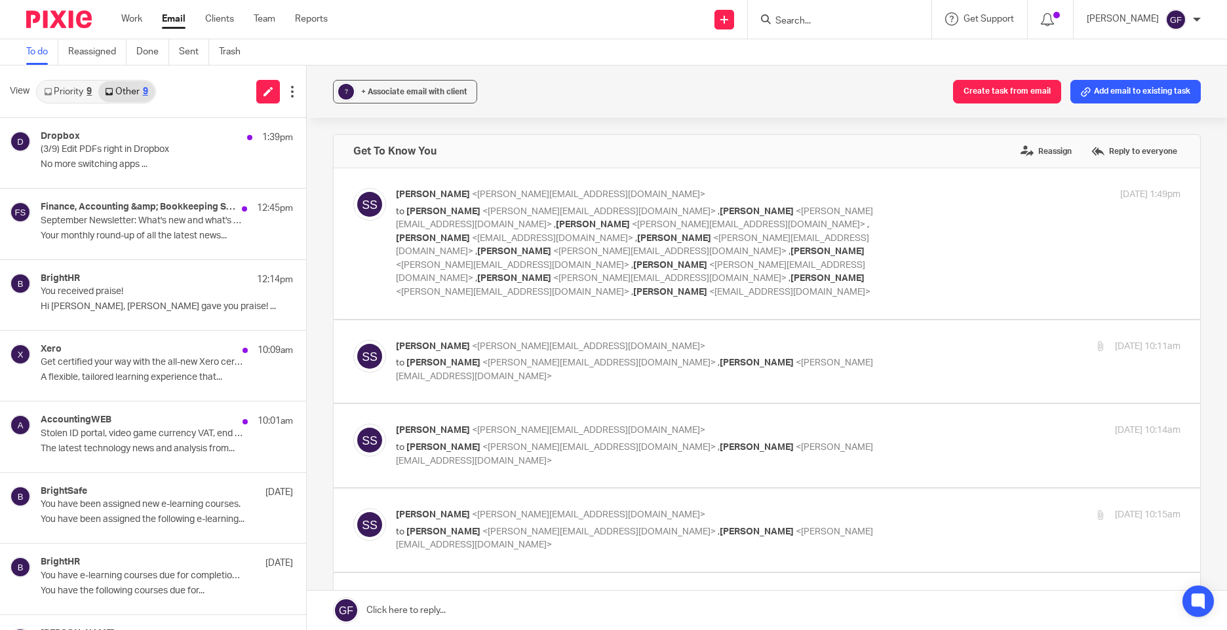
click at [80, 84] on link "Priority 9" at bounding box center [67, 91] width 61 height 21
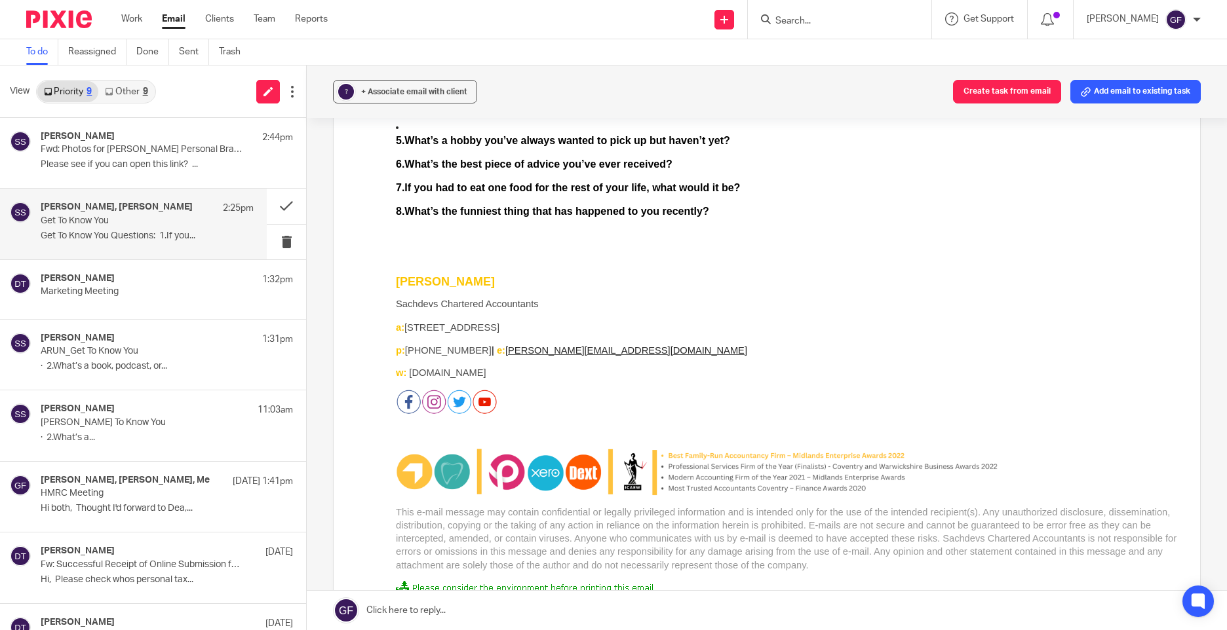
scroll to position [2035, 0]
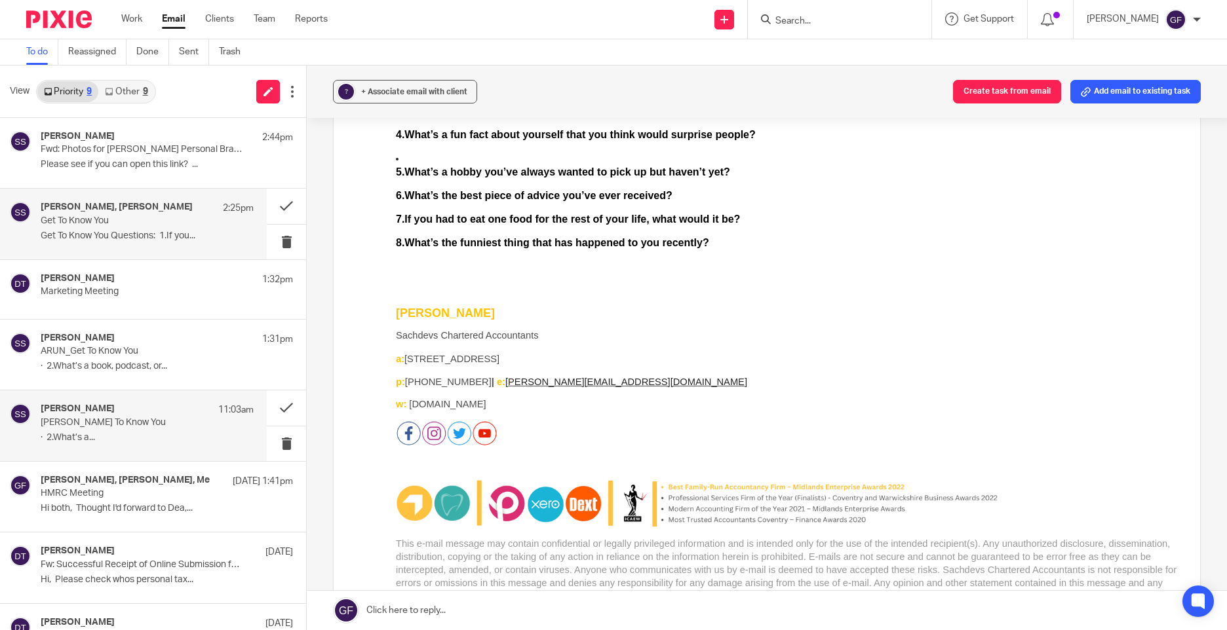
click at [134, 424] on p "[PERSON_NAME] To Know You" at bounding box center [126, 422] width 170 height 11
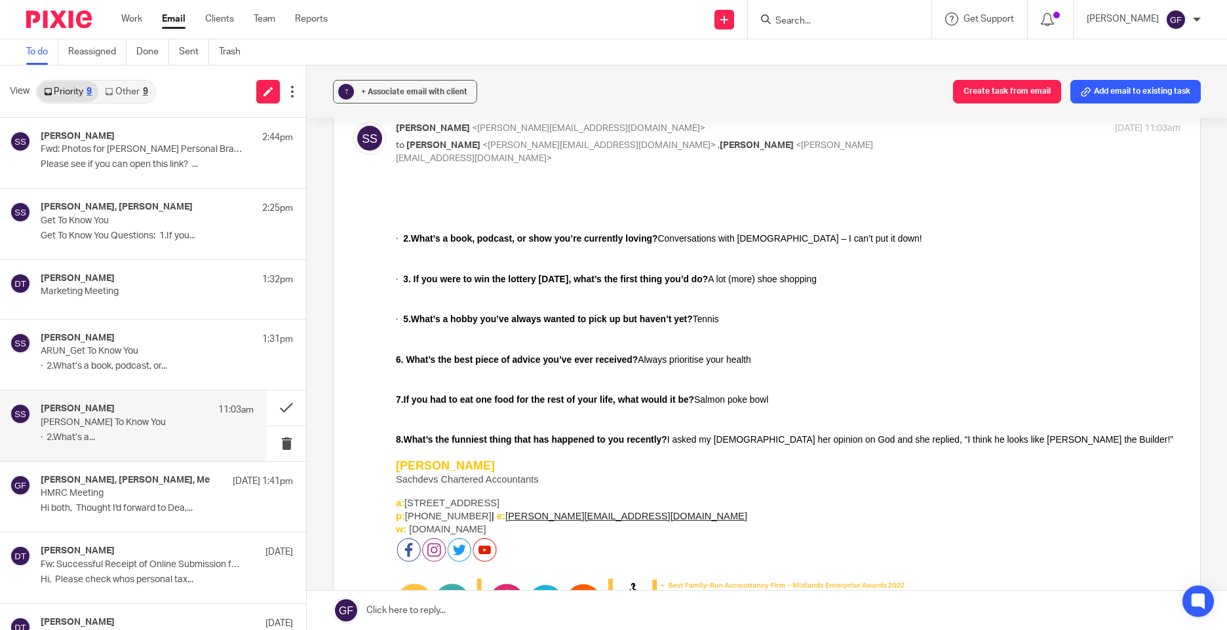
scroll to position [66, 0]
click at [78, 353] on p "ARUN_Get To Know You" at bounding box center [126, 351] width 170 height 11
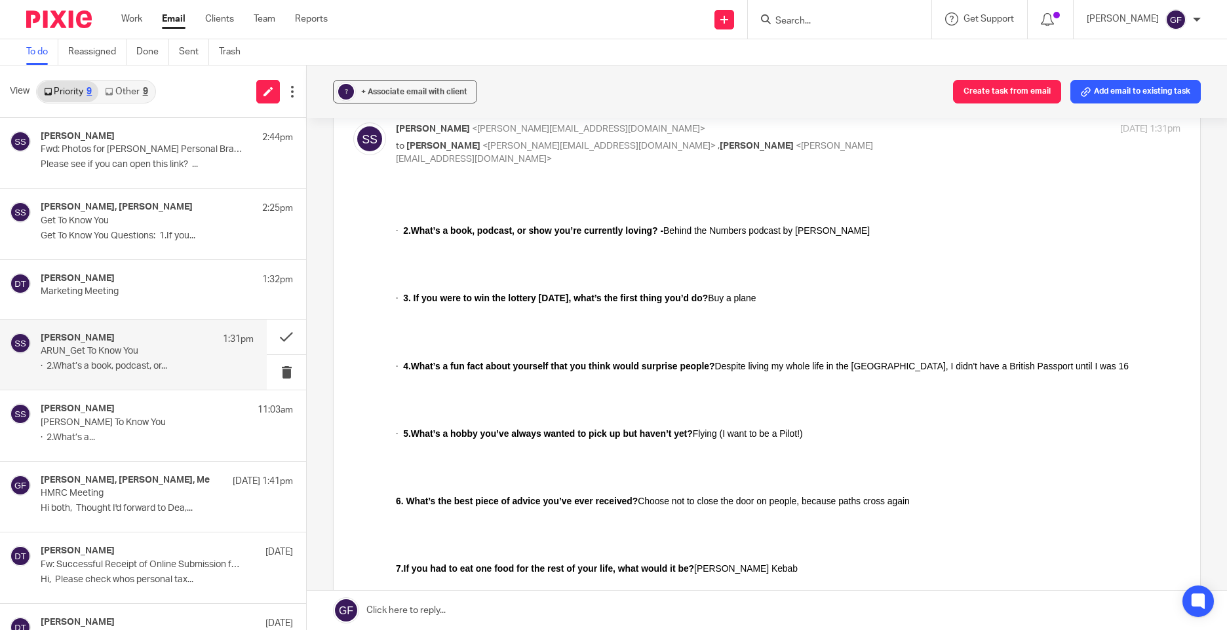
scroll to position [0, 0]
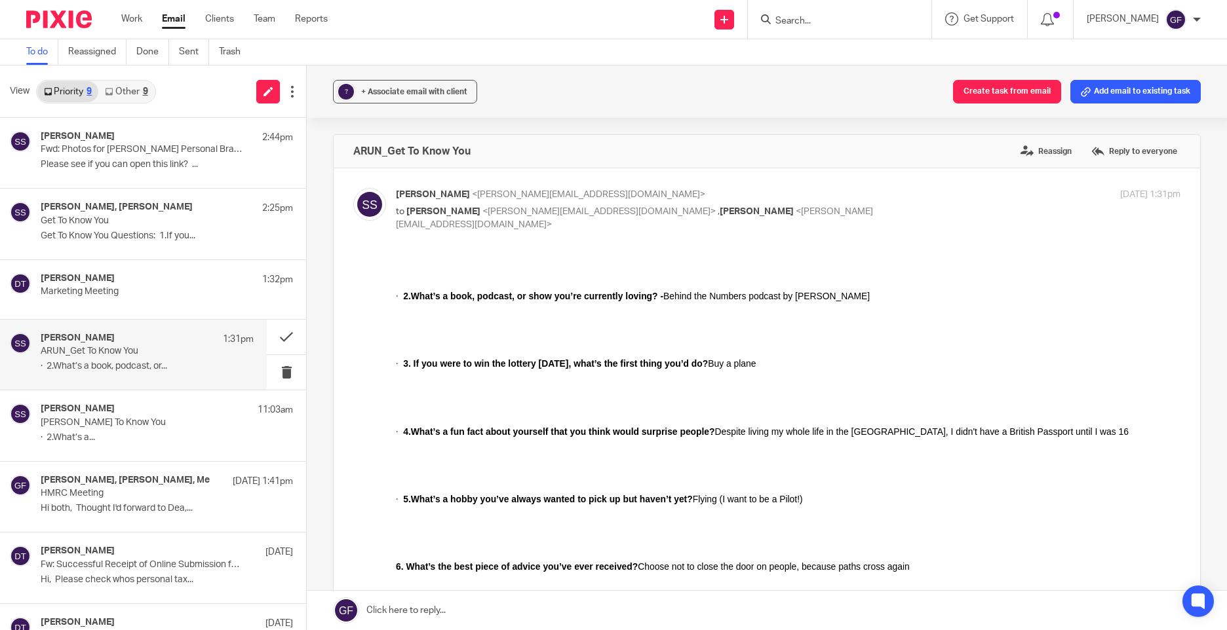
click at [168, 24] on link "Email" at bounding box center [174, 18] width 24 height 13
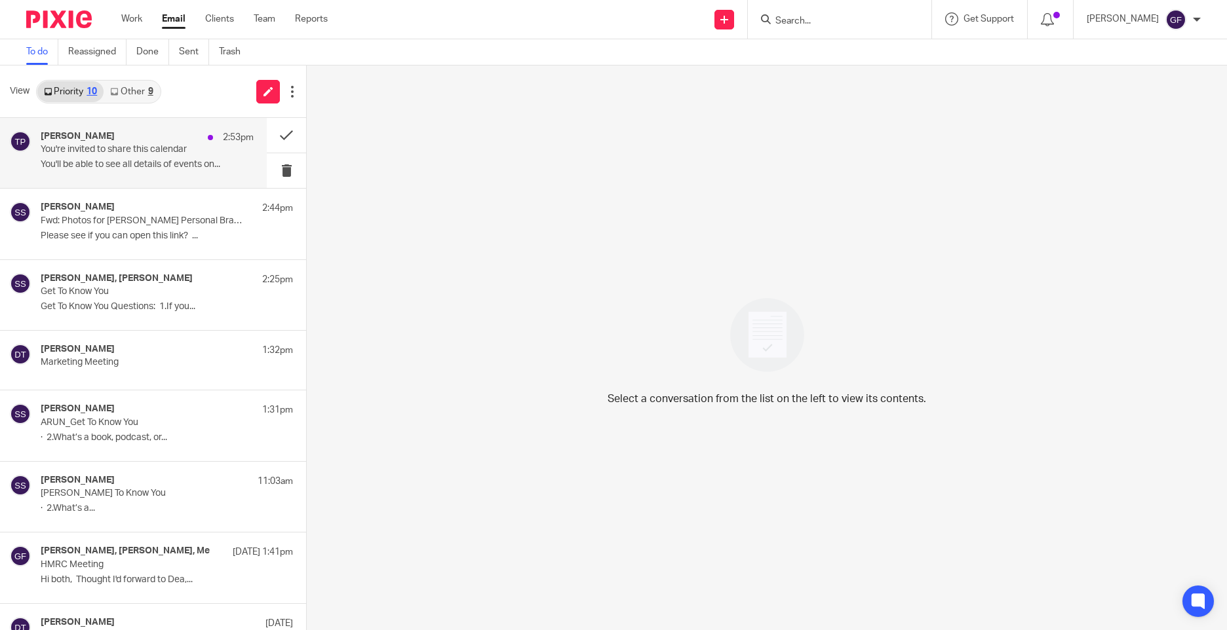
click at [142, 168] on p "You'll be able to see all details of events on..." at bounding box center [147, 164] width 213 height 11
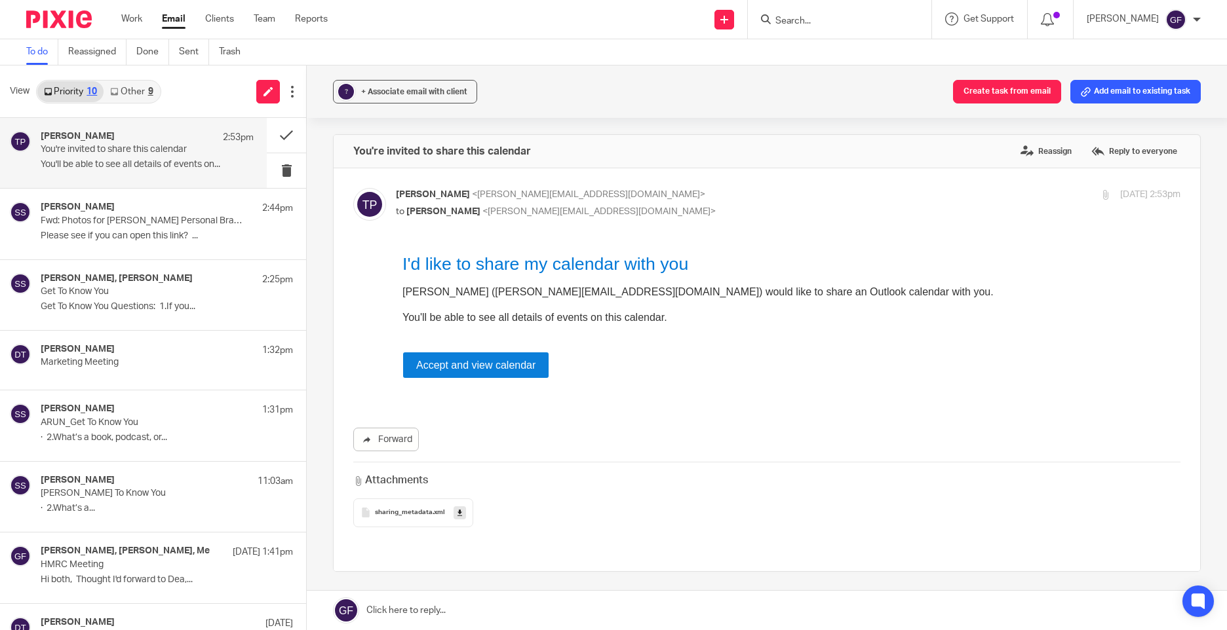
click at [480, 368] on link "Accept and view calendar" at bounding box center [475, 365] width 119 height 12
click at [131, 84] on link "Other 9" at bounding box center [132, 91] width 56 height 21
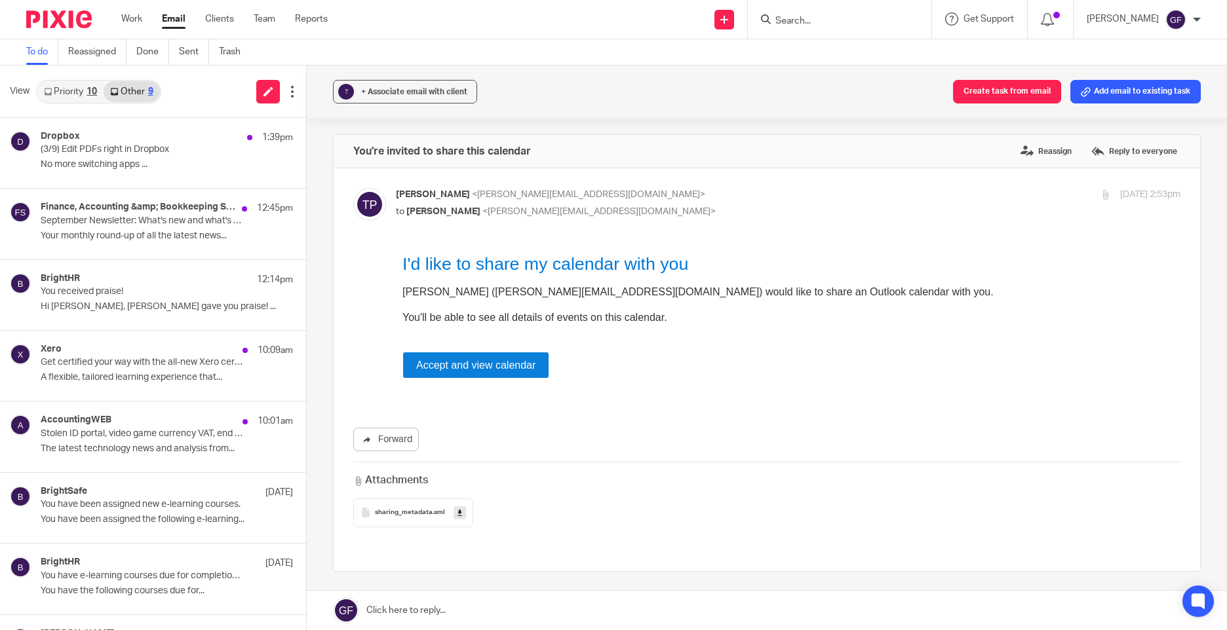
click at [74, 102] on div "Priority 10 Other 9" at bounding box center [98, 92] width 125 height 24
click at [75, 94] on link "Priority 10" at bounding box center [70, 91] width 66 height 21
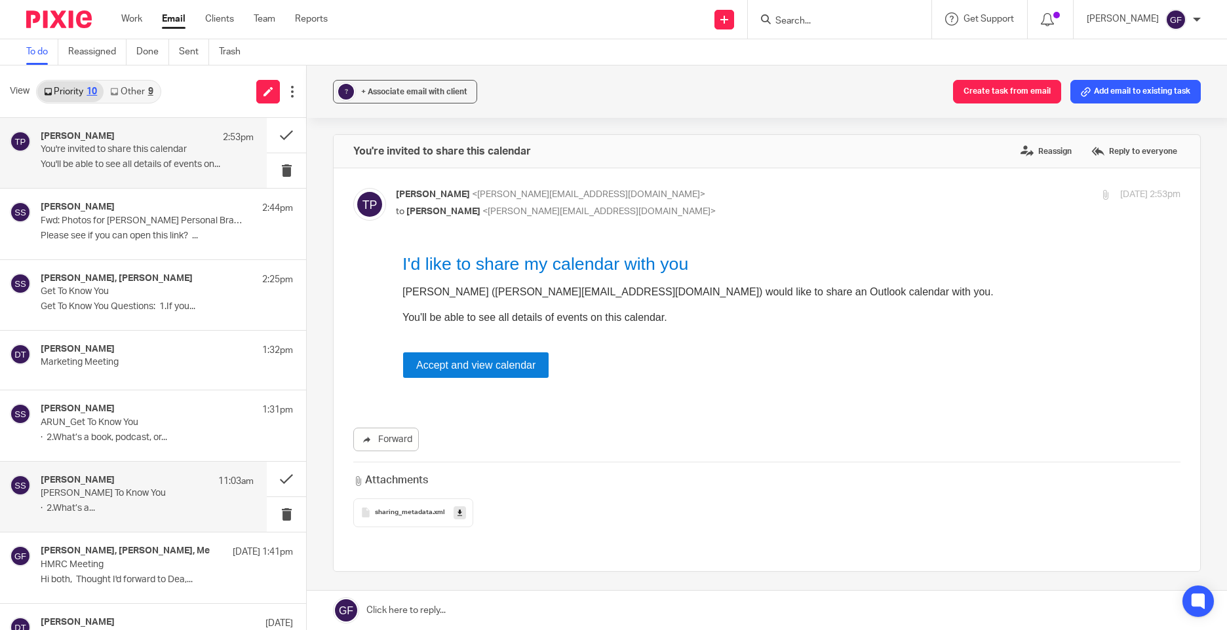
click at [107, 493] on p "[PERSON_NAME] To Know You" at bounding box center [126, 493] width 170 height 11
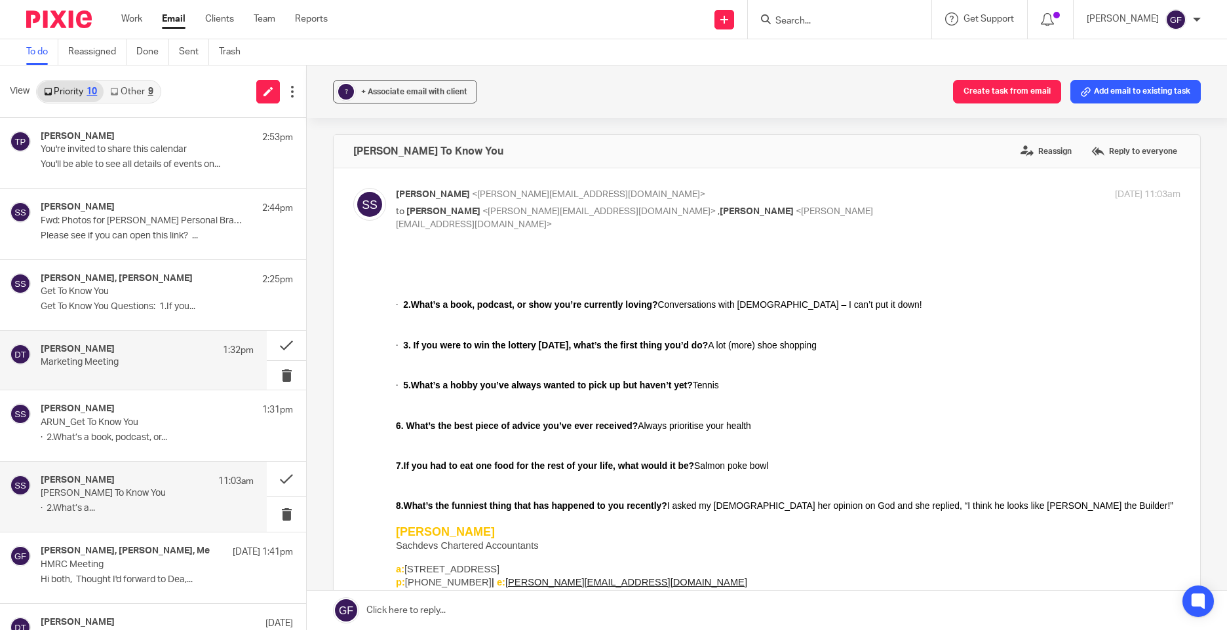
click at [165, 352] on div "[PERSON_NAME] 1:32pm" at bounding box center [147, 350] width 213 height 13
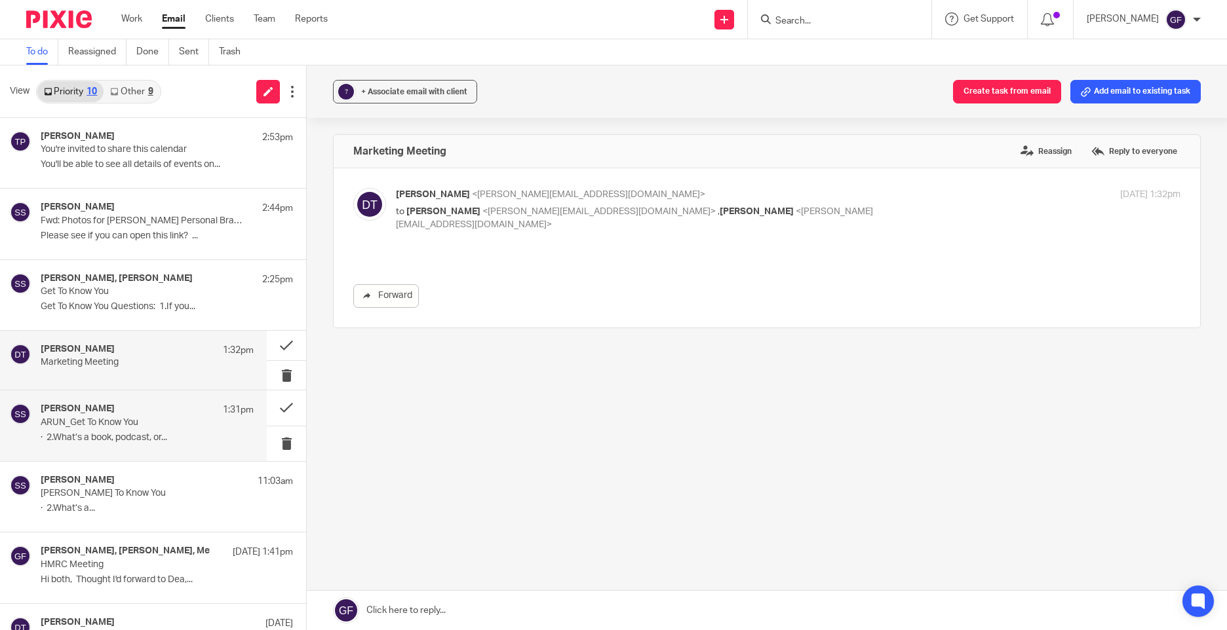
click at [107, 421] on p "ARUN_Get To Know You" at bounding box center [126, 422] width 170 height 11
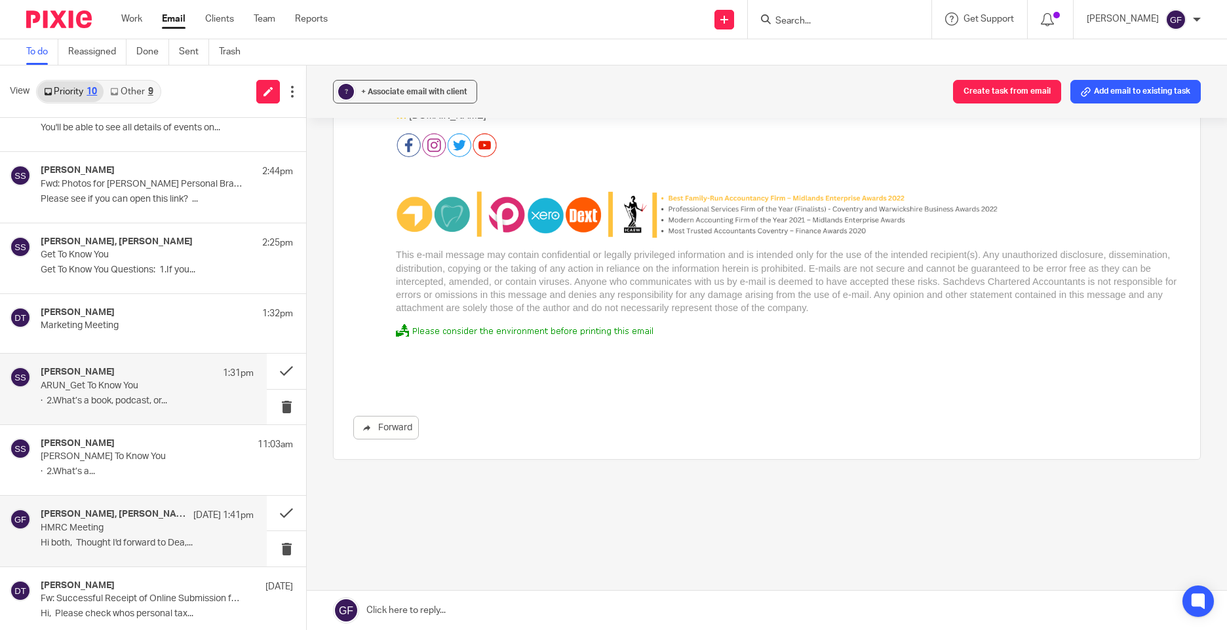
scroll to position [66, 0]
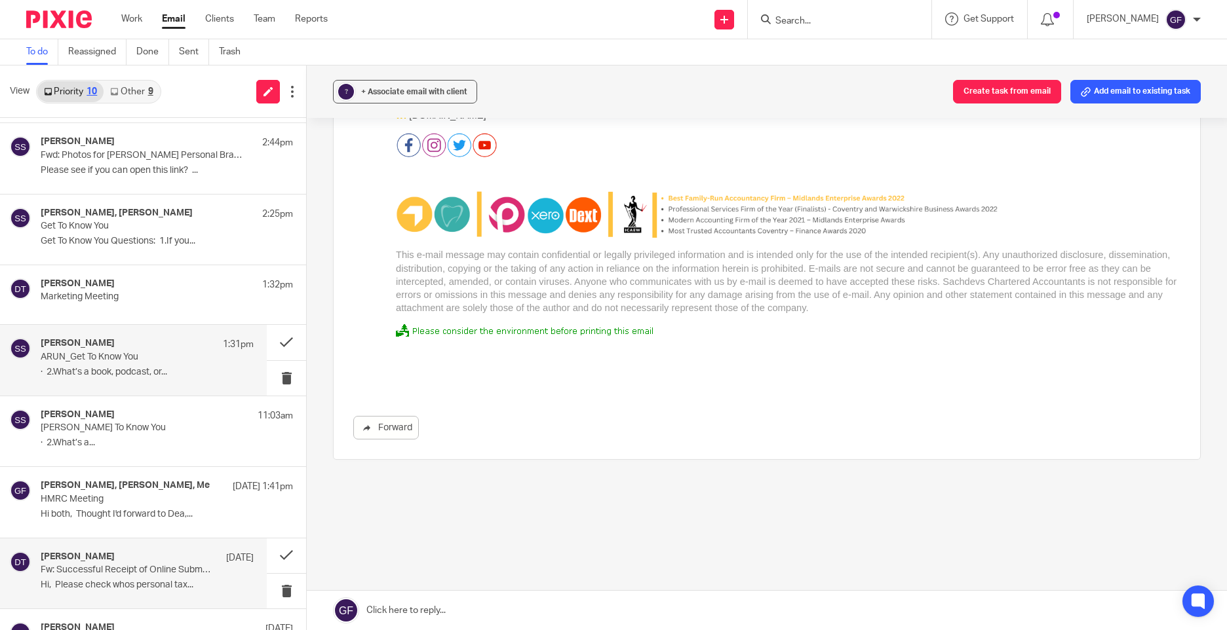
click at [110, 573] on p "Fw: Successful Receipt of Online Submission for Reference 8882275782" at bounding box center [126, 570] width 170 height 11
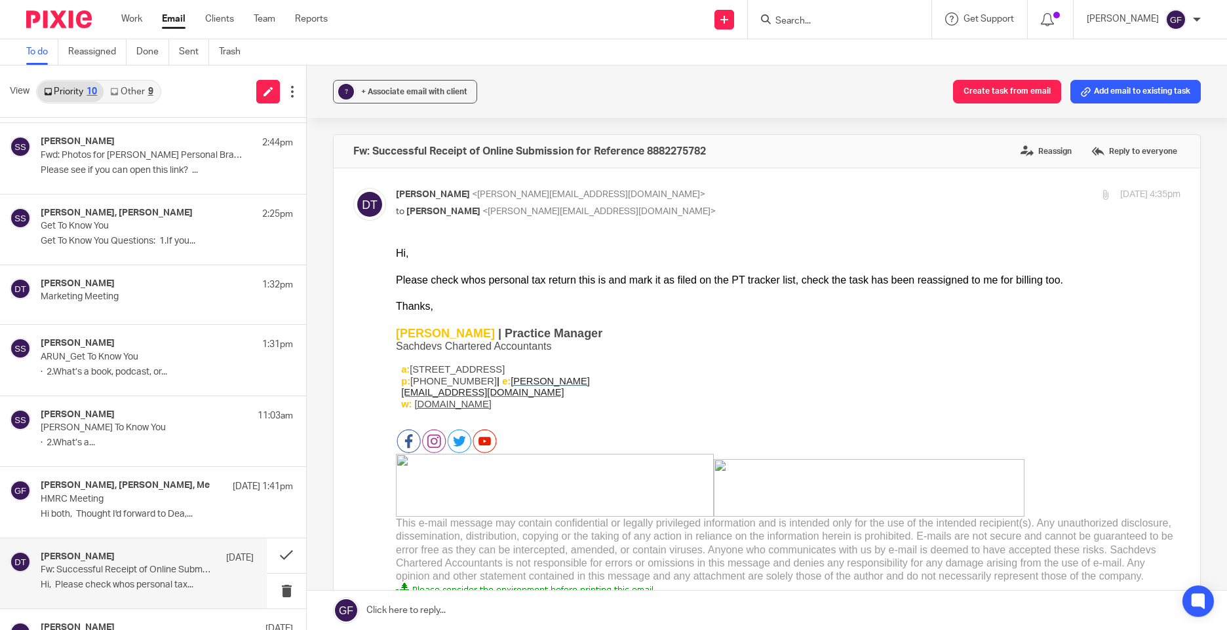
scroll to position [0, 0]
click at [99, 341] on h4 "[PERSON_NAME]" at bounding box center [78, 343] width 74 height 11
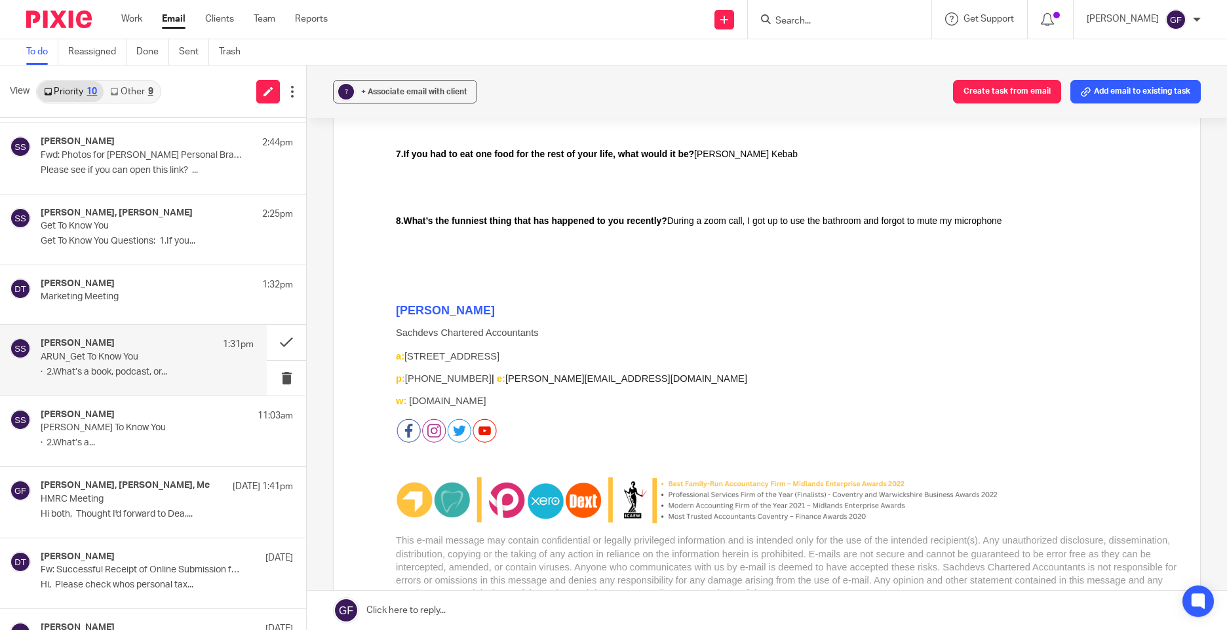
scroll to position [766, 0]
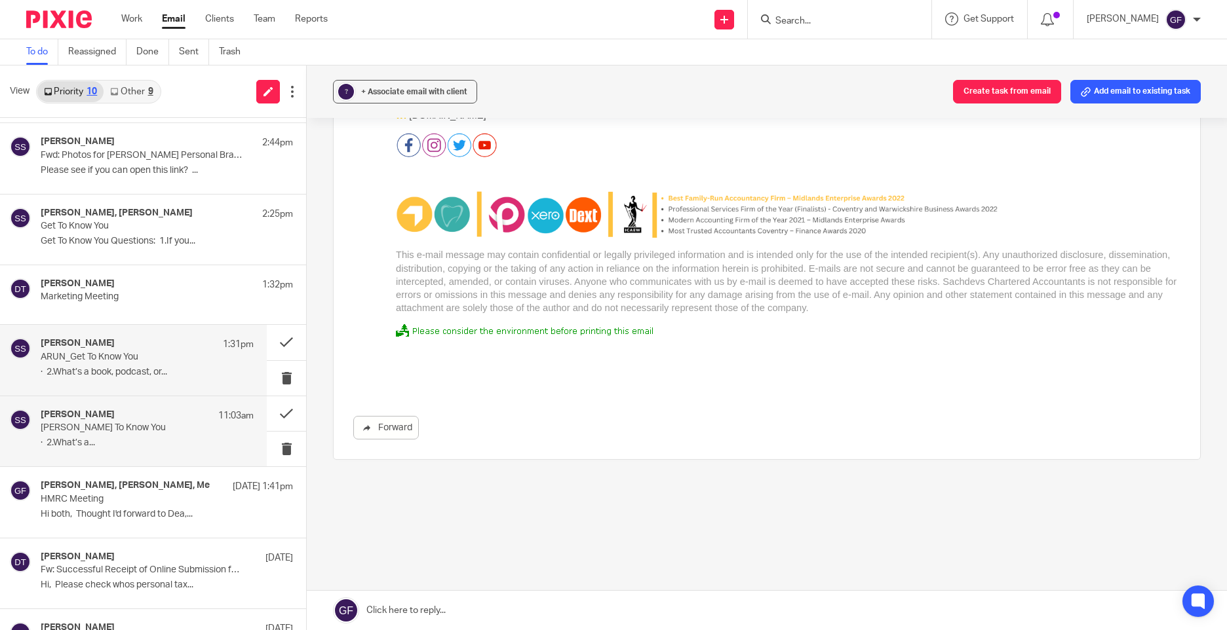
click at [107, 407] on div "Sonia Sachdev 11:03am SONIA_Get To Know You · 2.What’s a..." at bounding box center [133, 431] width 267 height 70
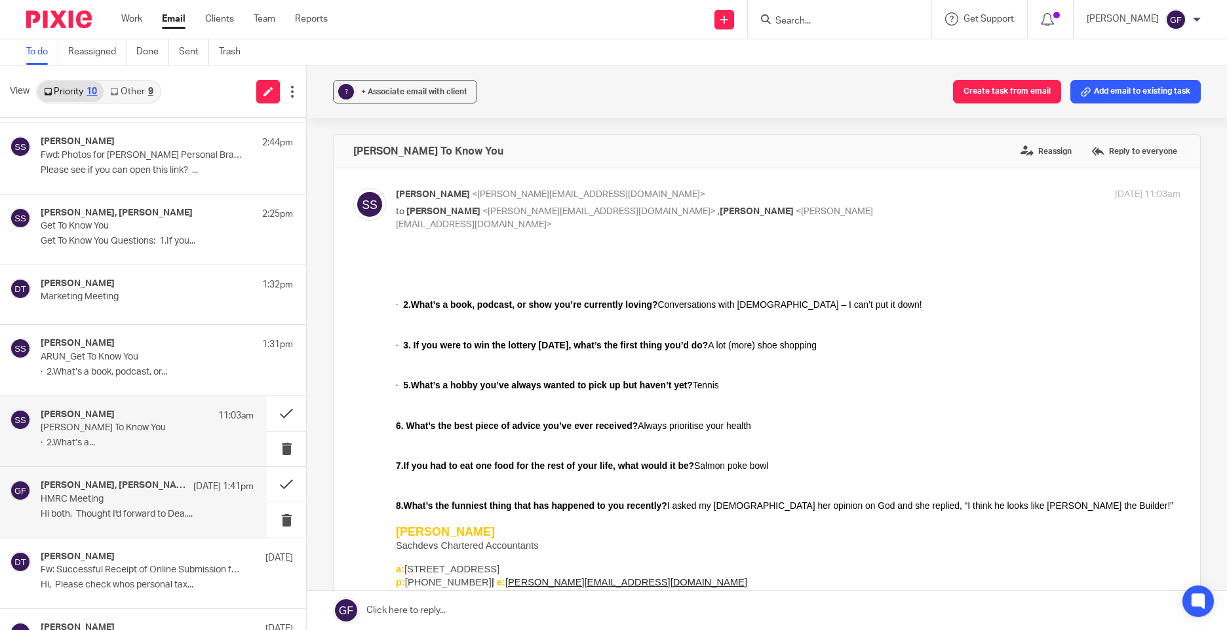
scroll to position [0, 0]
click at [144, 514] on p "Hi both, Thought I'd forward to Dea,..." at bounding box center [147, 514] width 213 height 11
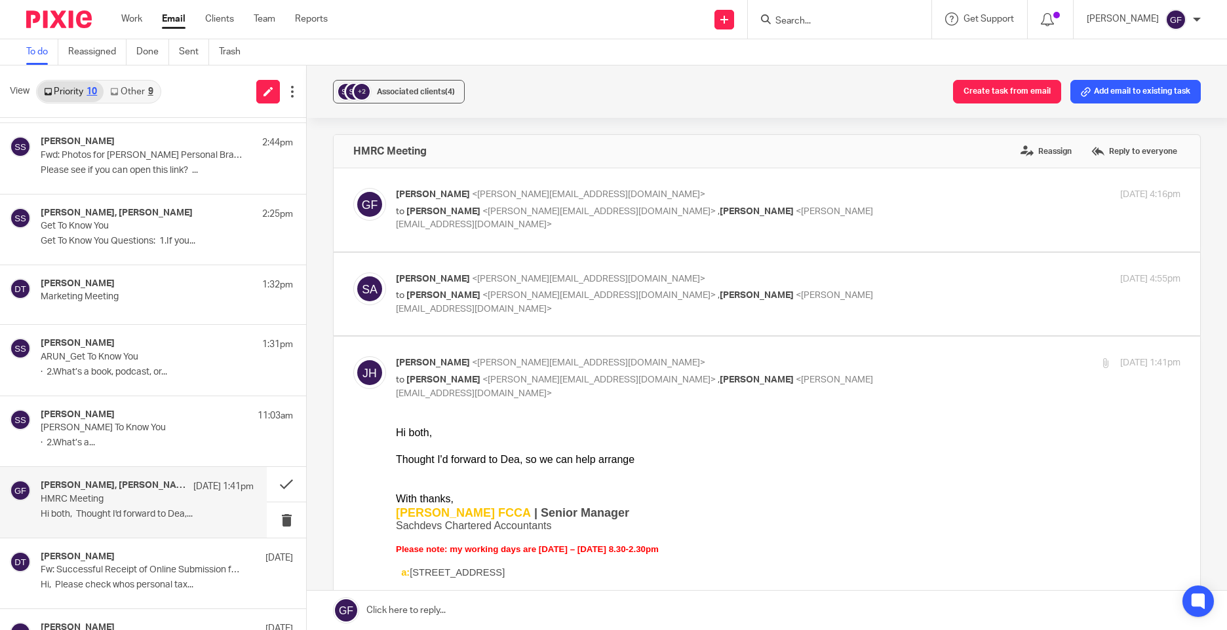
click at [130, 92] on link "Other 9" at bounding box center [132, 91] width 56 height 21
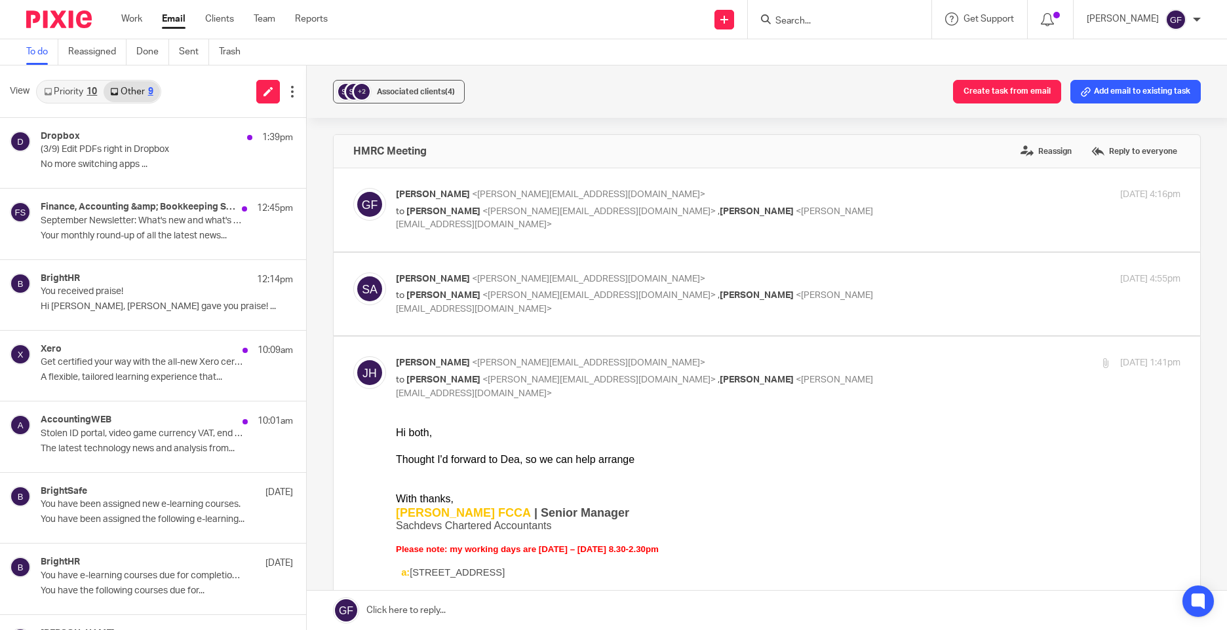
click at [95, 89] on div "10" at bounding box center [91, 91] width 10 height 9
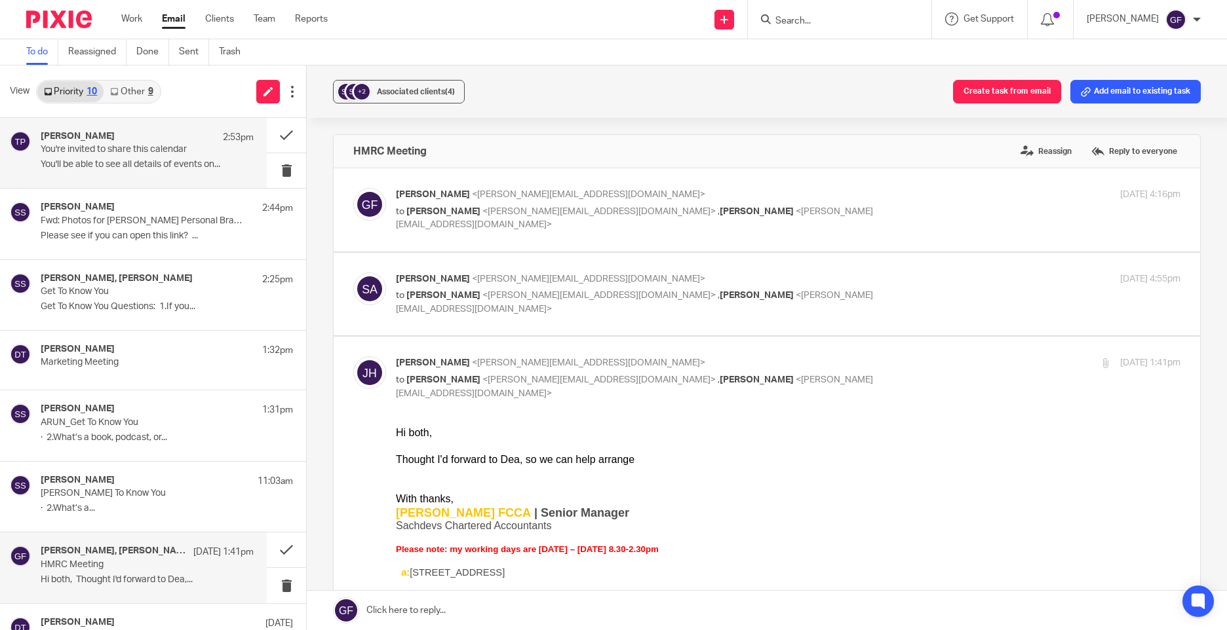
click at [107, 134] on h4 "[PERSON_NAME]" at bounding box center [78, 136] width 74 height 11
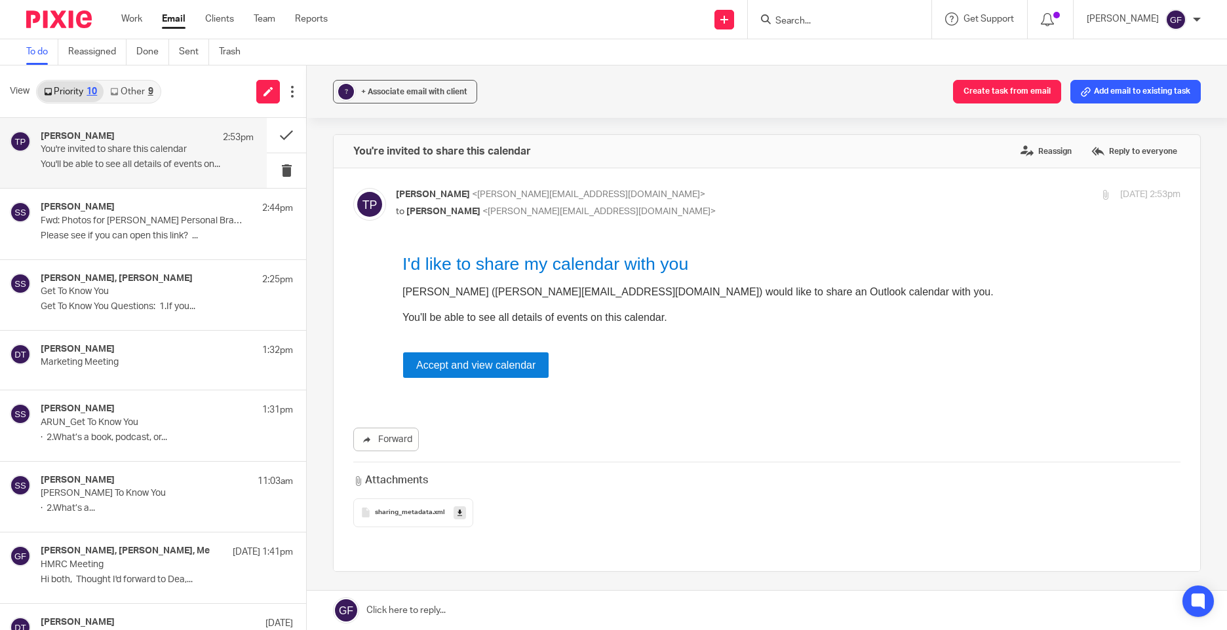
click at [412, 192] on span "[PERSON_NAME]" at bounding box center [433, 194] width 74 height 9
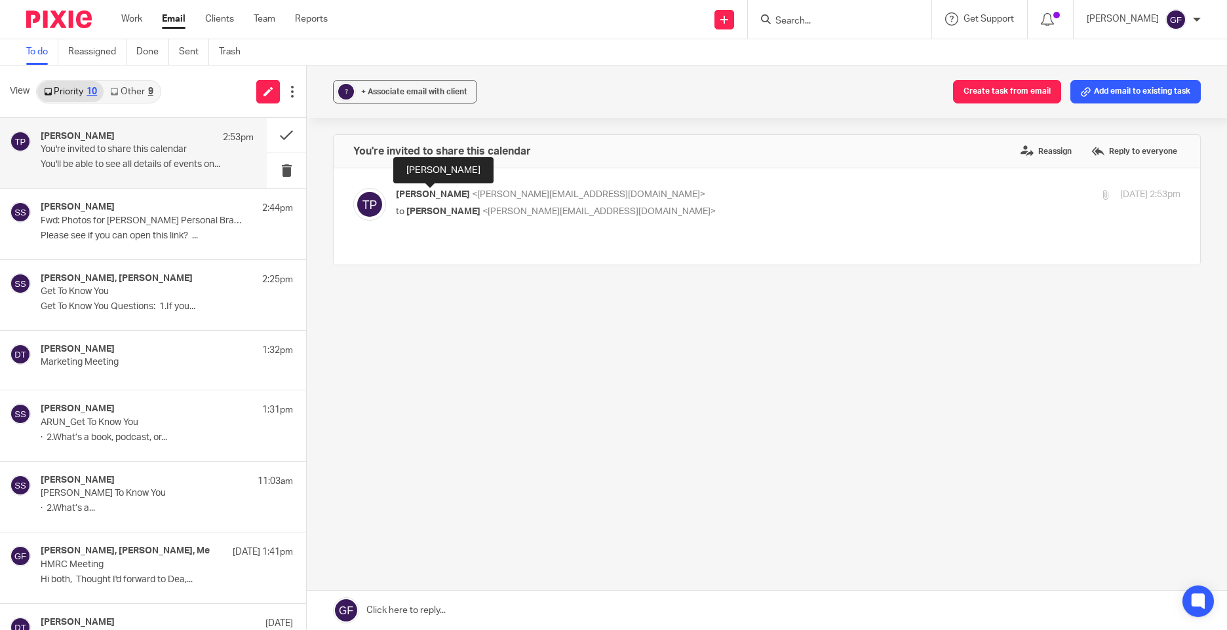
click at [412, 192] on span "[PERSON_NAME]" at bounding box center [433, 194] width 74 height 9
checkbox input "true"
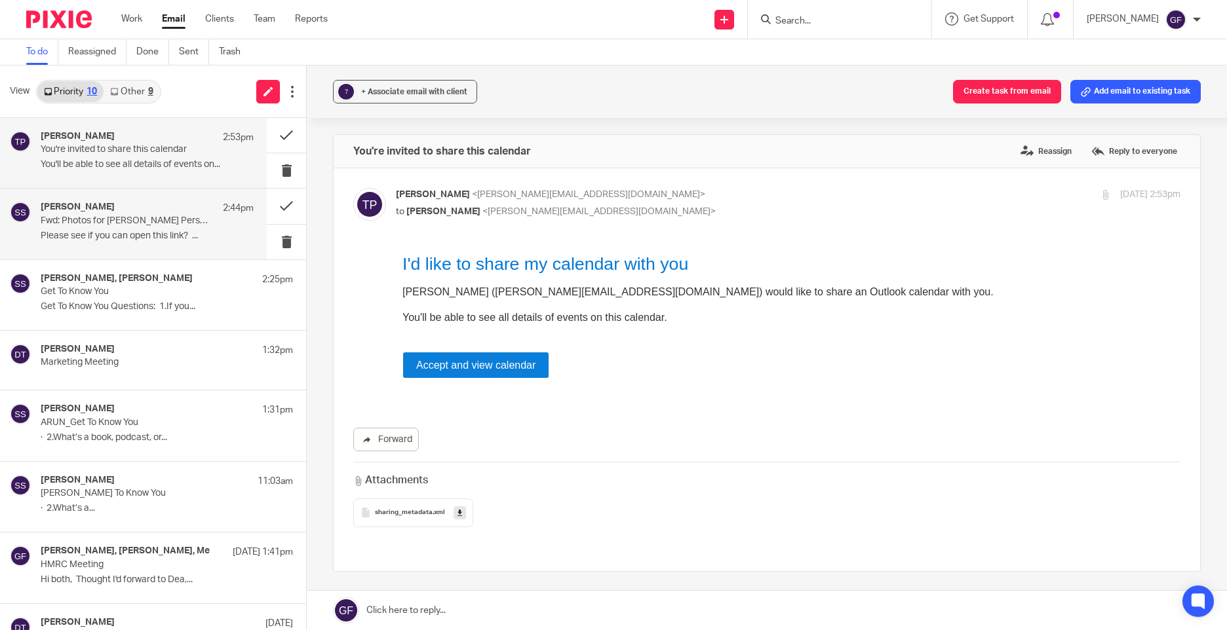
click at [98, 211] on h4 "[PERSON_NAME]" at bounding box center [78, 207] width 74 height 11
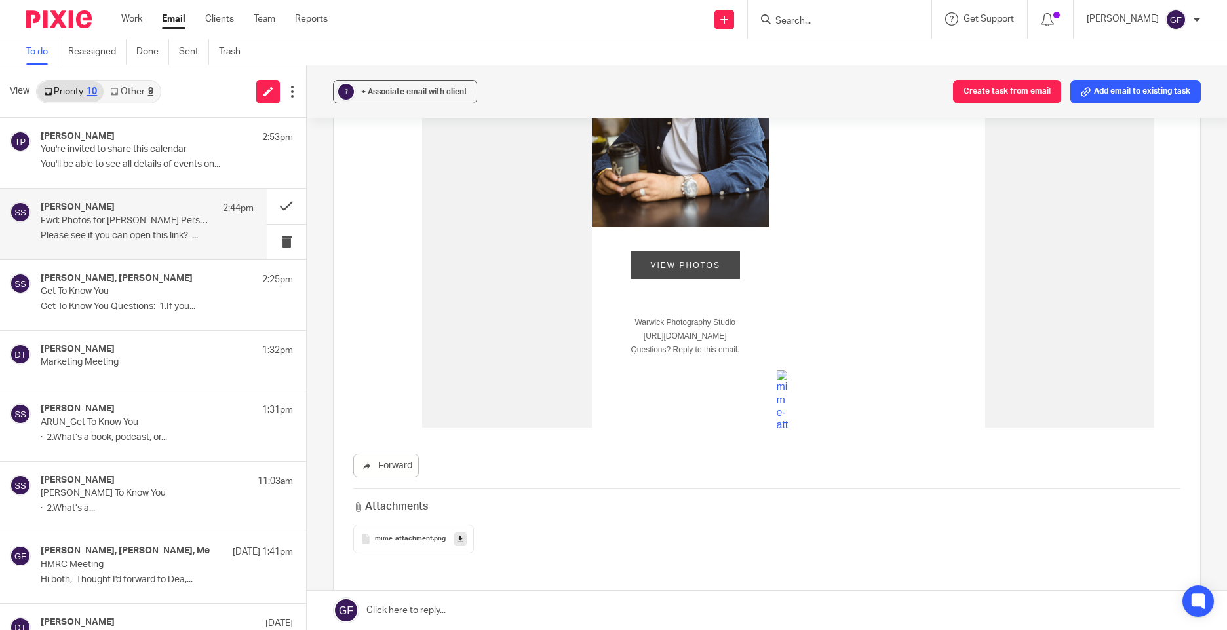
scroll to position [712, 0]
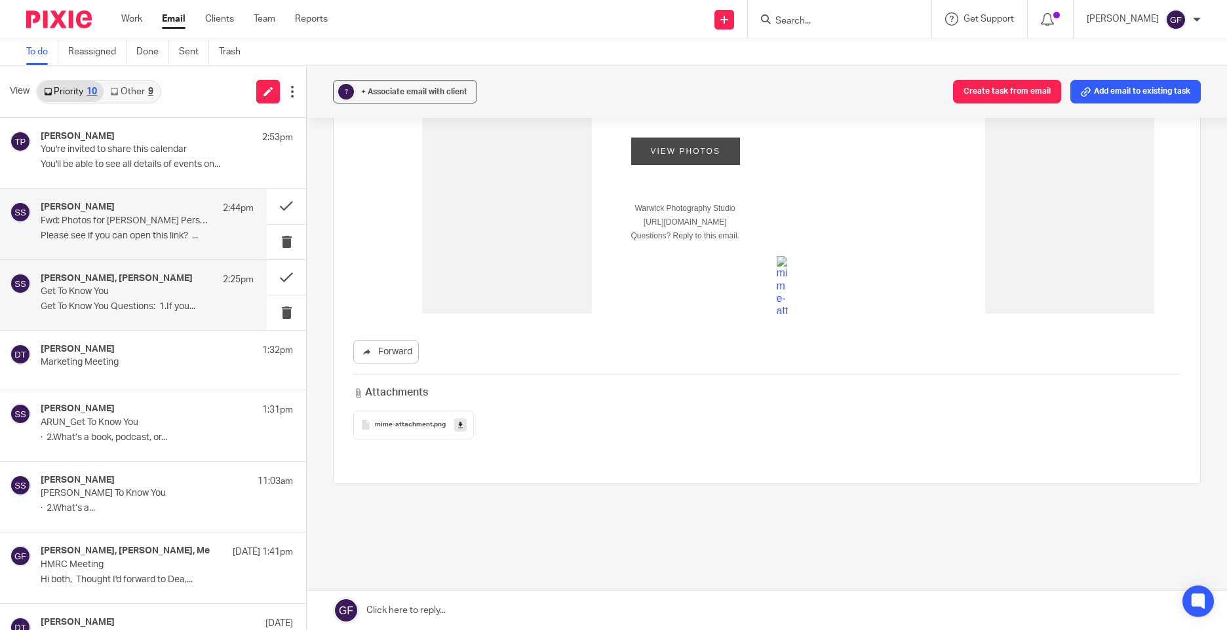
click at [126, 290] on p "Get To Know You" at bounding box center [126, 291] width 170 height 11
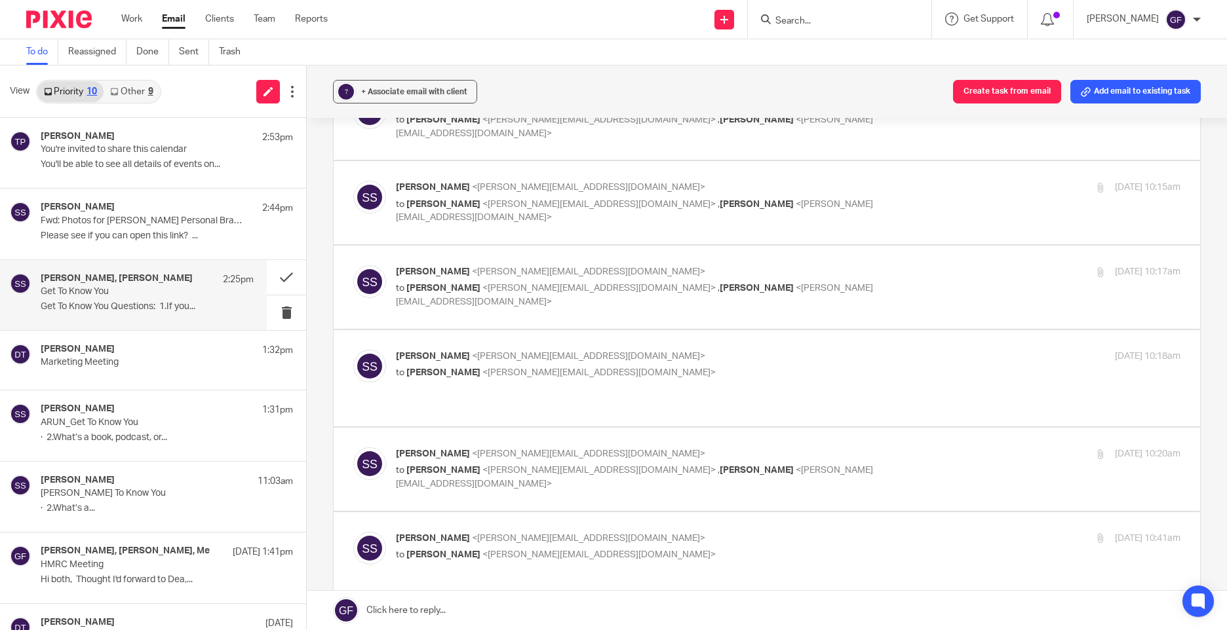
scroll to position [0, 0]
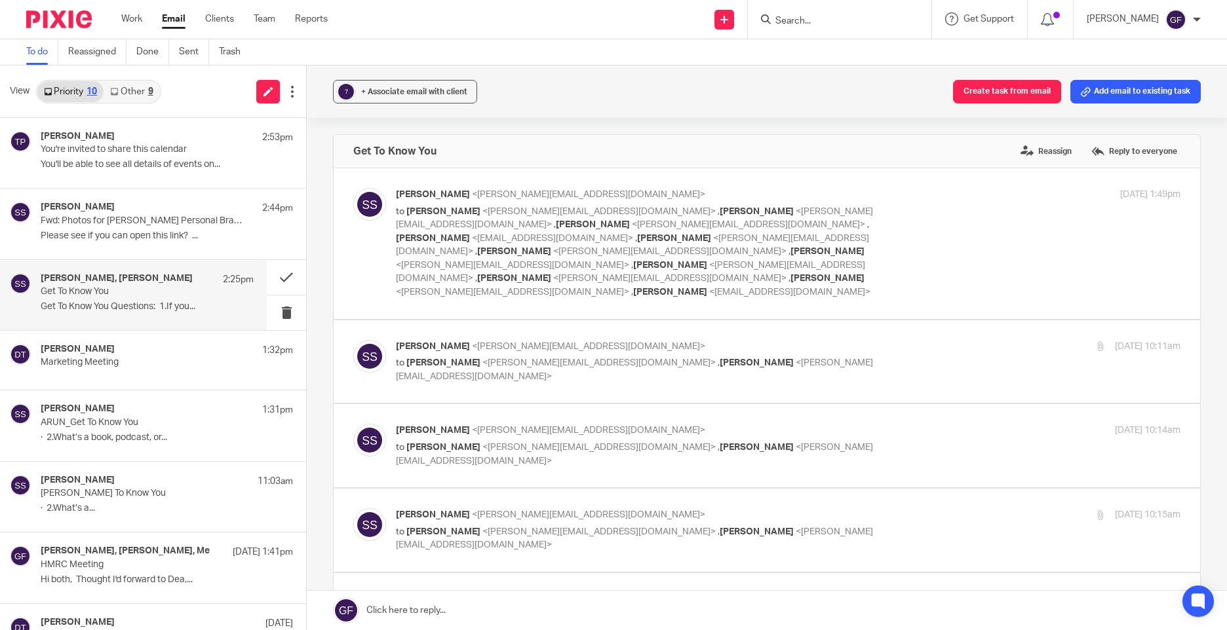
click at [803, 340] on div "Sonia Sachdev <sonia@sachdevs-ca.com> to George Foster <george@as1group.co.uk> …" at bounding box center [657, 362] width 523 height 44
checkbox input "true"
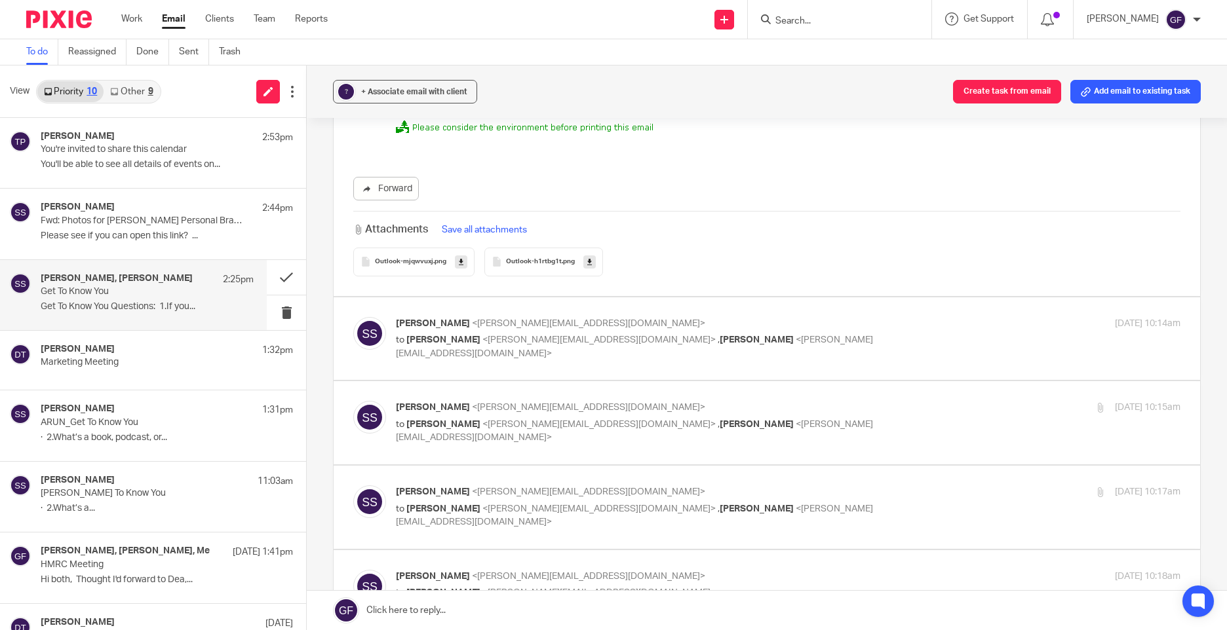
scroll to position [2228, 0]
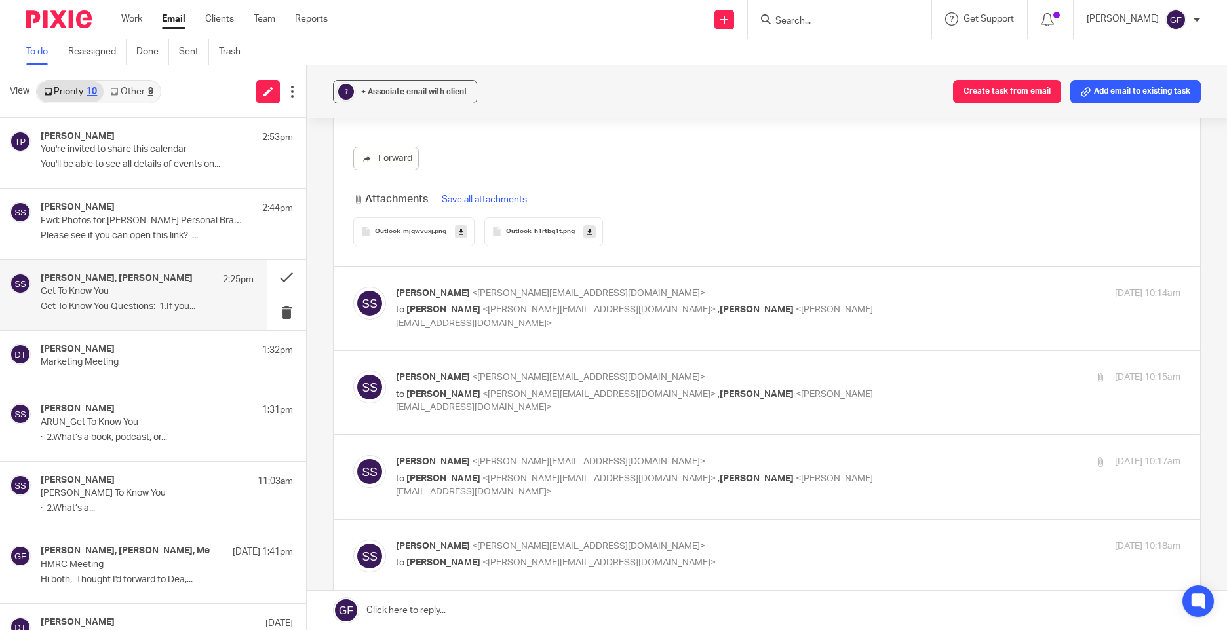
click at [657, 303] on div "Sonia Sachdev <sonia@sachdevs-ca.com> to George Foster <george@as1group.co.uk> …" at bounding box center [766, 309] width 827 height 44
click at [971, 287] on div "Sonia Sachdev <sonia@sachdevs-ca.com> to George Foster <george@as1group.co.uk> …" at bounding box center [788, 309] width 784 height 44
checkbox input "true"
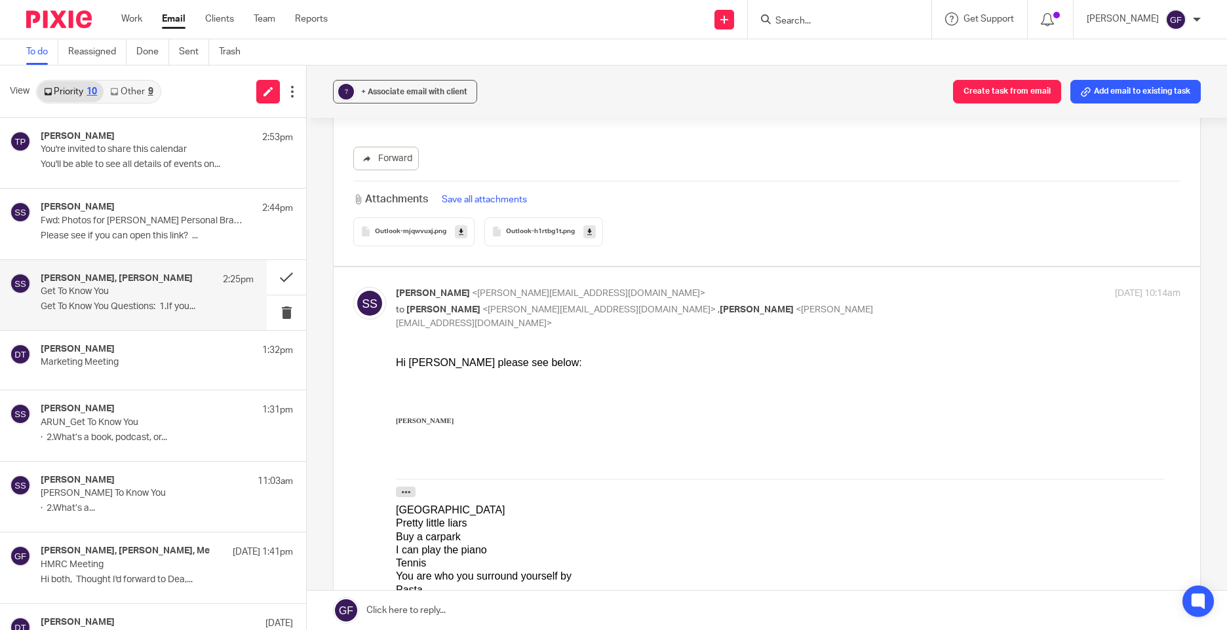
scroll to position [0, 0]
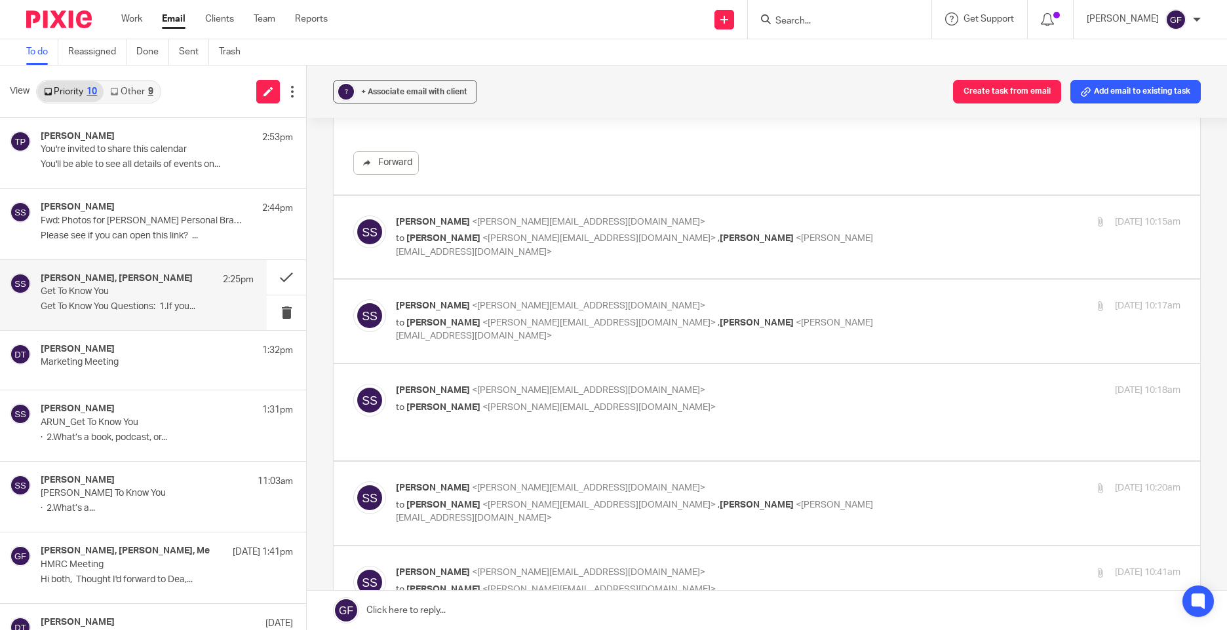
click at [969, 223] on div "Sonia Sachdev <sonia@sachdevs-ca.com> to George Foster <george@as1group.co.uk> …" at bounding box center [766, 238] width 827 height 44
click at [861, 222] on div "Sonia Sachdev <sonia@sachdevs-ca.com> to George Foster <george@as1group.co.uk> …" at bounding box center [766, 238] width 827 height 44
click at [864, 225] on div "Sonia Sachdev <sonia@sachdevs-ca.com> to George Foster <george@as1group.co.uk> …" at bounding box center [766, 238] width 827 height 44
click at [871, 231] on div "Sonia Sachdev <sonia@sachdevs-ca.com> to George Foster <george@as1group.co.uk> …" at bounding box center [766, 238] width 827 height 44
click at [791, 196] on label at bounding box center [767, 237] width 866 height 83
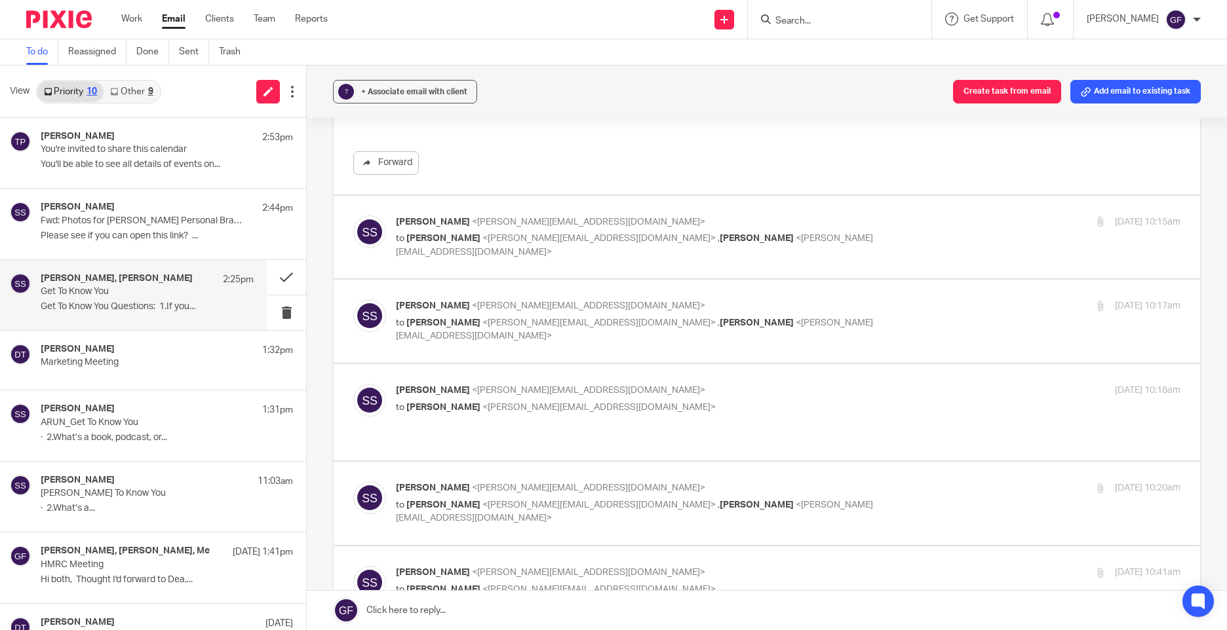
click at [353, 215] on input "checkbox" at bounding box center [353, 215] width 1 height 1
checkbox input "true"
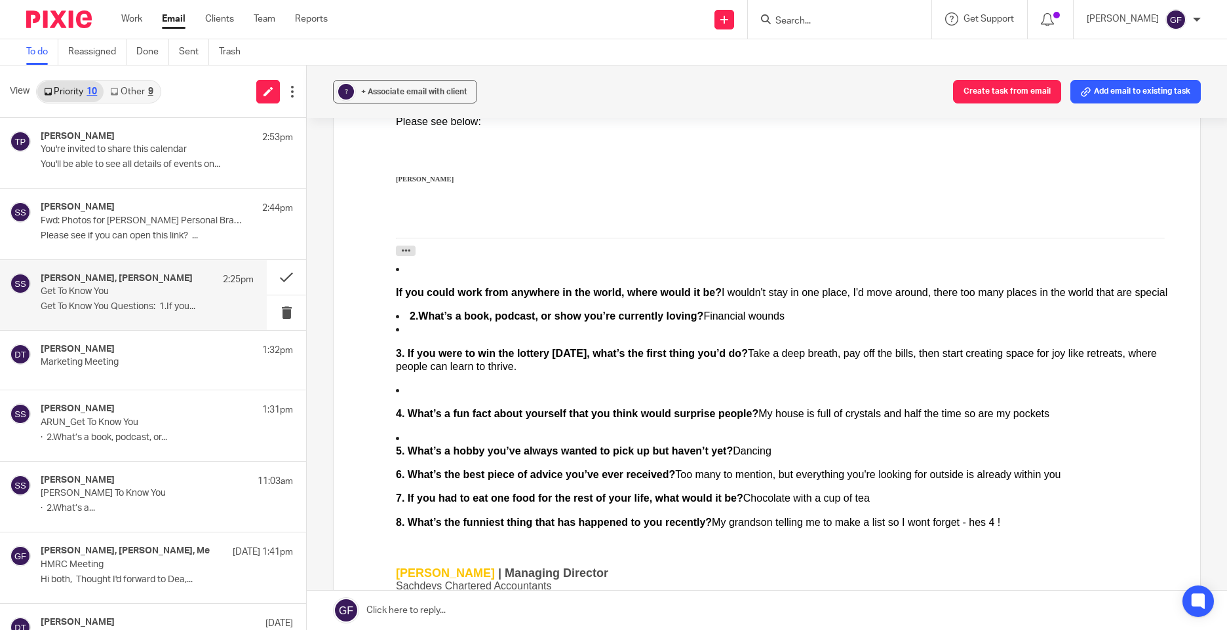
scroll to position [4194, 0]
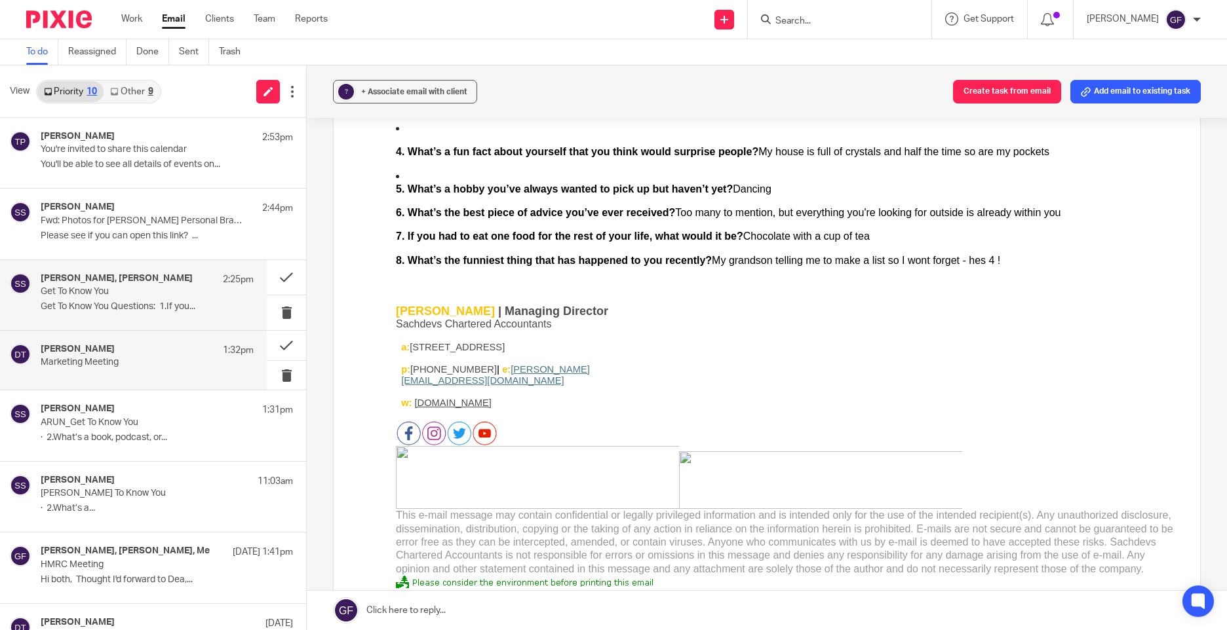
click at [113, 381] on div "Deanna Templeton 1:32pm Marketing Meeting" at bounding box center [133, 360] width 267 height 59
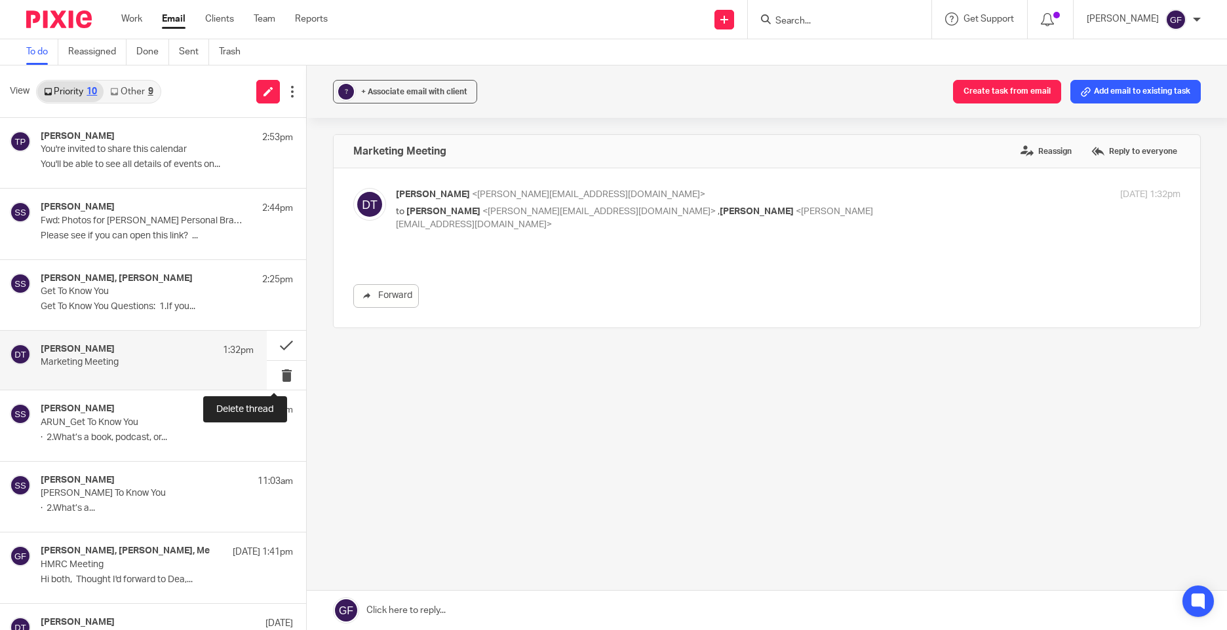
scroll to position [0, 0]
click at [526, 404] on div "Marketing Meeting Reassign Reply to everyone Deanna Templeton <deanna@sachdevs-…" at bounding box center [767, 277] width 868 height 286
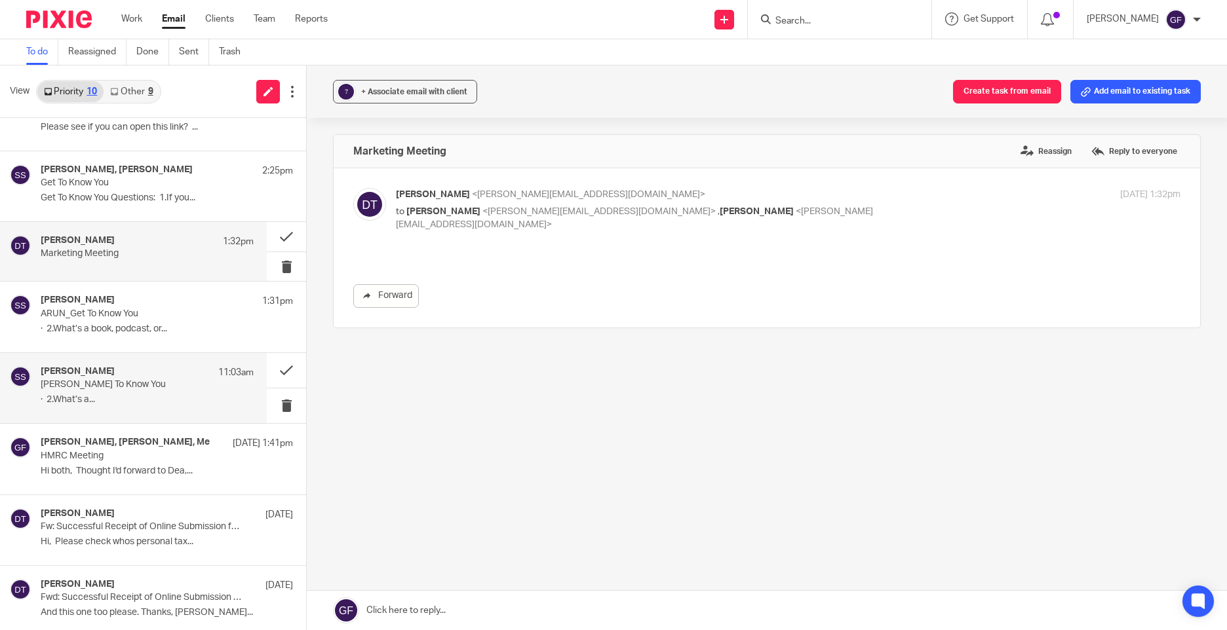
scroll to position [187, 0]
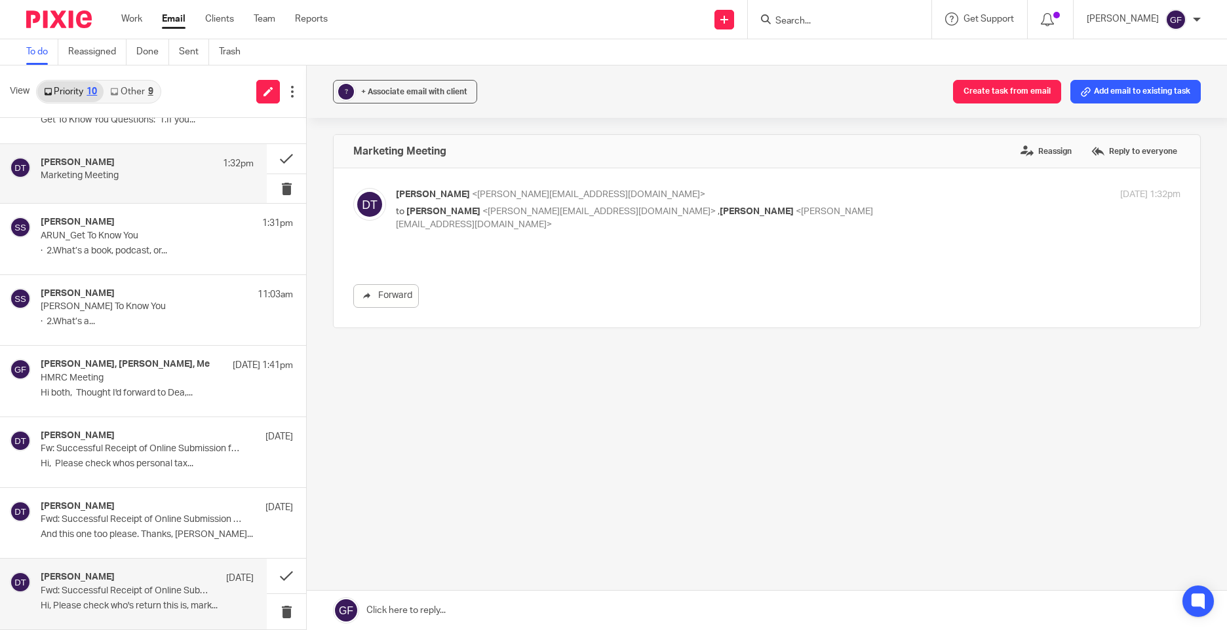
click at [87, 582] on h4 "[PERSON_NAME]" at bounding box center [78, 577] width 74 height 11
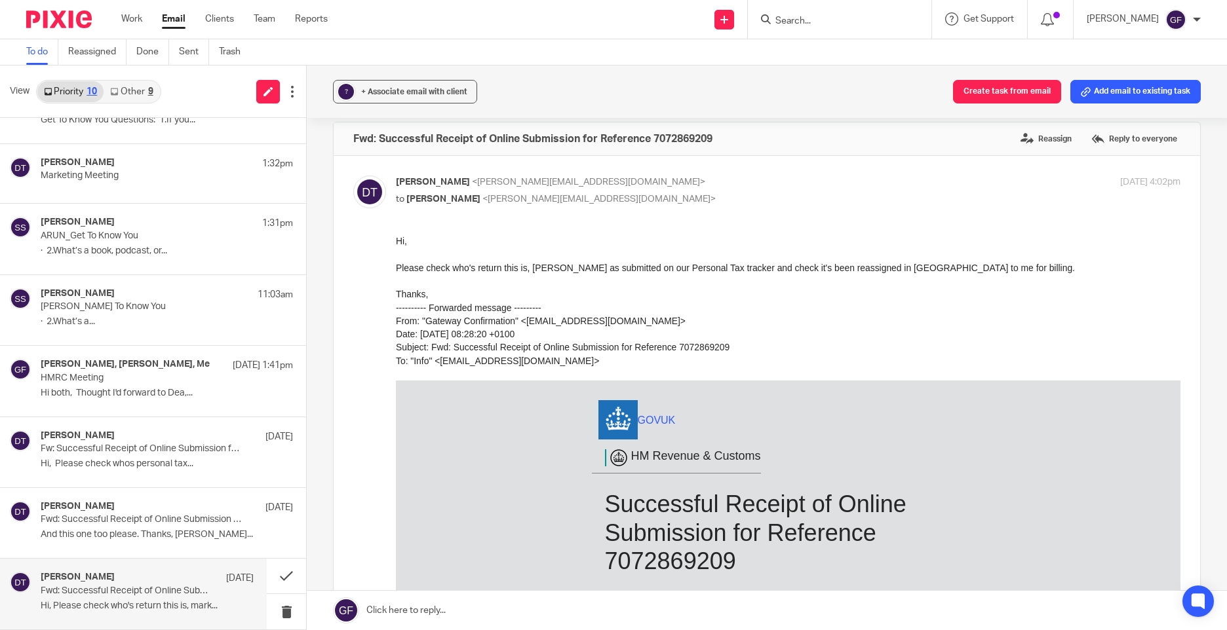
scroll to position [0, 0]
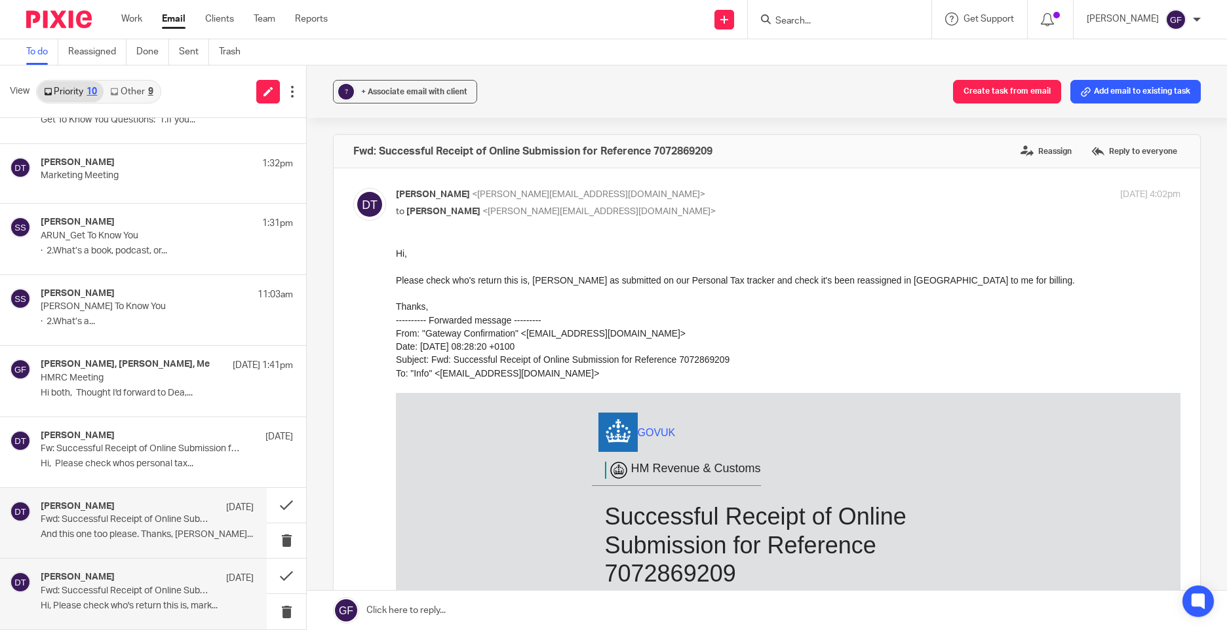
click at [90, 520] on p "Fwd: Successful Receipt of Online Submission for Reference 2718286084" at bounding box center [126, 519] width 170 height 11
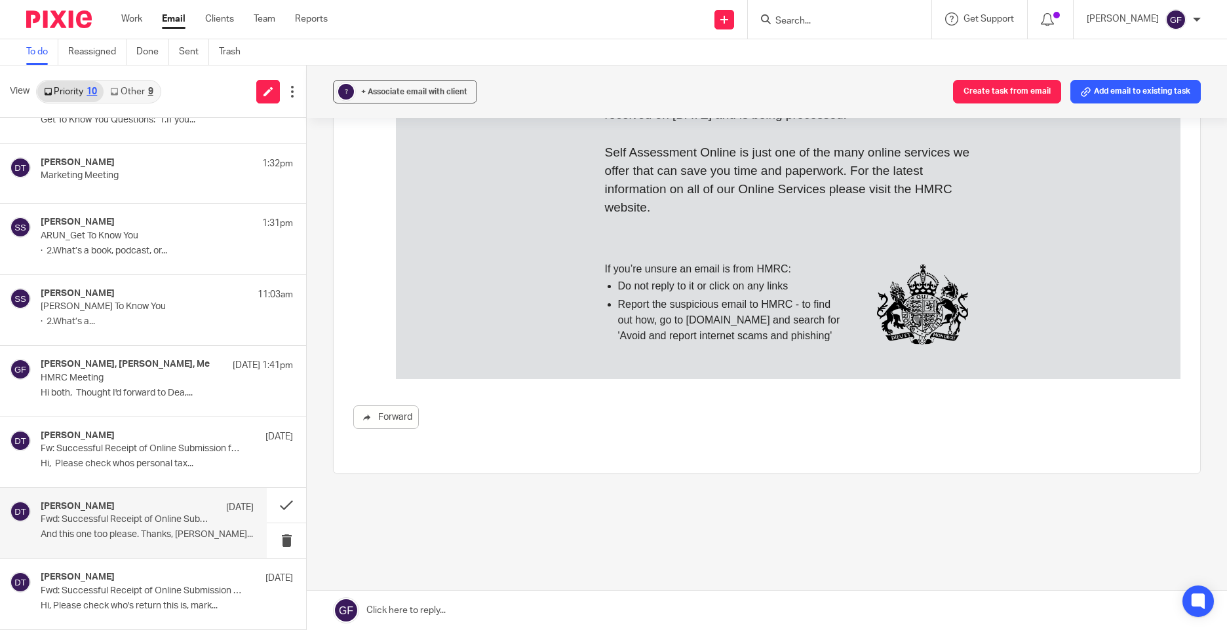
scroll to position [533, 0]
click at [93, 462] on p "Hi, Please check whos personal tax..." at bounding box center [147, 464] width 213 height 11
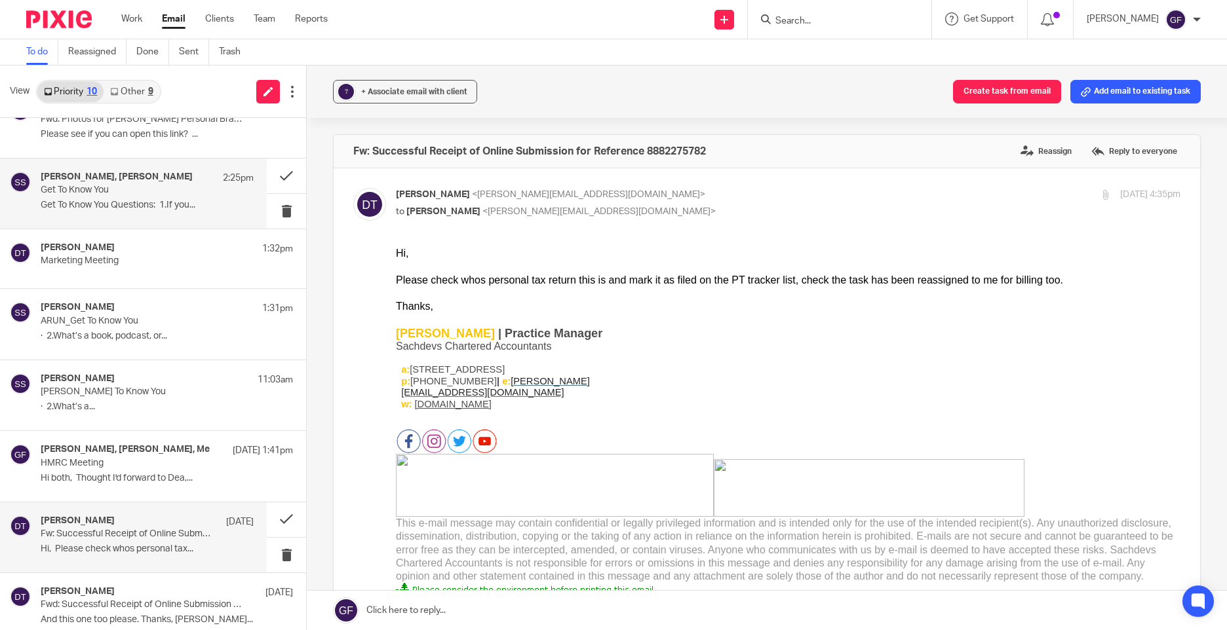
scroll to position [0, 0]
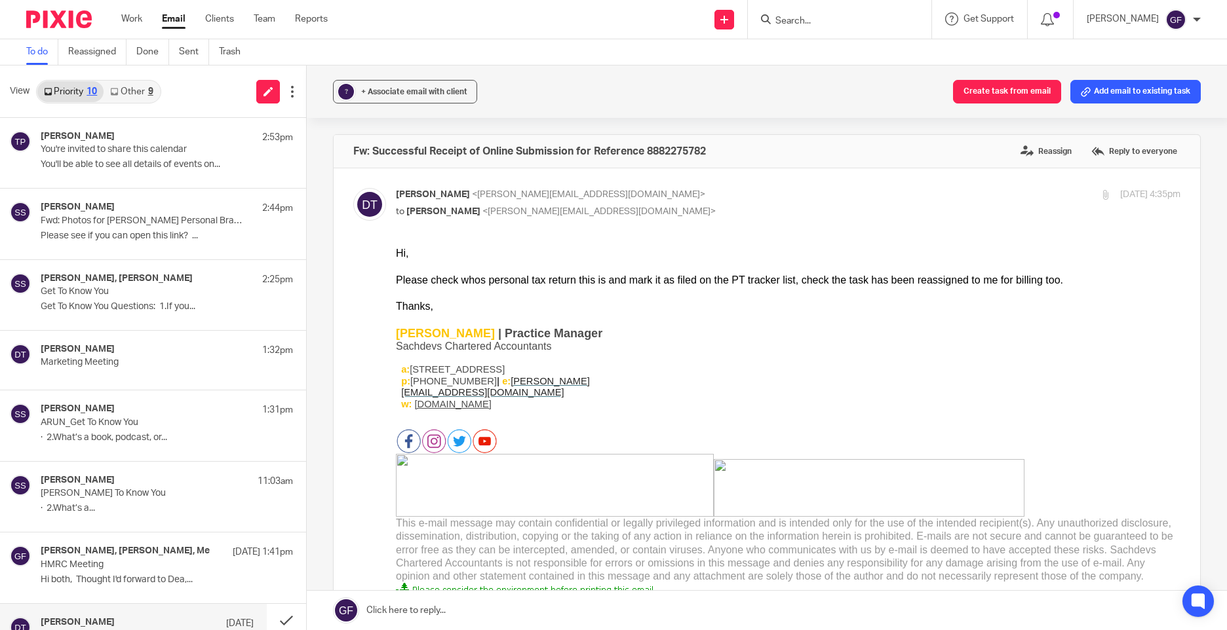
click at [1191, 360] on div "? + Associate email with client Create task from email Add email to existing ta…" at bounding box center [767, 348] width 920 height 565
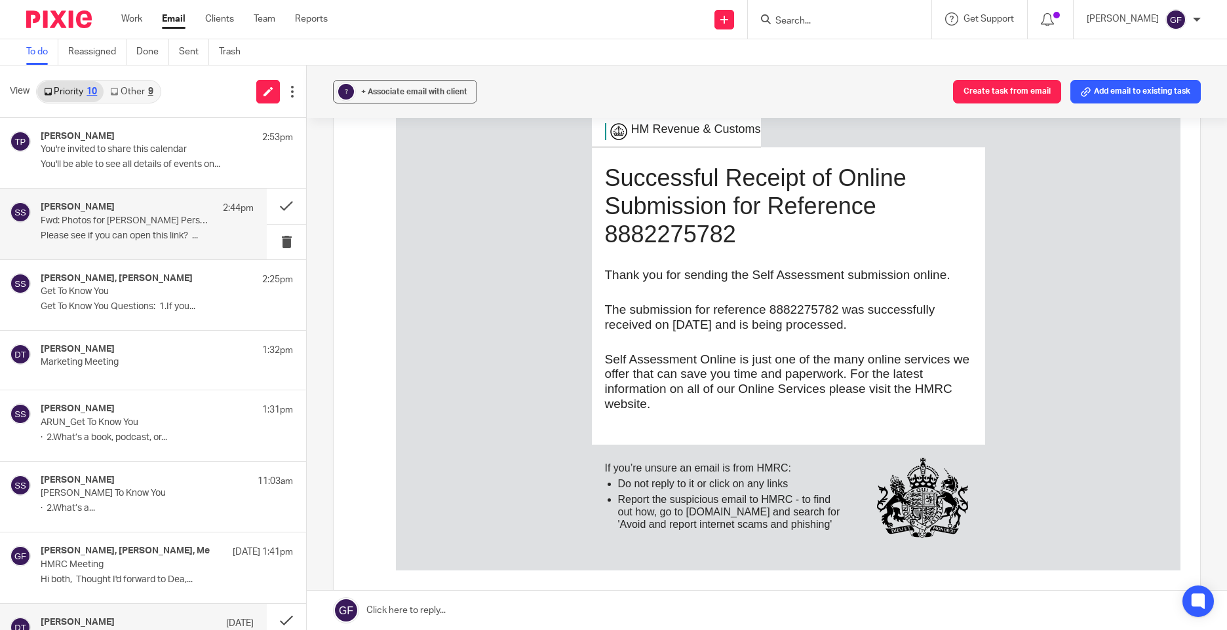
scroll to position [450, 0]
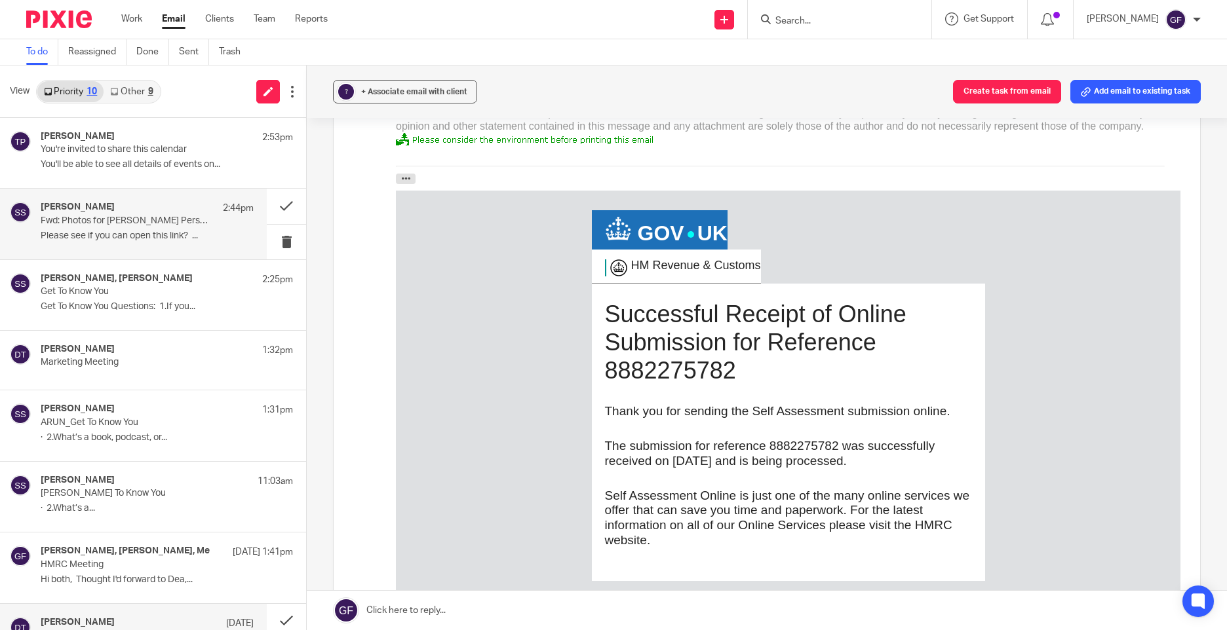
click at [111, 205] on div "[PERSON_NAME] 2:44pm" at bounding box center [147, 208] width 213 height 13
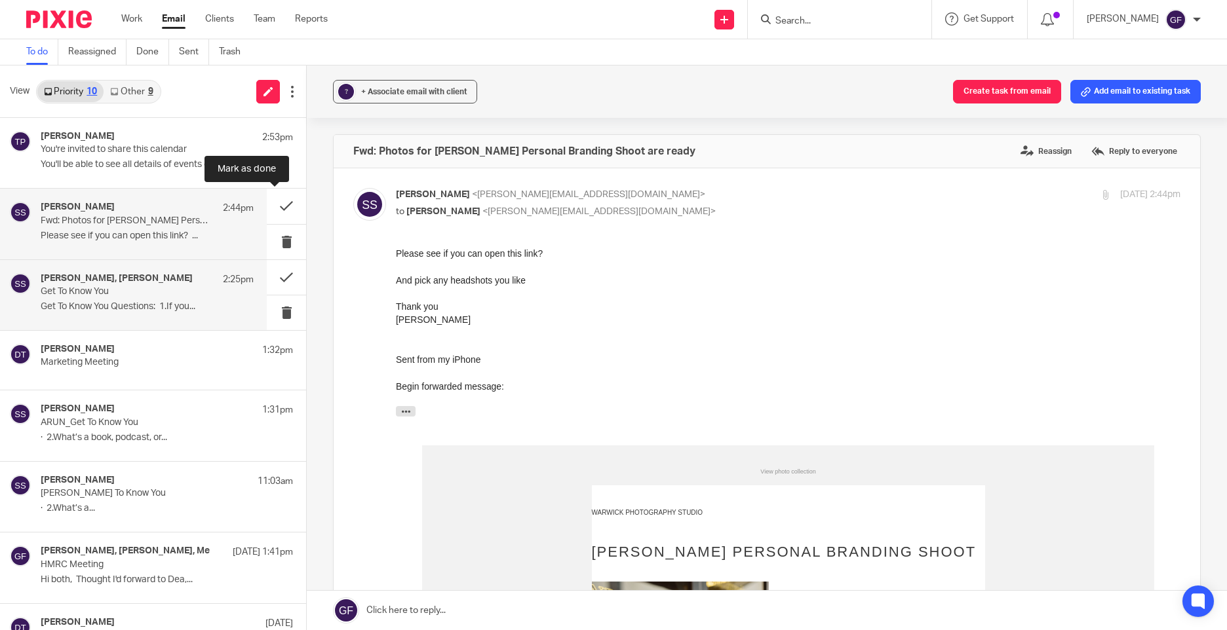
scroll to position [0, 0]
click at [136, 302] on p "Get To Know You Questions: 1.If you..." at bounding box center [147, 306] width 213 height 11
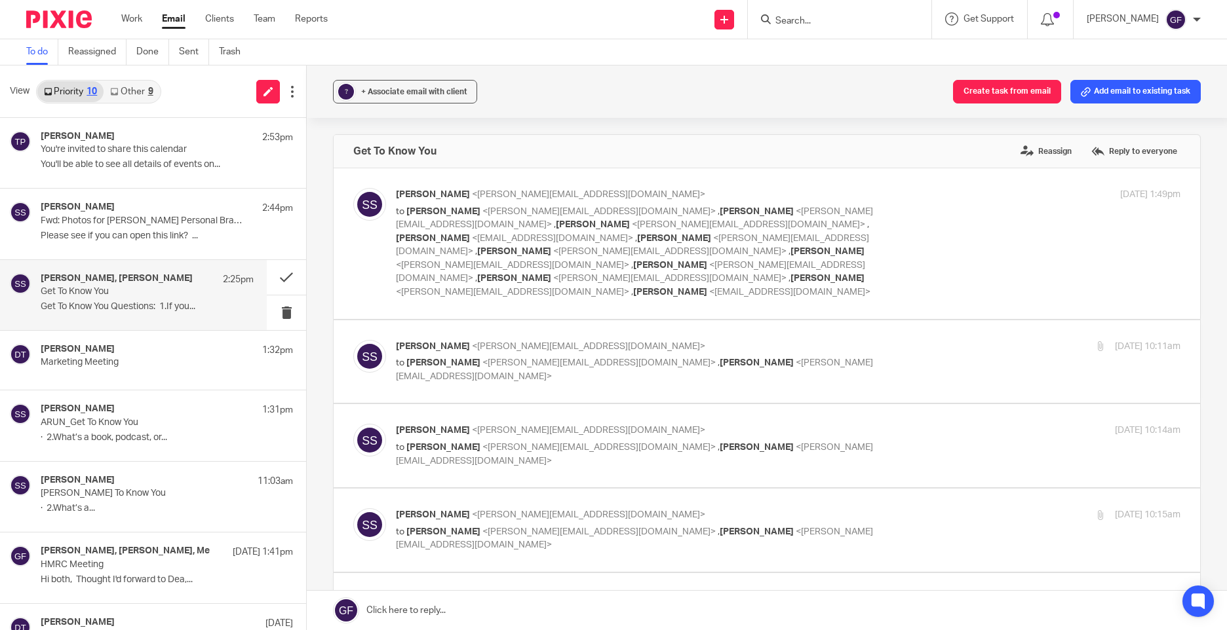
click at [596, 364] on label at bounding box center [767, 361] width 866 height 83
click at [353, 340] on input "checkbox" at bounding box center [353, 339] width 1 height 1
checkbox input "true"
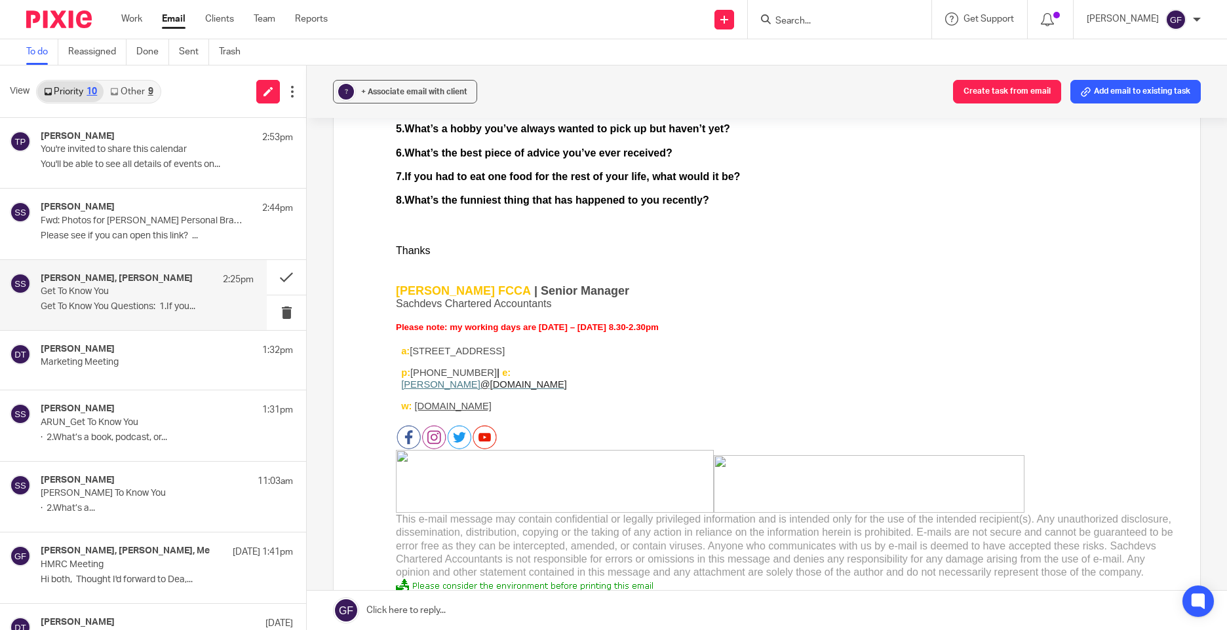
scroll to position [786, 0]
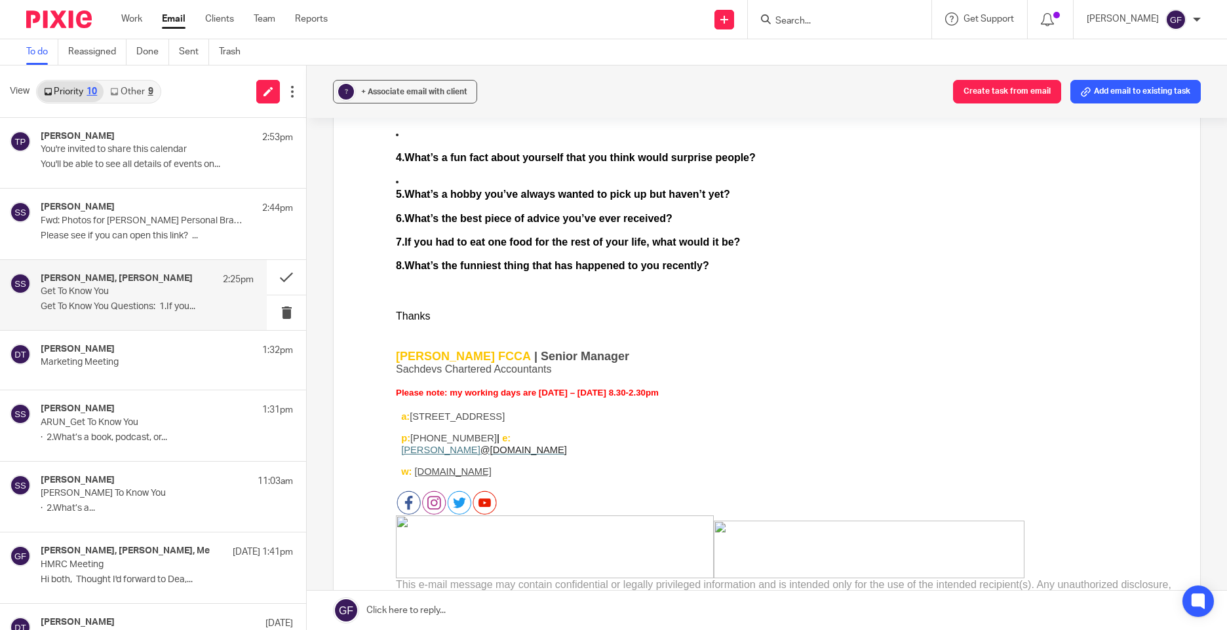
drag, startPoint x: 782, startPoint y: -60, endPoint x: 494, endPoint y: 383, distance: 529.1
drag, startPoint x: 397, startPoint y: 357, endPoint x: 571, endPoint y: 467, distance: 205.8
click at [571, 467] on div "Jodie Hall FCCA | Senior Manager Sachdevs Chartered Accountants Please note: my…" at bounding box center [788, 504] width 784 height 334
copy div "Jodie Hall FCCA | Senior Manager Sachdevs Chartered Accountants Please note: my…"
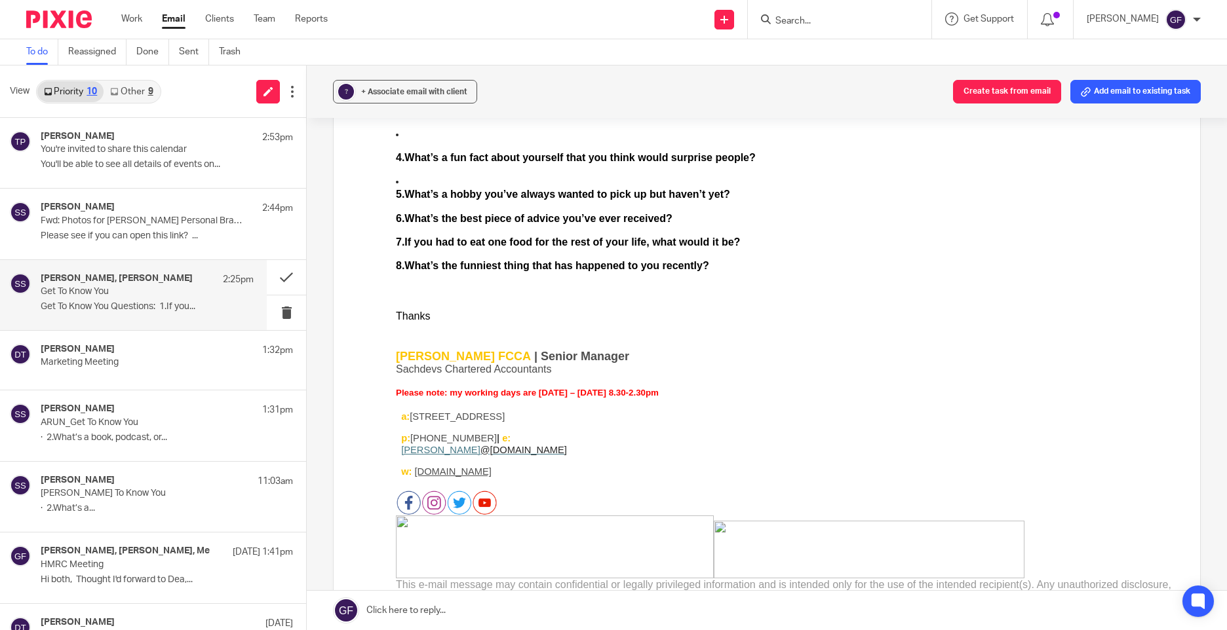
click at [810, 453] on td at bounding box center [780, 451] width 284 height 78
click at [798, 368] on p "Sachdevs Chartered Accountants" at bounding box center [788, 370] width 784 height 13
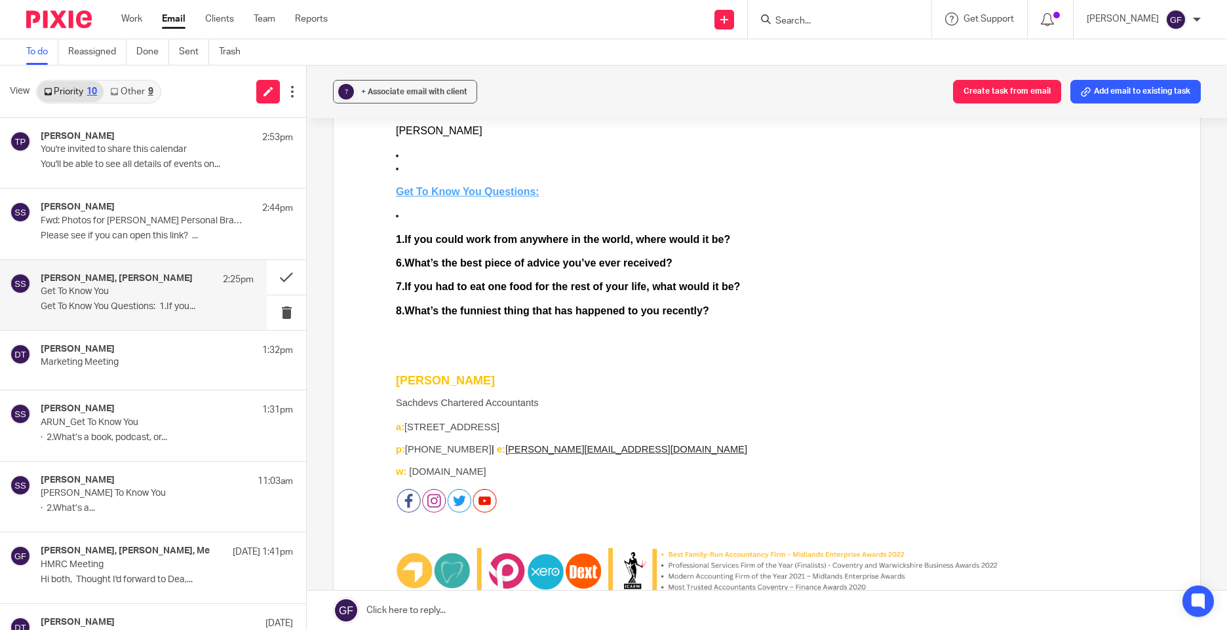
scroll to position [1900, 0]
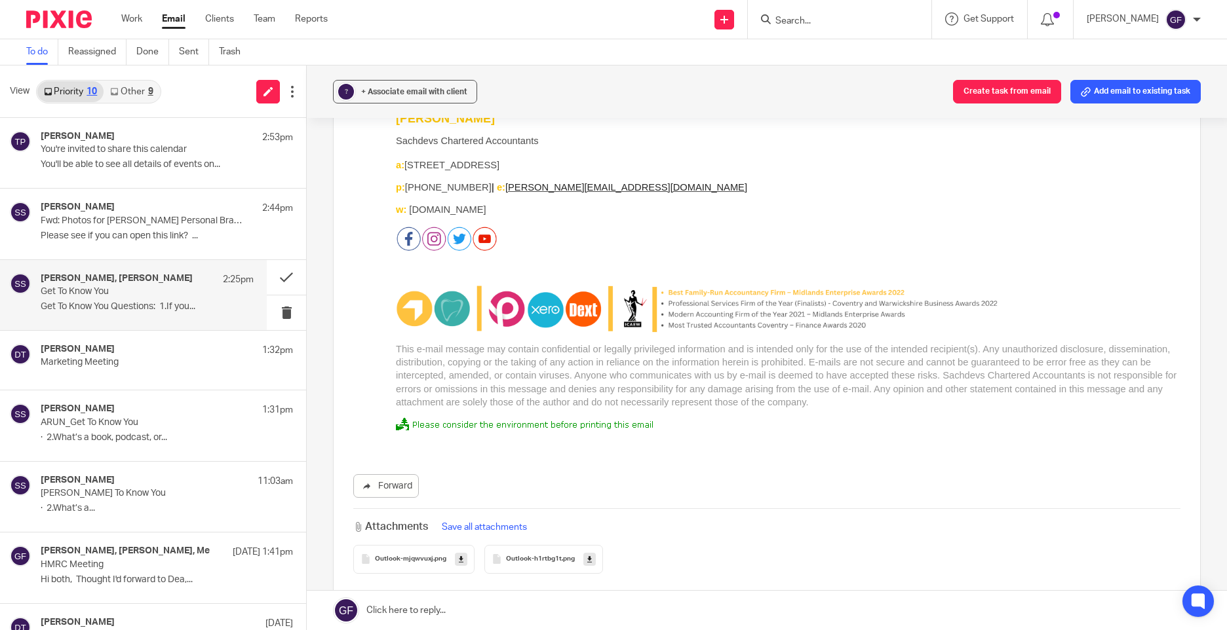
drag, startPoint x: 721, startPoint y: 245, endPoint x: 729, endPoint y: 261, distance: 18.5
click at [721, 245] on div "6.What’s the best piece of advice you’ve ever received? 7.If you had to eat one…" at bounding box center [788, 235] width 784 height 480
click at [731, 286] on img at bounding box center [830, 310] width 342 height 48
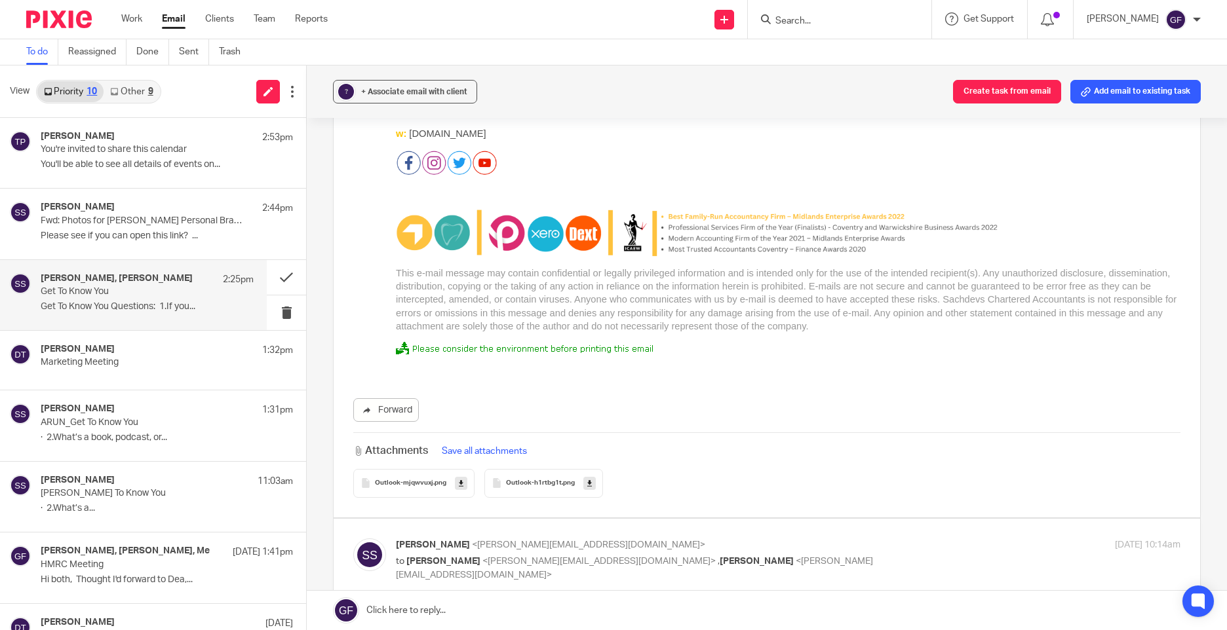
scroll to position [2097, 0]
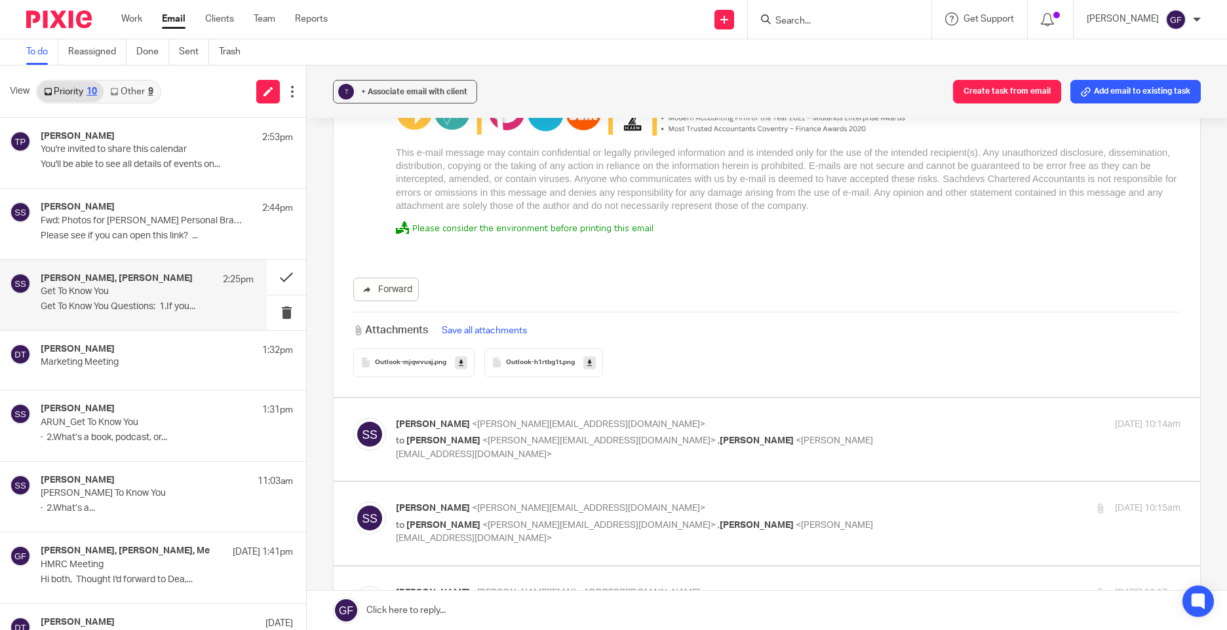
click at [824, 434] on p "to George Foster <george@as1group.co.uk> , Deanna Templeton <deanna@sachdevs-ca…" at bounding box center [657, 447] width 523 height 27
checkbox input "true"
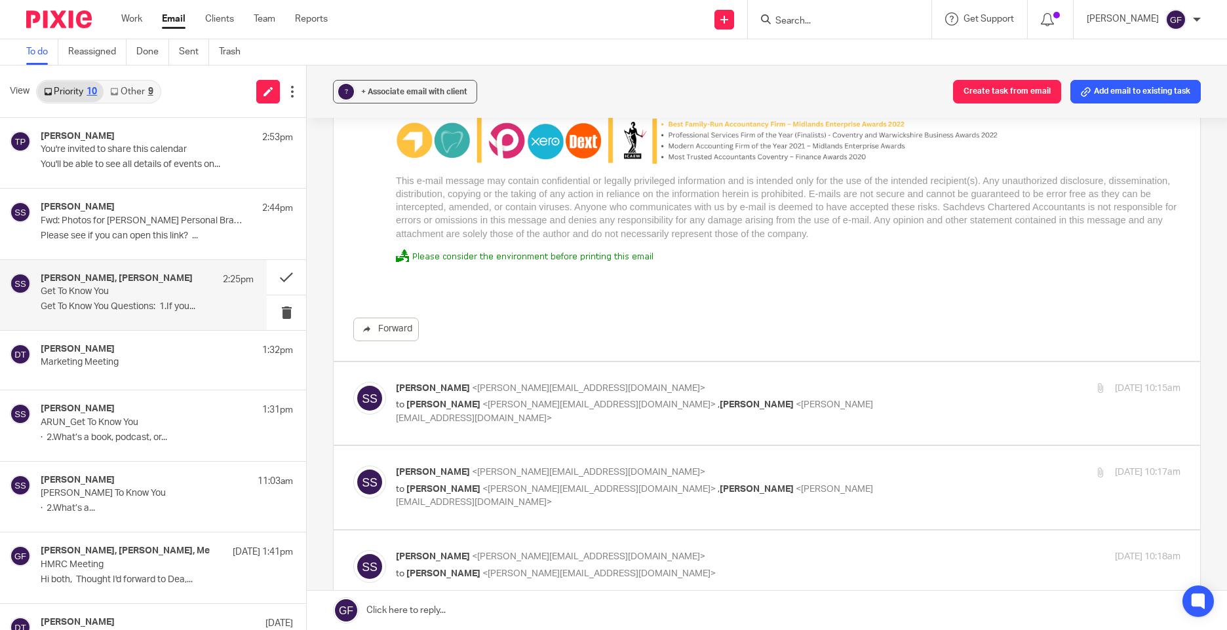
scroll to position [3604, 0]
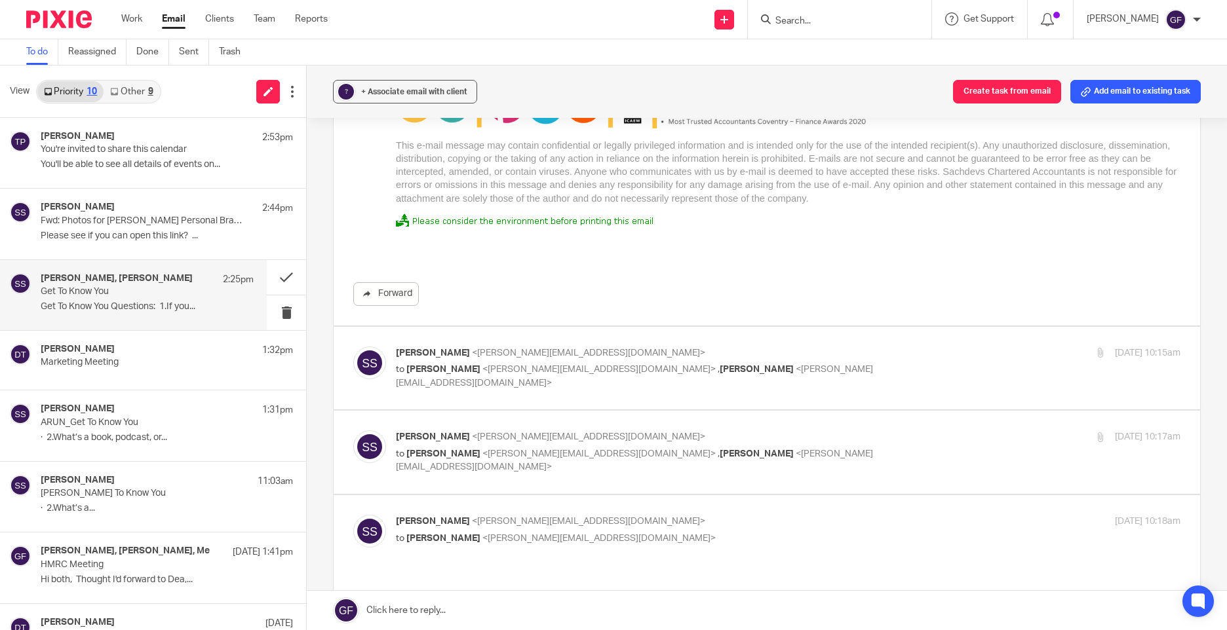
click at [846, 367] on label at bounding box center [767, 368] width 866 height 83
click at [353, 347] on input "checkbox" at bounding box center [353, 346] width 1 height 1
checkbox input "true"
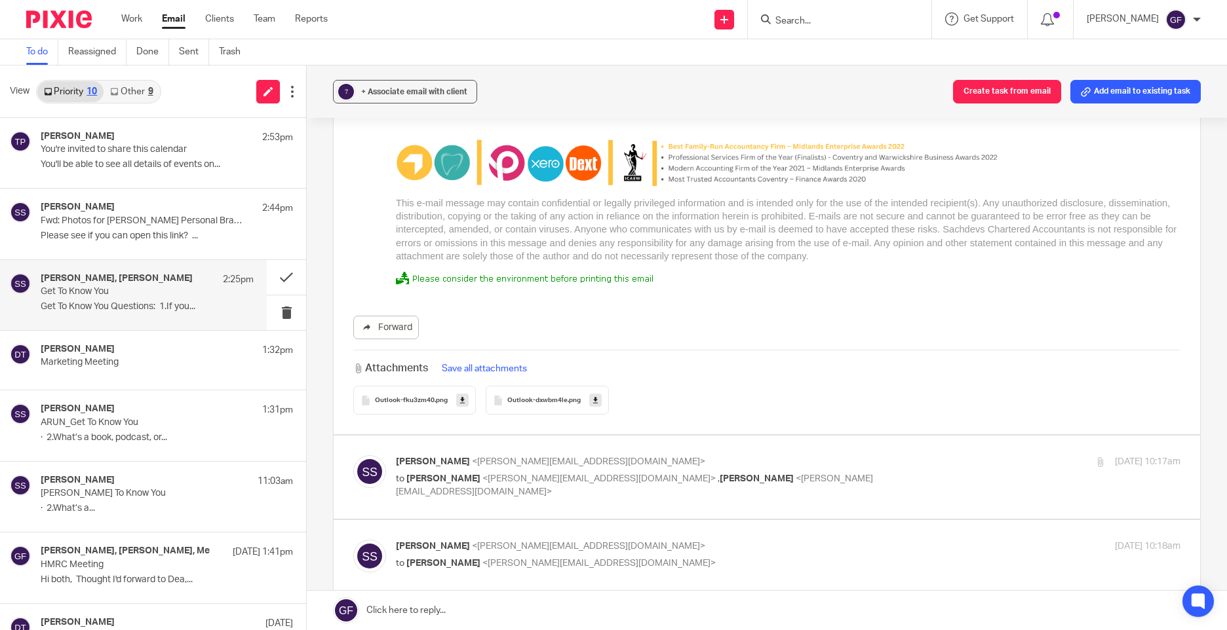
scroll to position [5767, 0]
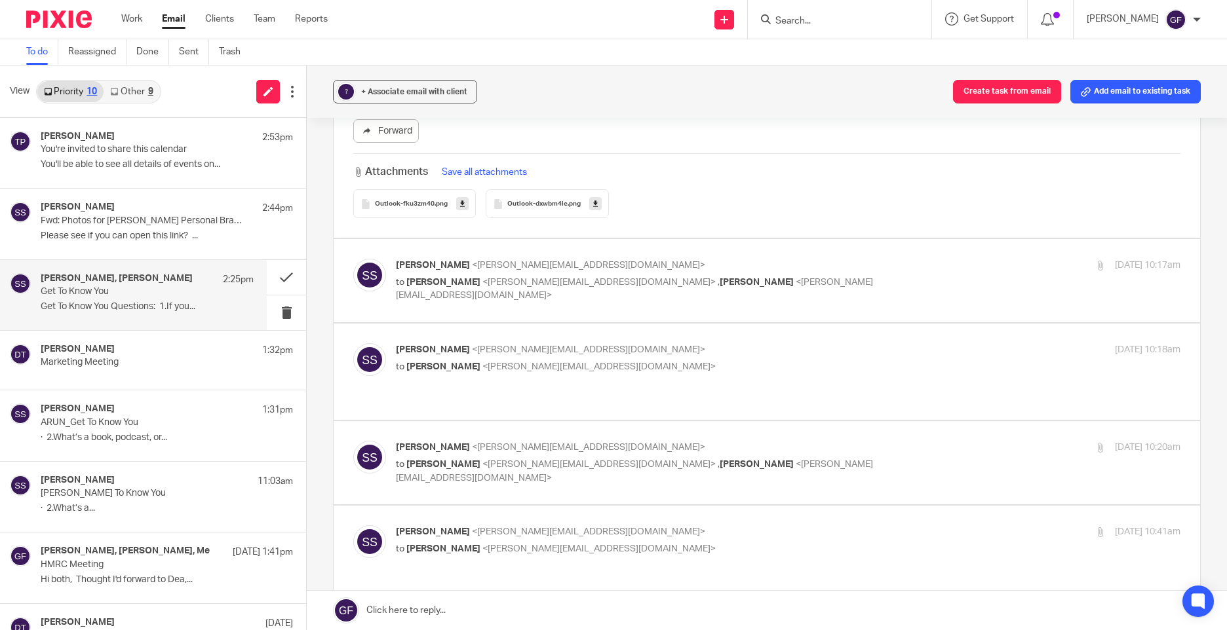
click at [906, 259] on div "Sonia Sachdev <sonia@sachdevs-ca.com> to George Foster <george@as1group.co.uk> …" at bounding box center [788, 281] width 784 height 44
checkbox input "true"
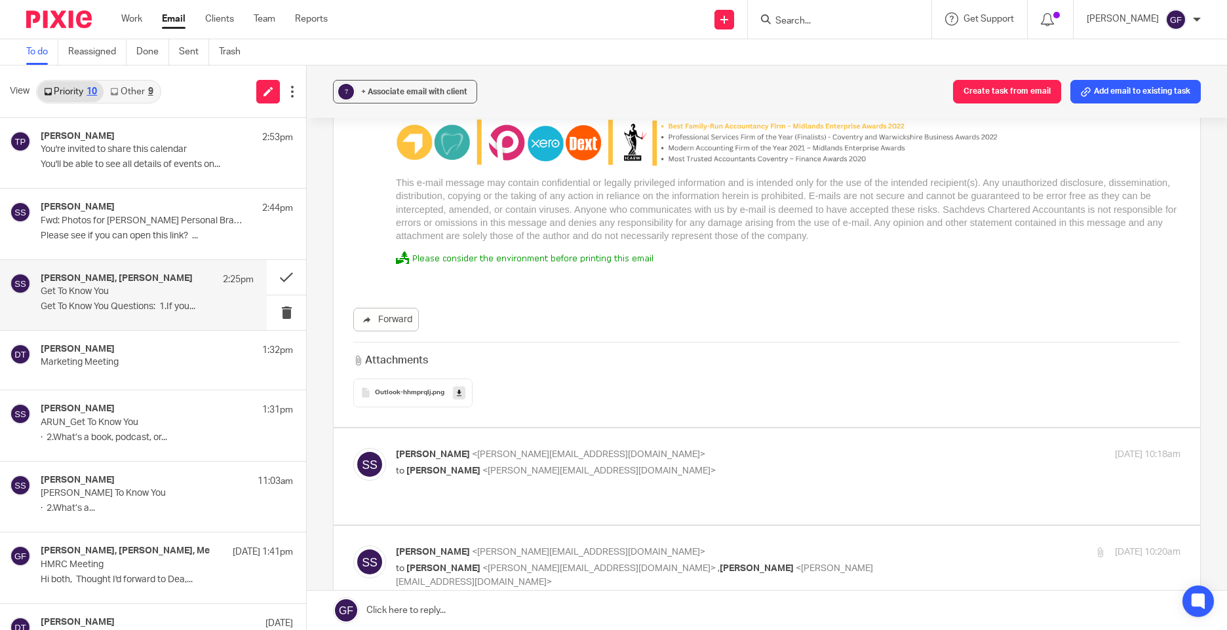
scroll to position [7929, 0]
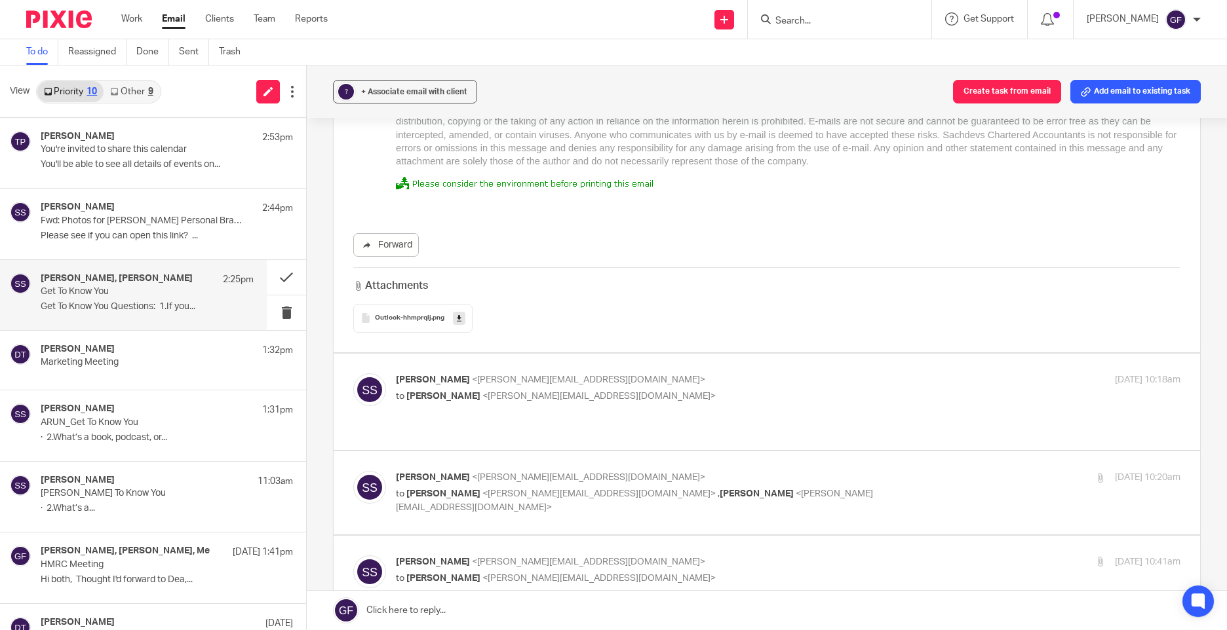
click at [891, 390] on p "to George Foster <george@as1group.co.uk>" at bounding box center [657, 397] width 523 height 14
checkbox input "true"
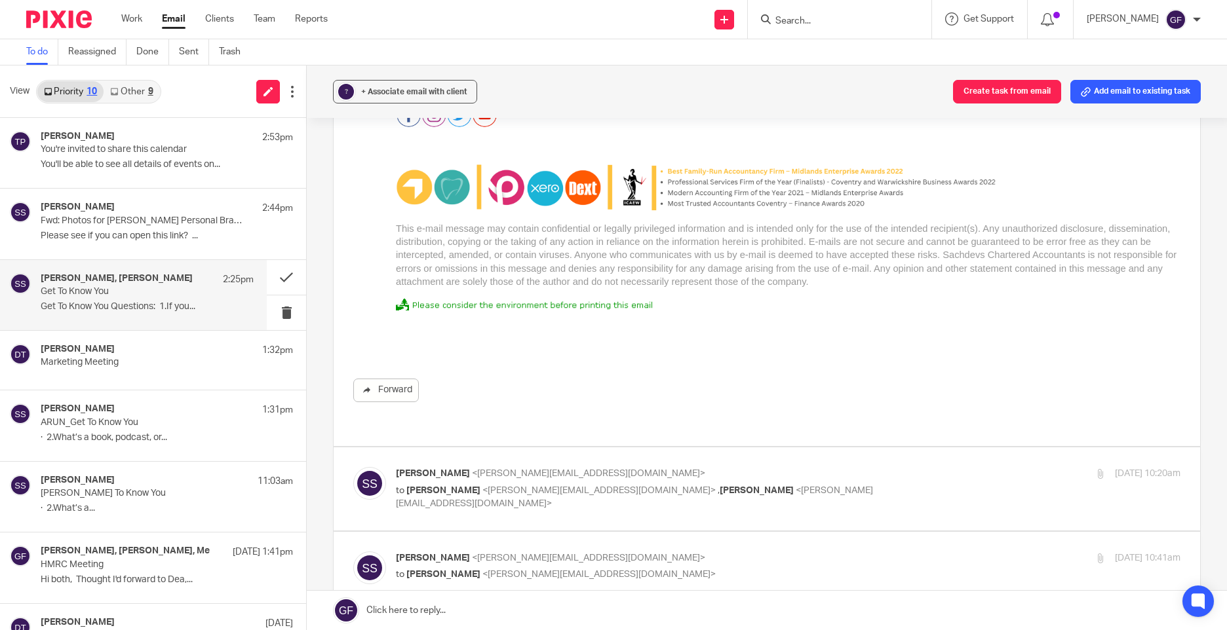
scroll to position [9567, 0]
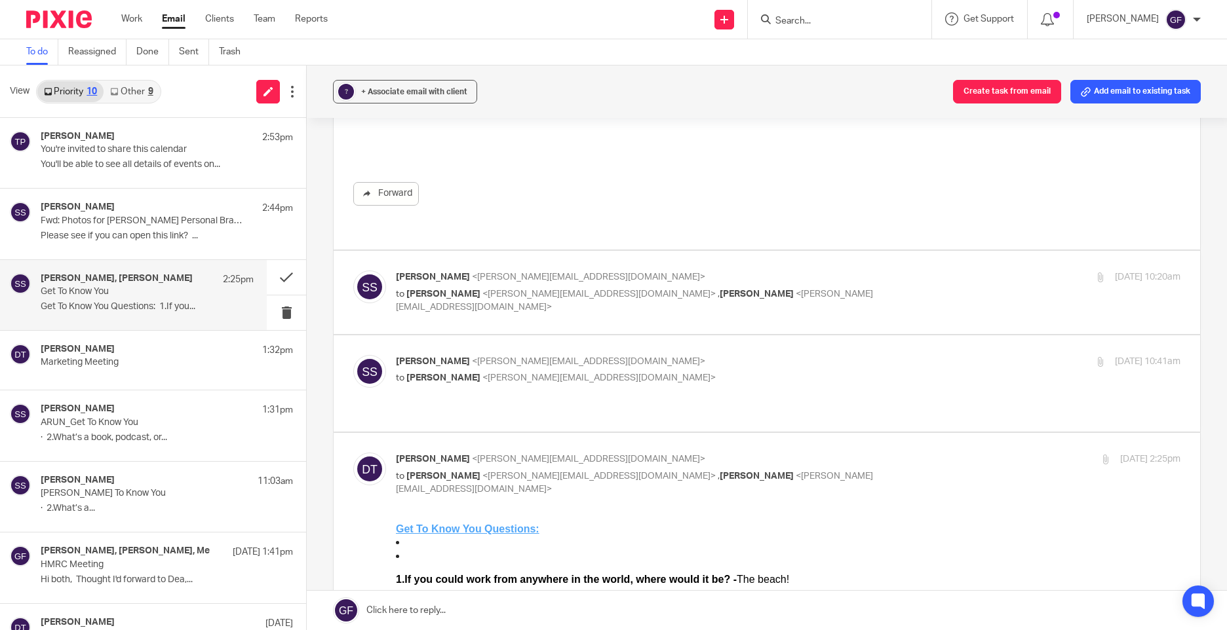
click at [866, 271] on div "Sonia Sachdev <sonia@sachdevs-ca.com> to George Foster <george@as1group.co.uk> …" at bounding box center [788, 293] width 784 height 44
checkbox input "true"
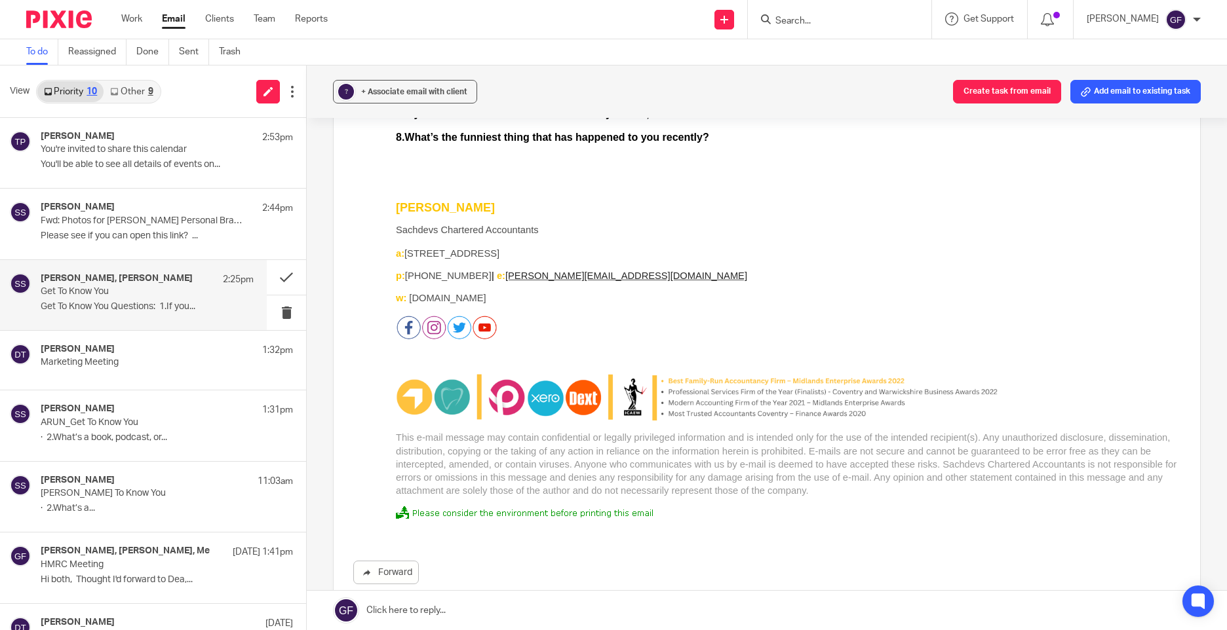
scroll to position [11926, 0]
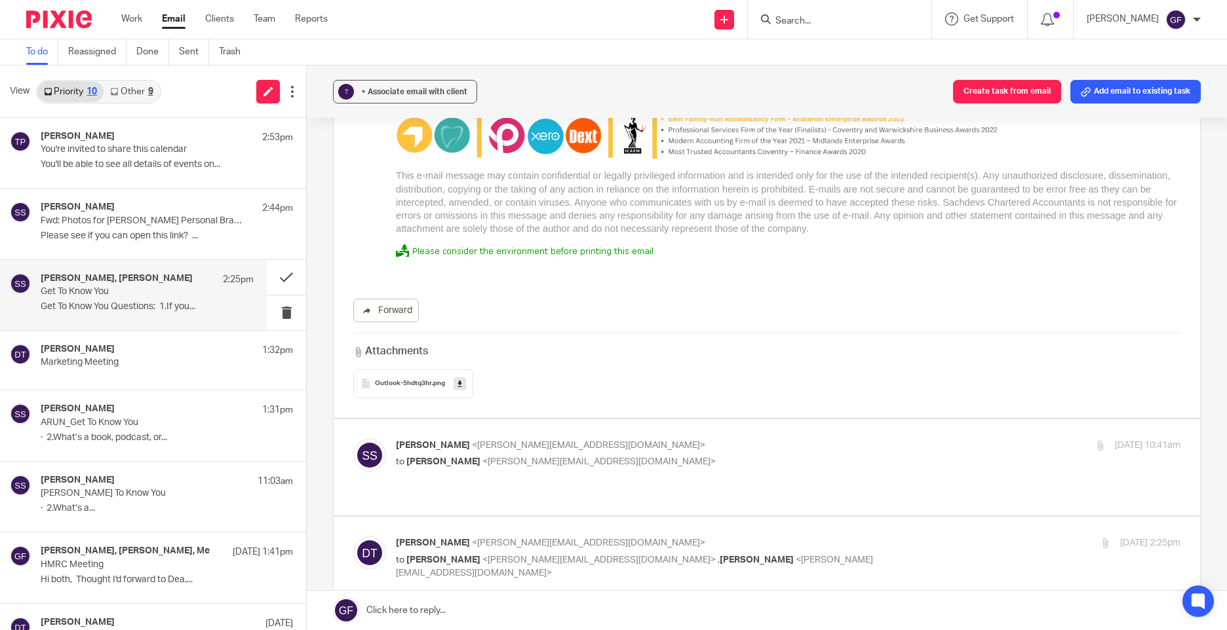
click at [802, 439] on div "Sonia Sachdev <sonia@sachdevs-ca.com> to George Foster <george@as1group.co.uk>" at bounding box center [657, 454] width 523 height 30
checkbox input "true"
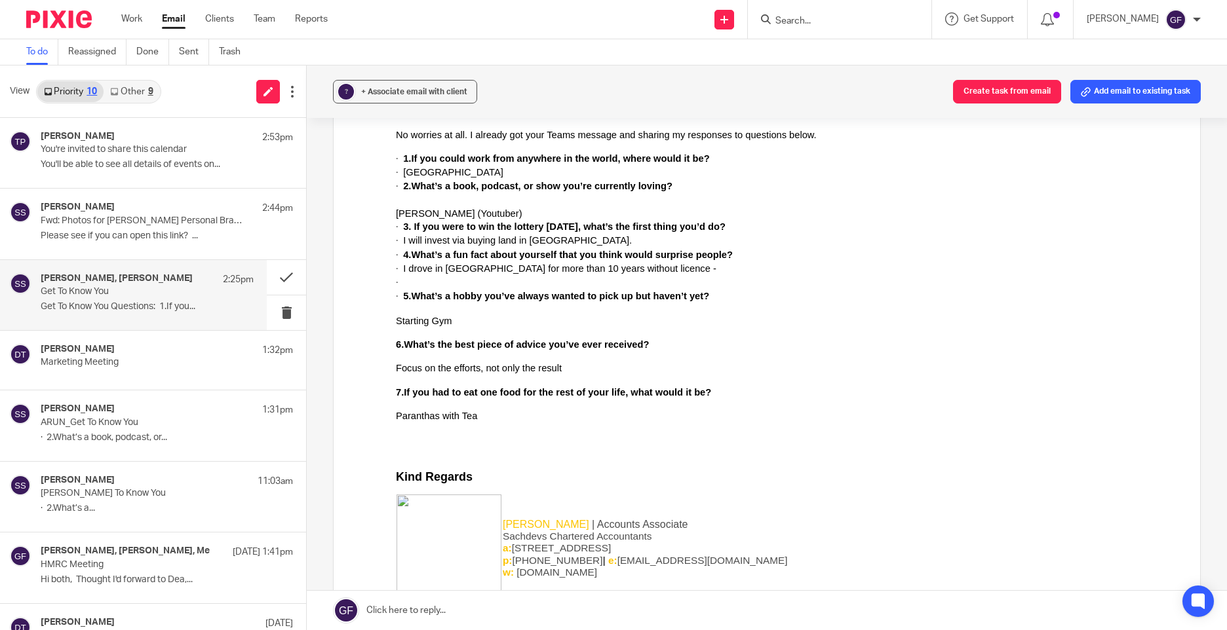
scroll to position [12602, 0]
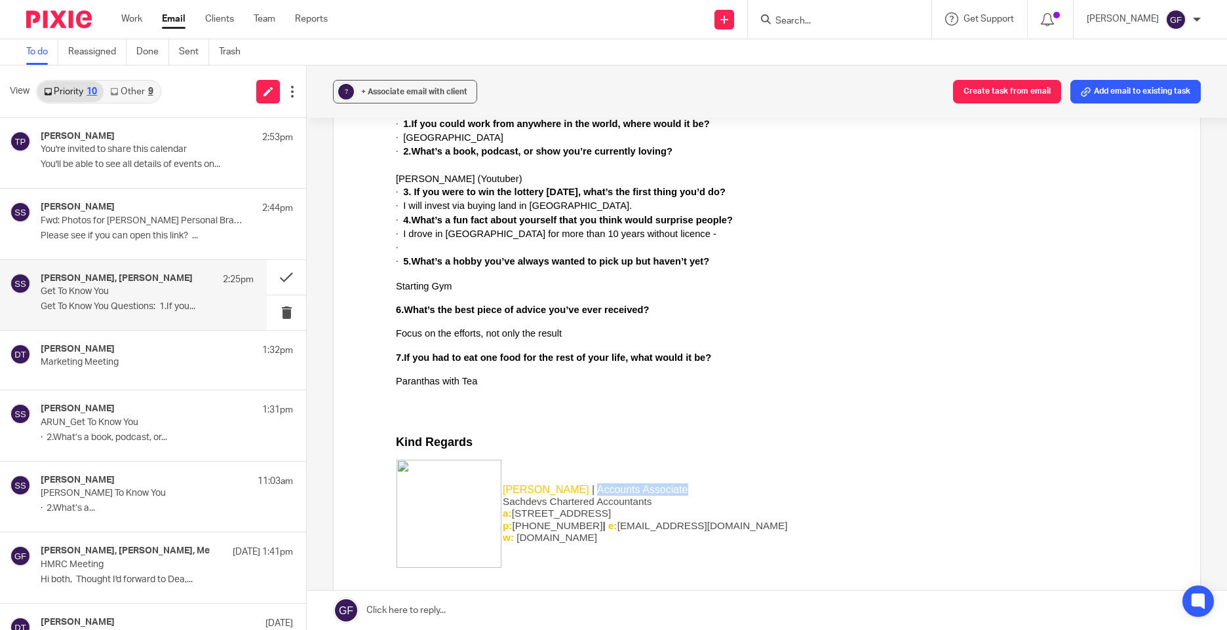
drag, startPoint x: 670, startPoint y: 486, endPoint x: 580, endPoint y: 487, distance: 90.4
click at [592, 487] on span "| Accounts Associate" at bounding box center [640, 489] width 96 height 11
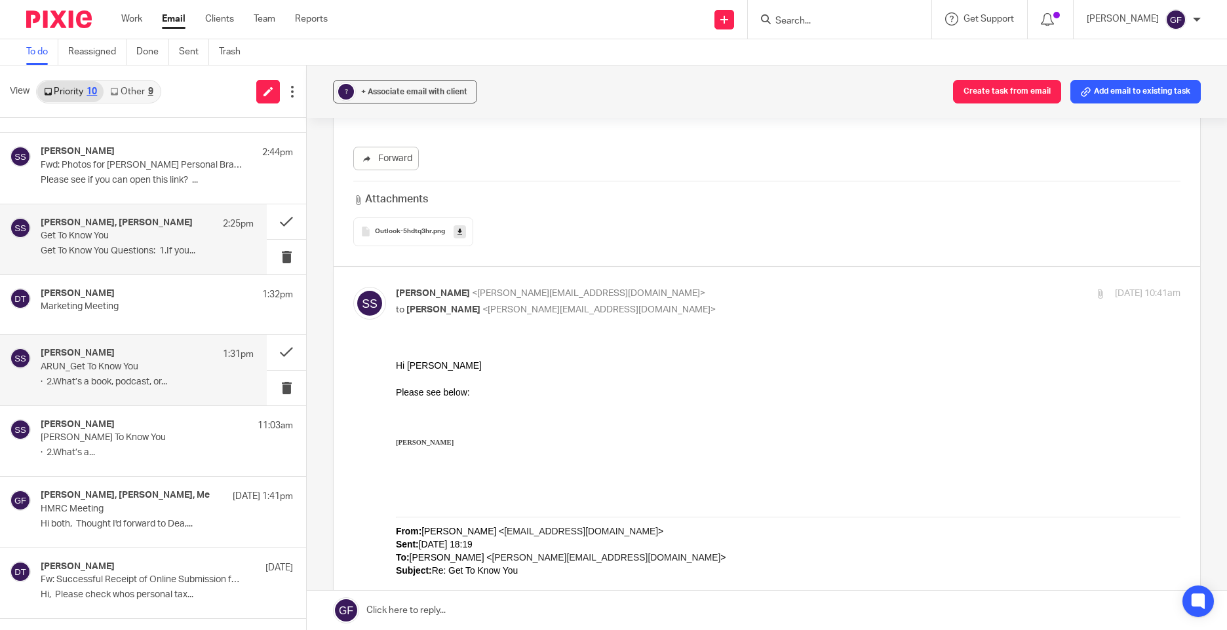
scroll to position [0, 0]
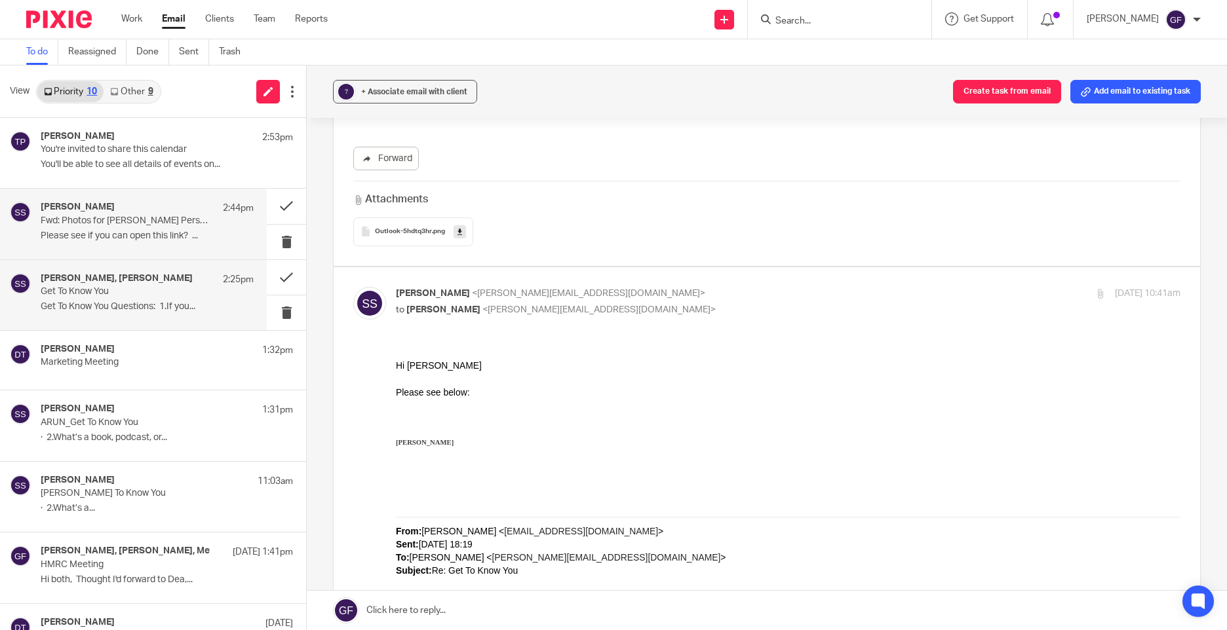
click at [113, 242] on div "Sonia Sachdev 2:44pm Fwd: Photos for Arun Sachdev Personal Branding Shoot are r…" at bounding box center [147, 224] width 213 height 44
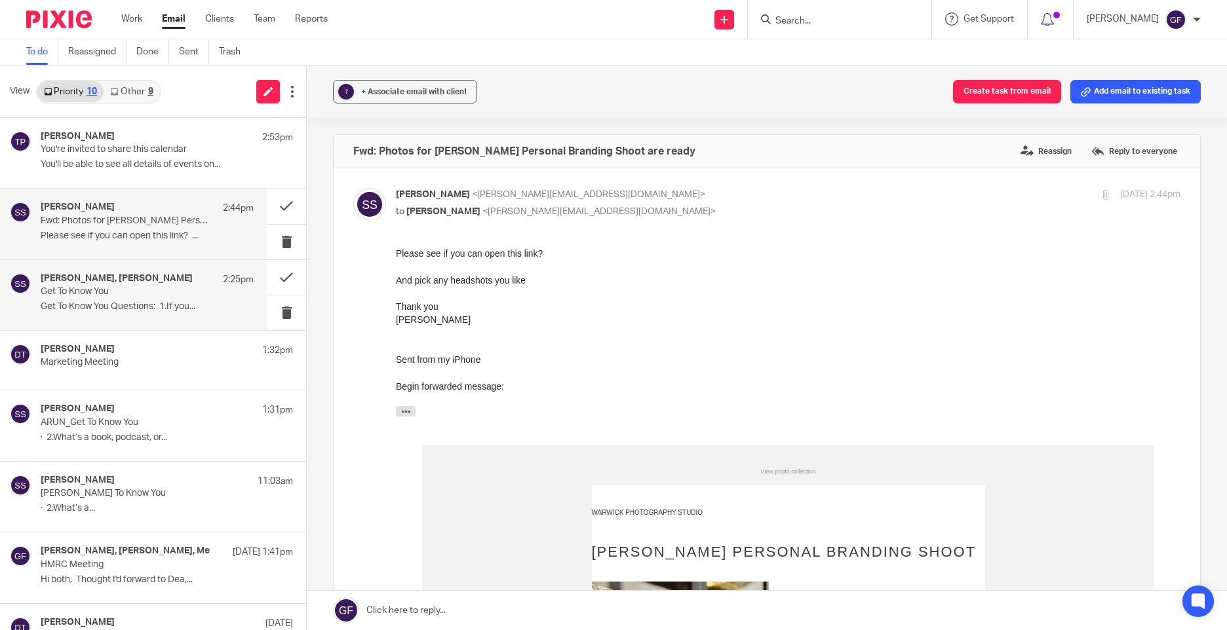
click at [145, 275] on h4 "[PERSON_NAME], [PERSON_NAME]" at bounding box center [117, 278] width 152 height 11
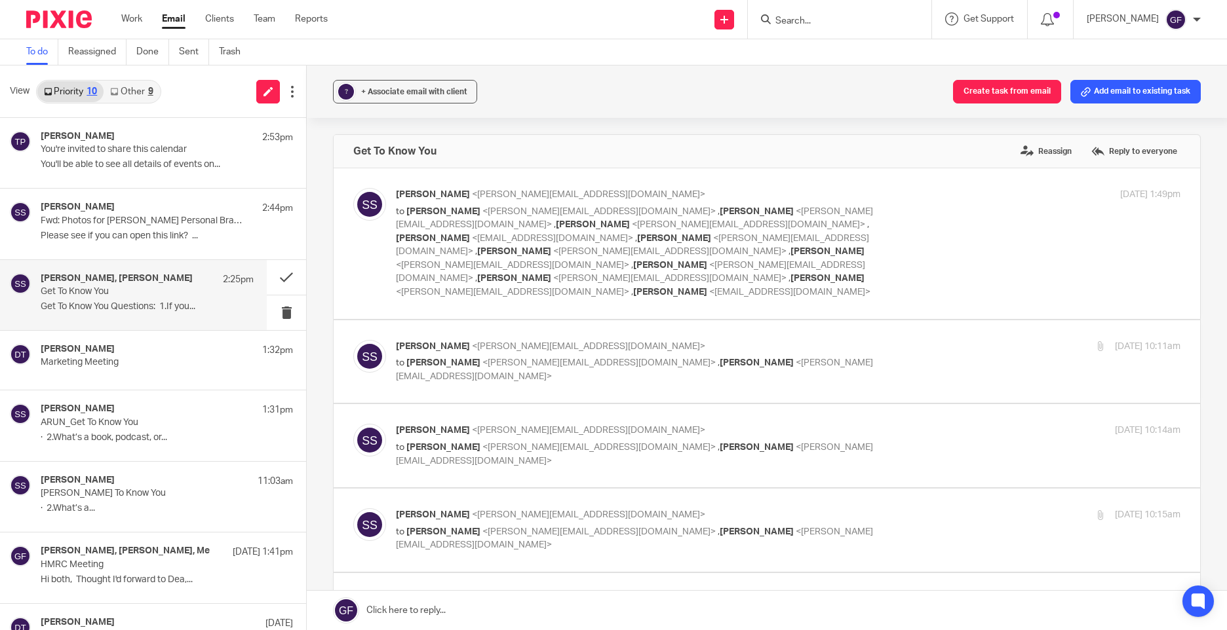
click at [858, 356] on p "to George Foster <george@as1group.co.uk> , Deanna Templeton <deanna@sachdevs-ca…" at bounding box center [657, 369] width 523 height 27
checkbox input "true"
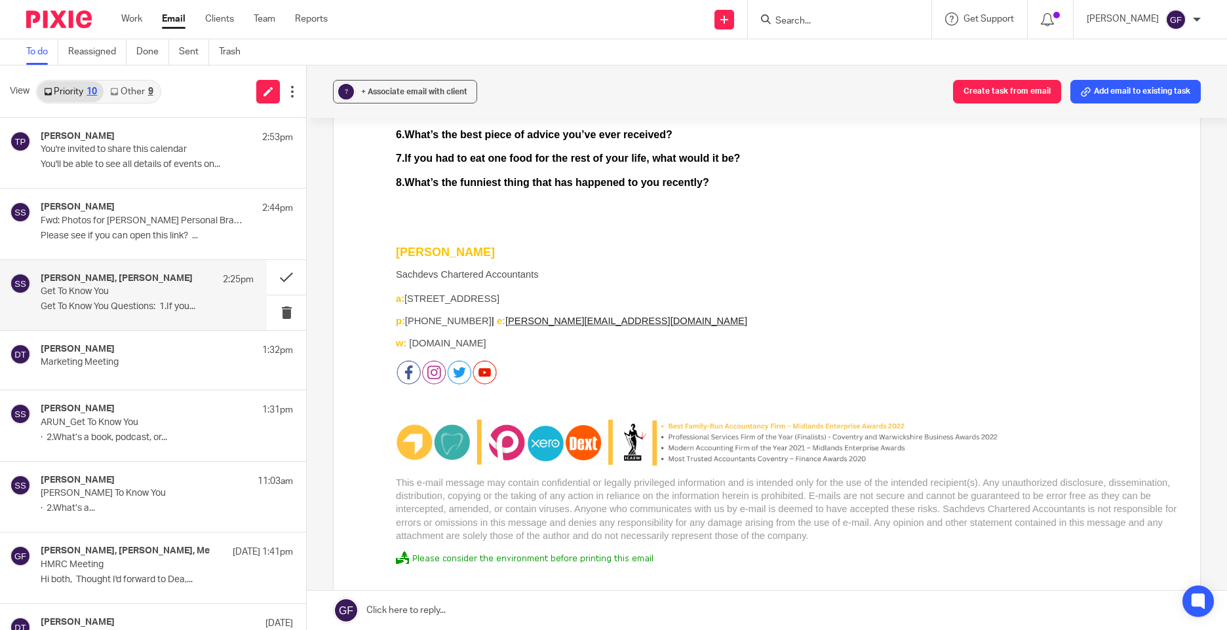
scroll to position [2097, 0]
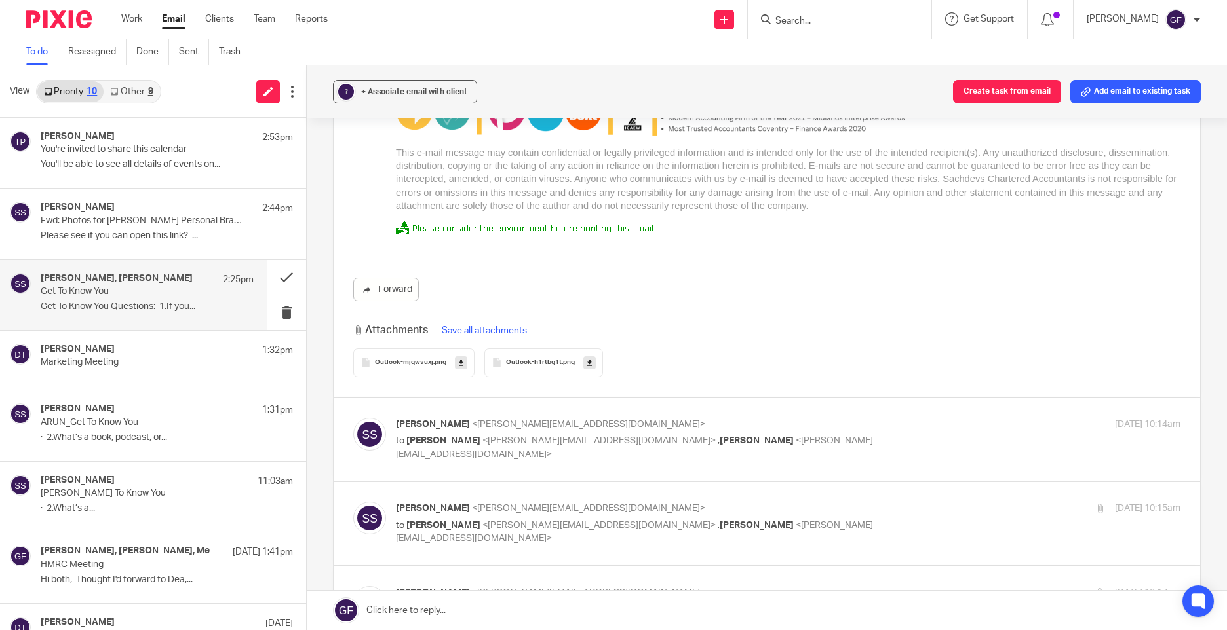
click at [864, 418] on p "Sonia Sachdev <sonia@sachdevs-ca.com>" at bounding box center [657, 425] width 523 height 14
checkbox input "true"
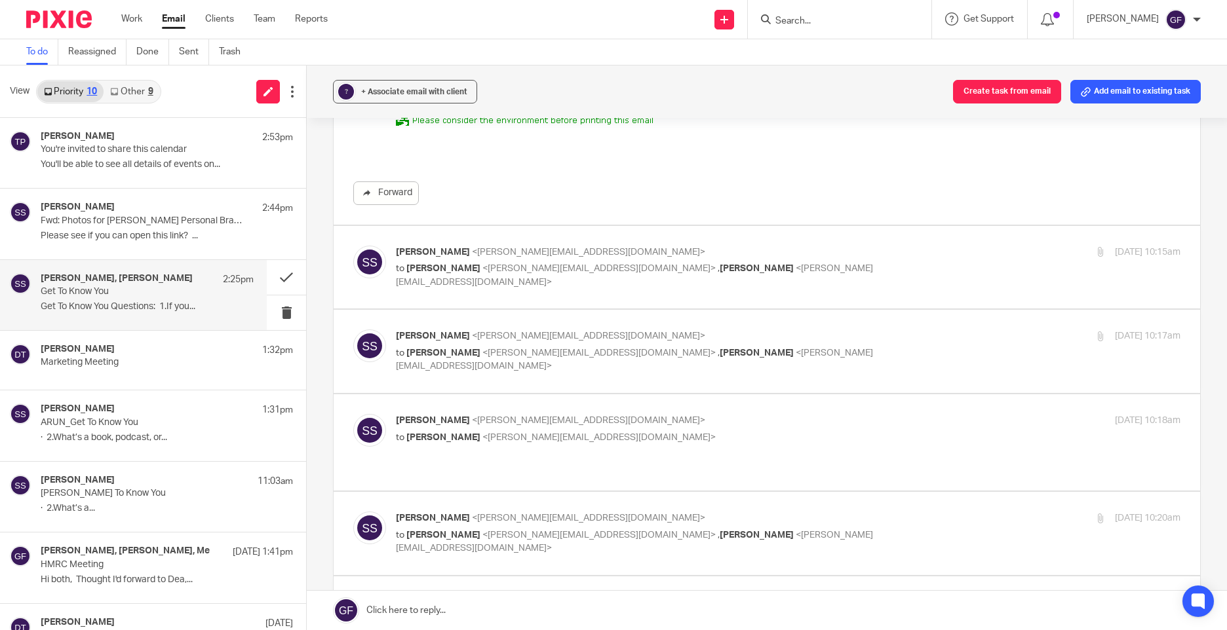
scroll to position [3735, 0]
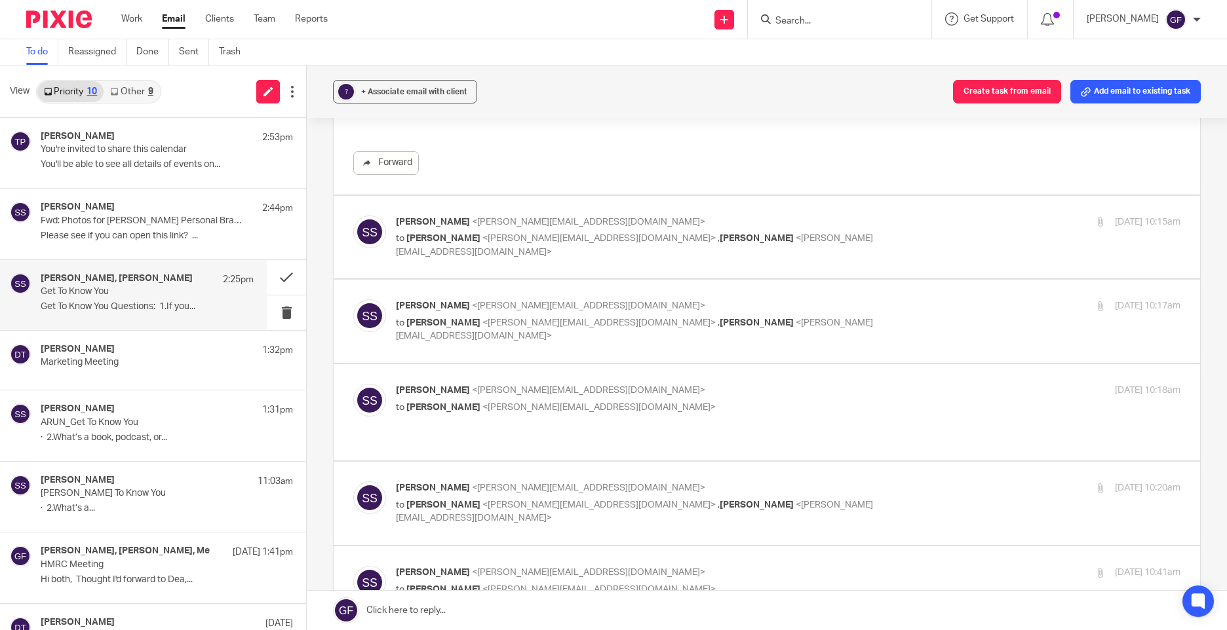
click at [883, 235] on label at bounding box center [767, 237] width 866 height 83
click at [353, 216] on input "checkbox" at bounding box center [353, 215] width 1 height 1
checkbox input "true"
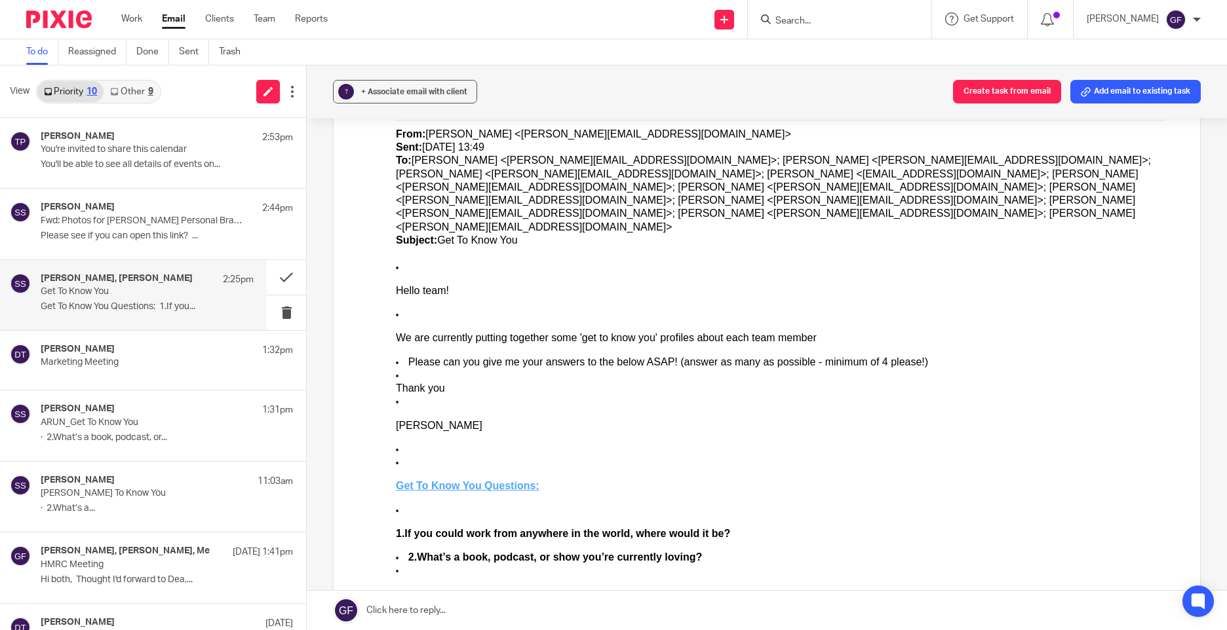
scroll to position [4521, 0]
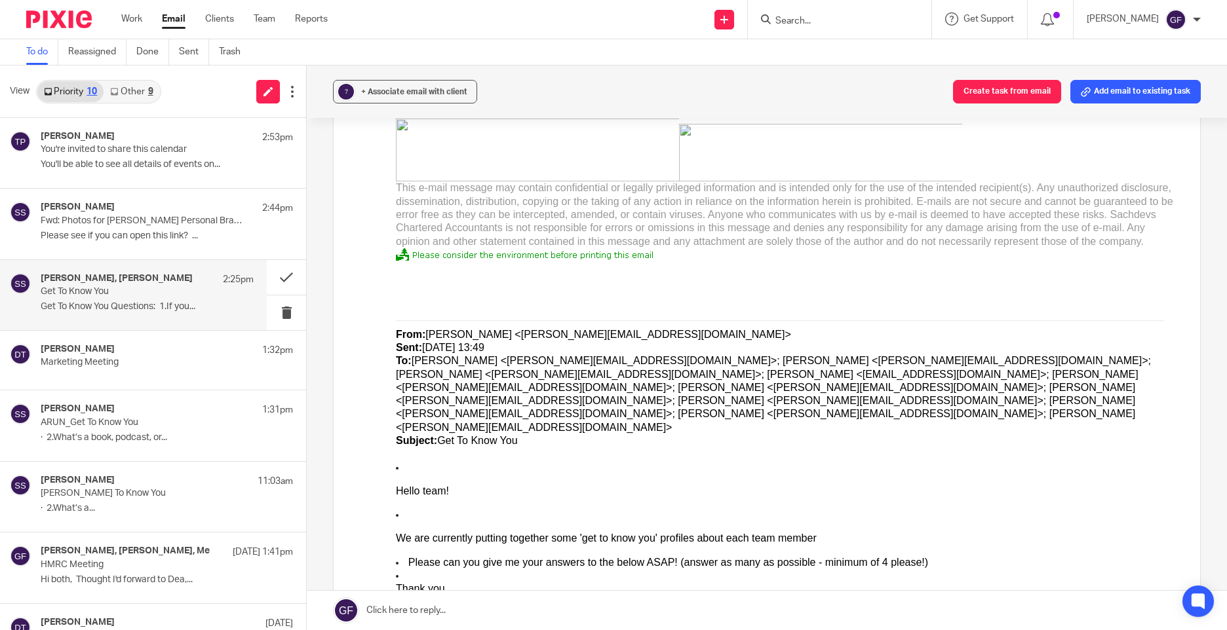
click at [683, 261] on p at bounding box center [788, 267] width 784 height 13
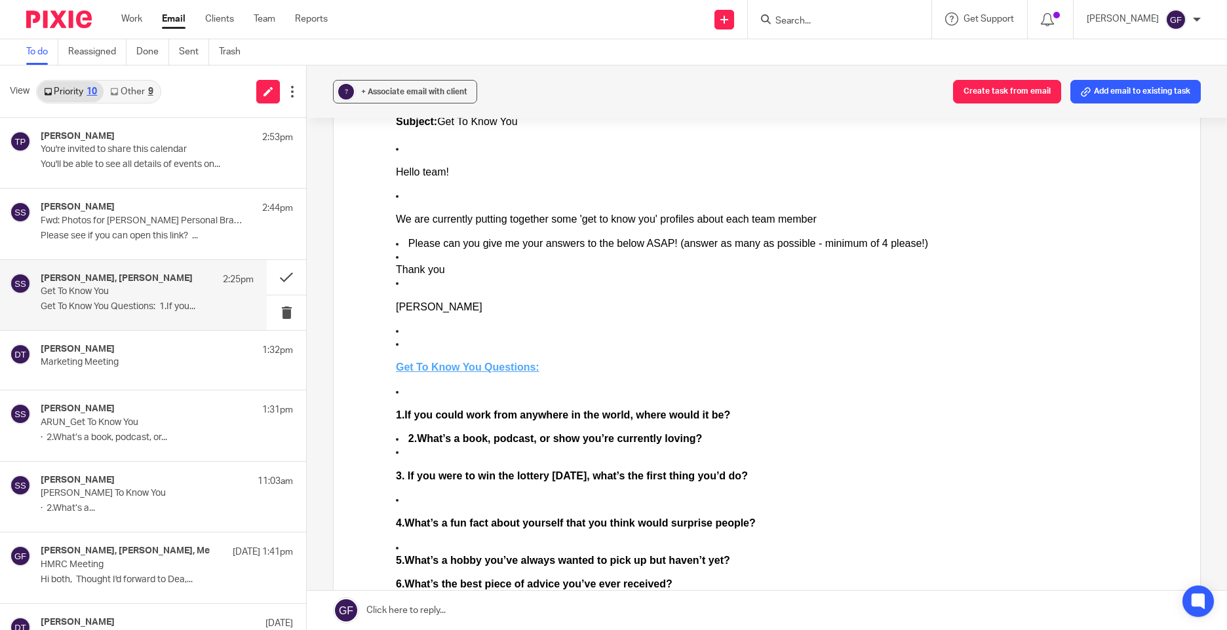
scroll to position [3900, 0]
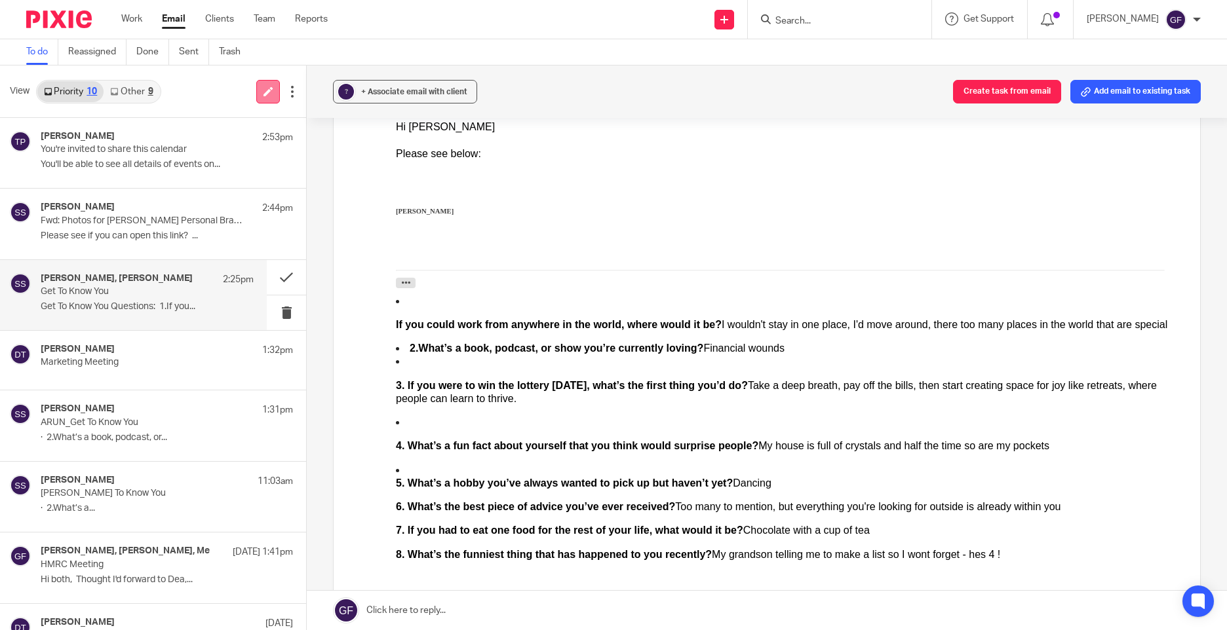
click at [263, 97] on link at bounding box center [268, 92] width 24 height 24
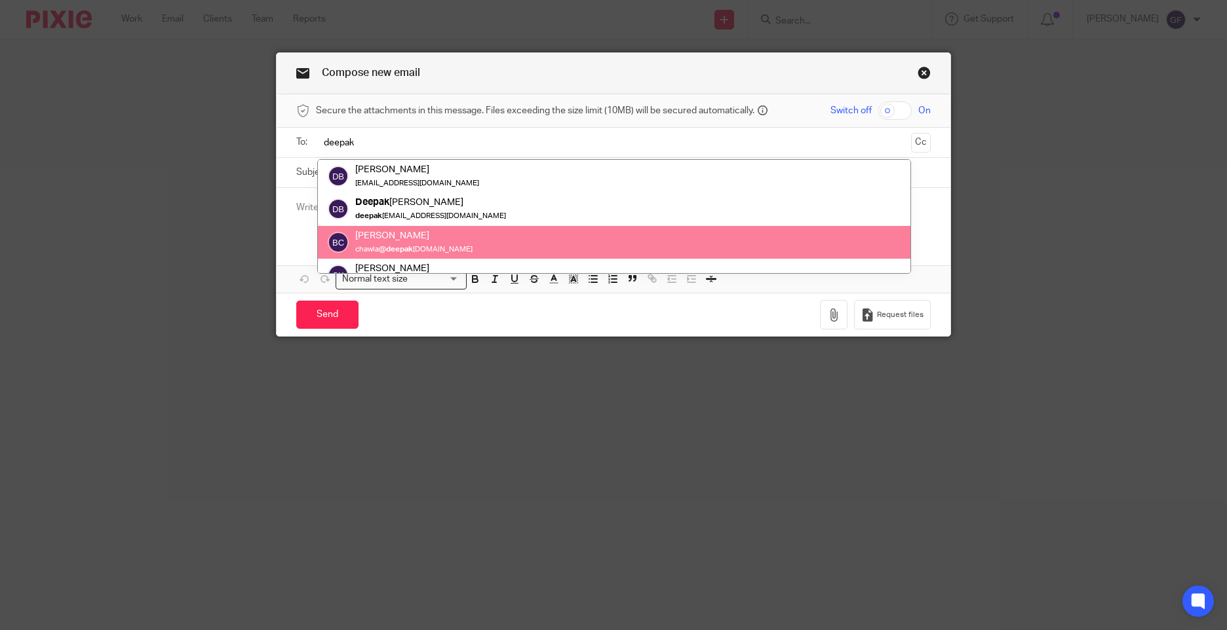
type input "deepak"
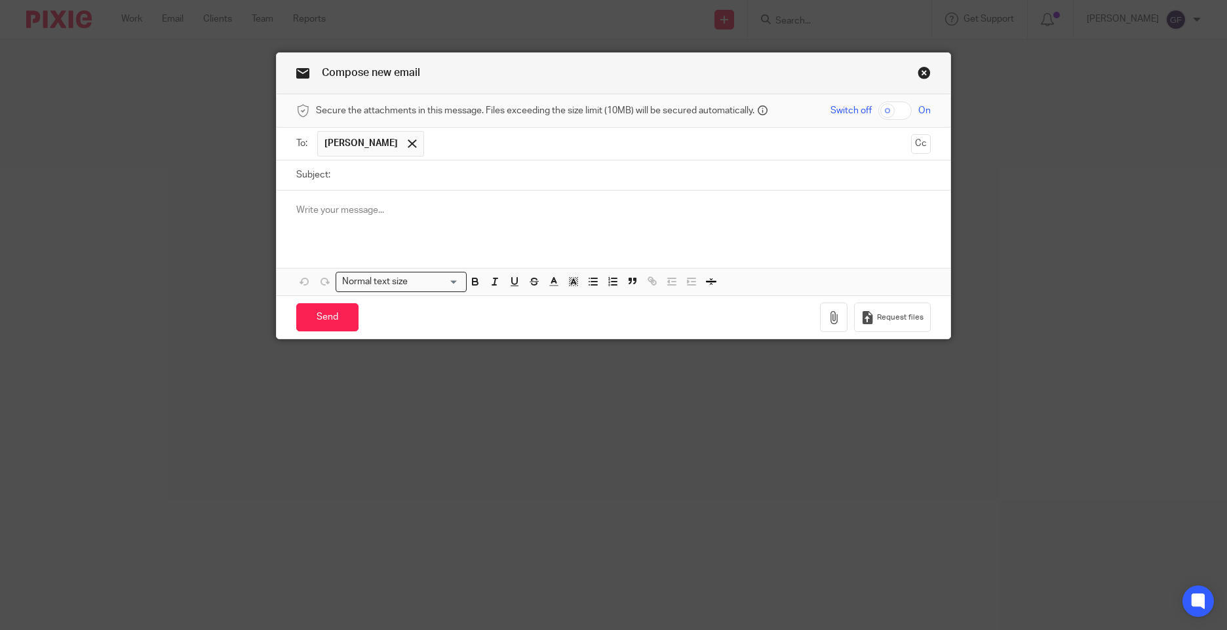
click at [917, 75] on link "Close this dialog window" at bounding box center [923, 75] width 13 height 18
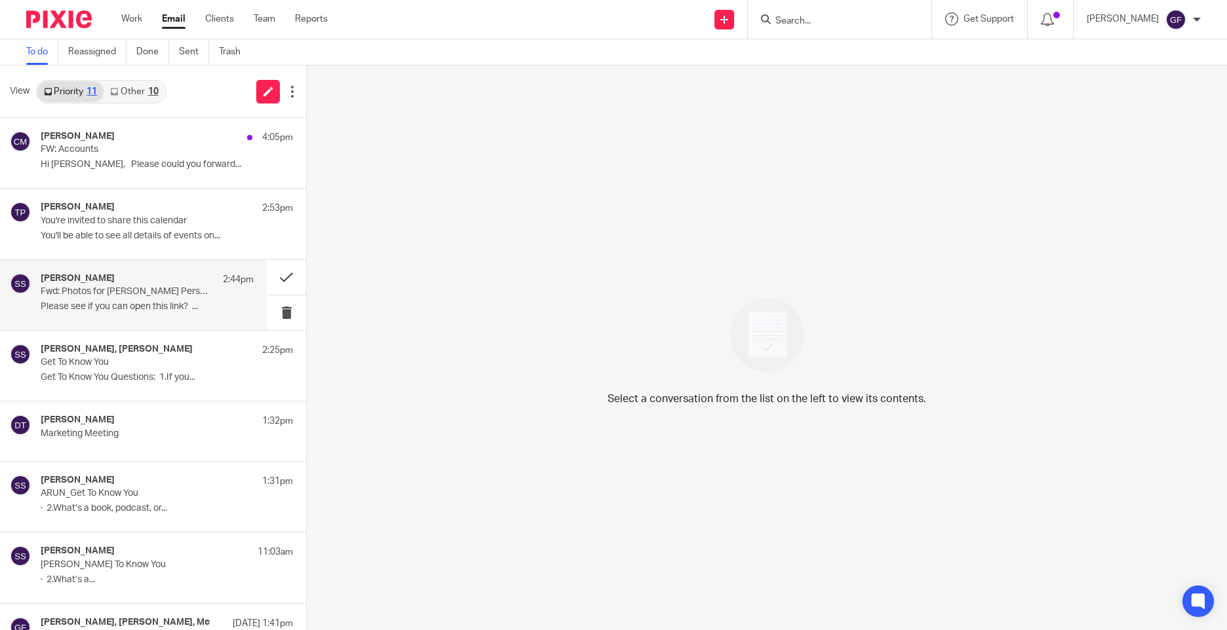
click at [118, 278] on div "[PERSON_NAME] 2:44pm" at bounding box center [147, 279] width 213 height 13
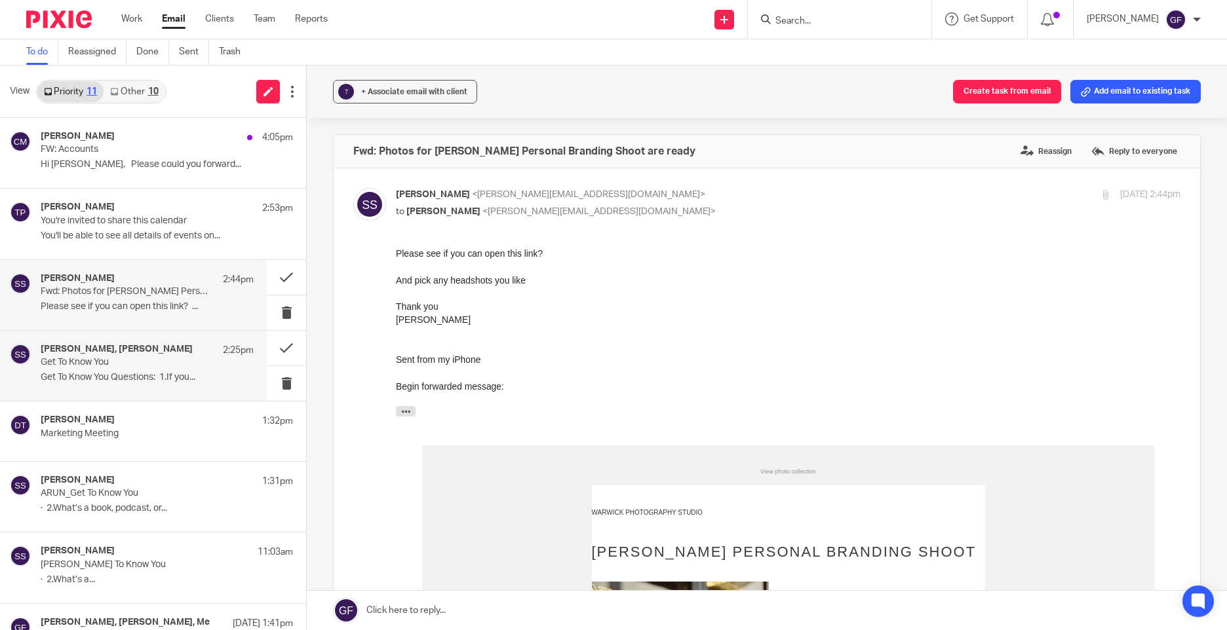
click at [96, 391] on div "[PERSON_NAME], [PERSON_NAME] 2:25pm Get To Know You Get To Know You Questions: …" at bounding box center [133, 366] width 267 height 70
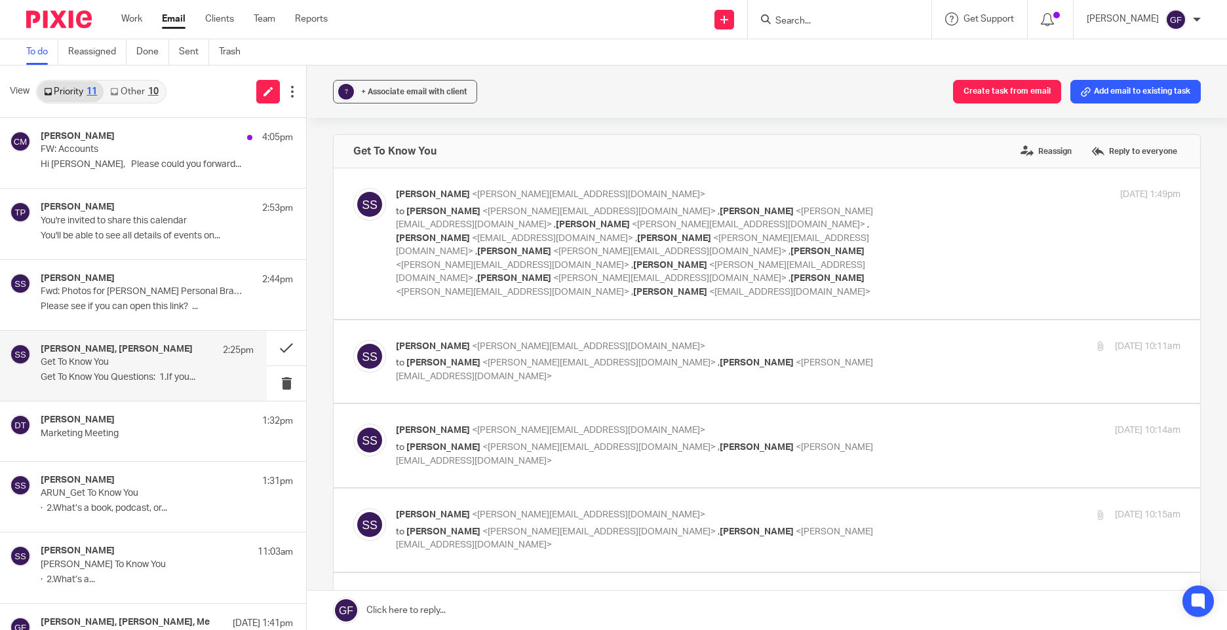
click at [828, 351] on div "[PERSON_NAME] <[PERSON_NAME][EMAIL_ADDRESS][DOMAIN_NAME]> to [PERSON_NAME] <[PE…" at bounding box center [766, 362] width 827 height 44
